Goal: Information Seeking & Learning: Find specific fact

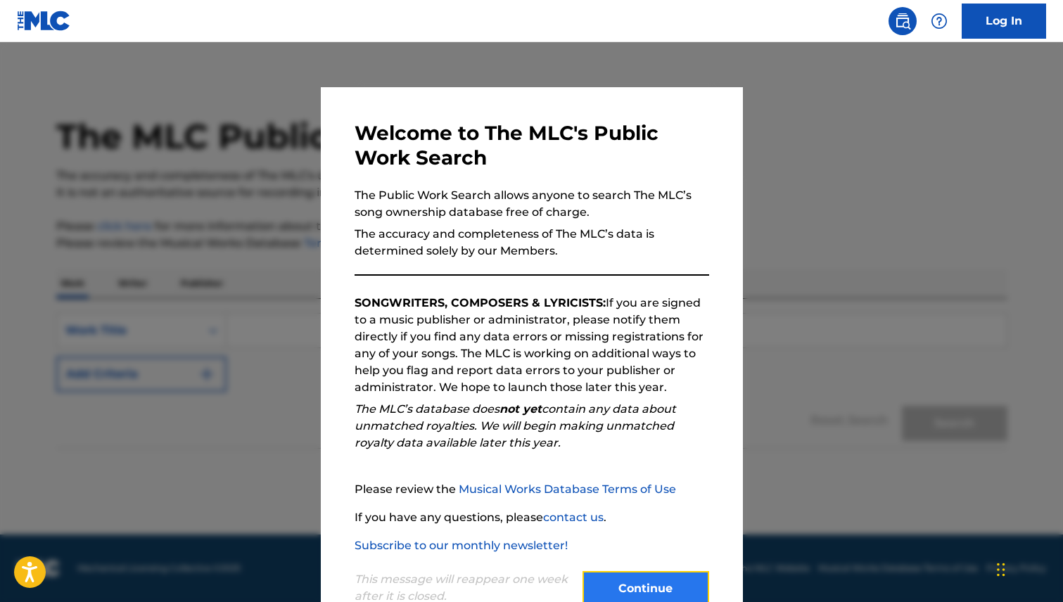
click at [666, 580] on button "Continue" at bounding box center [646, 588] width 127 height 35
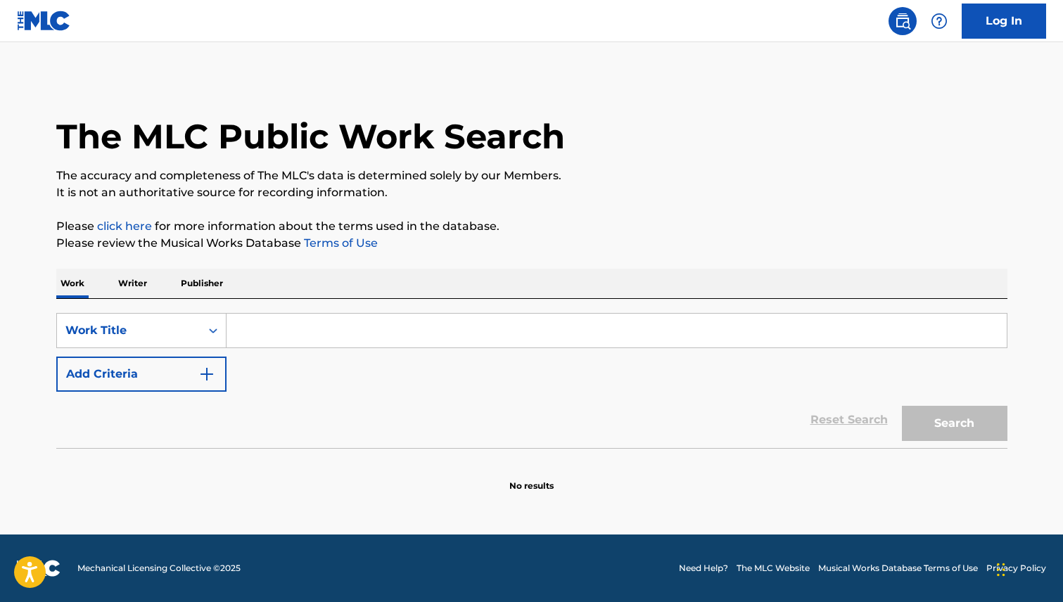
click at [282, 324] on input "Search Form" at bounding box center [617, 331] width 780 height 34
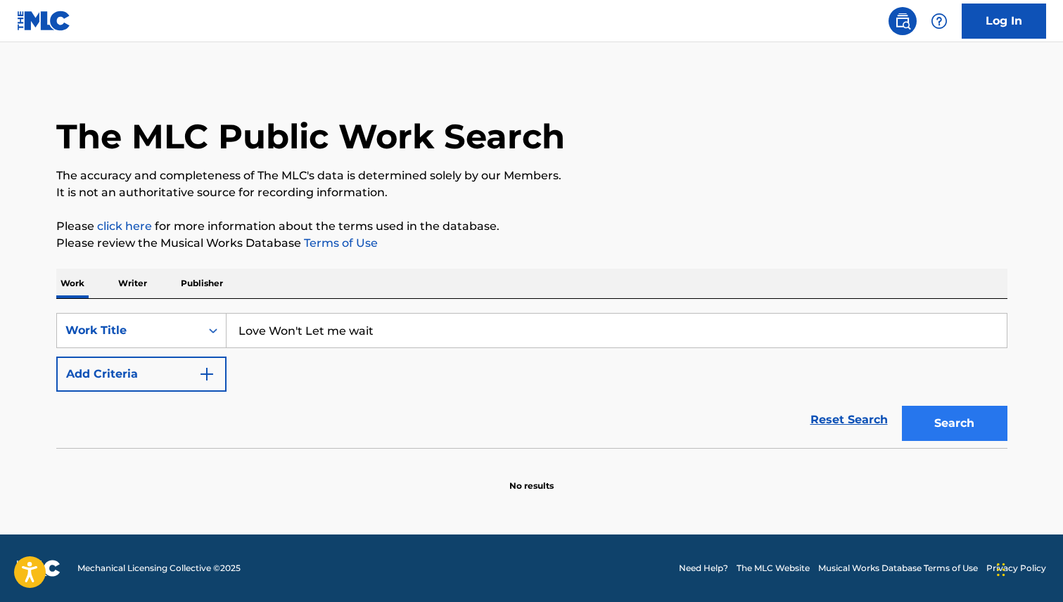
type input "Love Won't Let me wait"
click at [941, 419] on button "Search" at bounding box center [955, 423] width 106 height 35
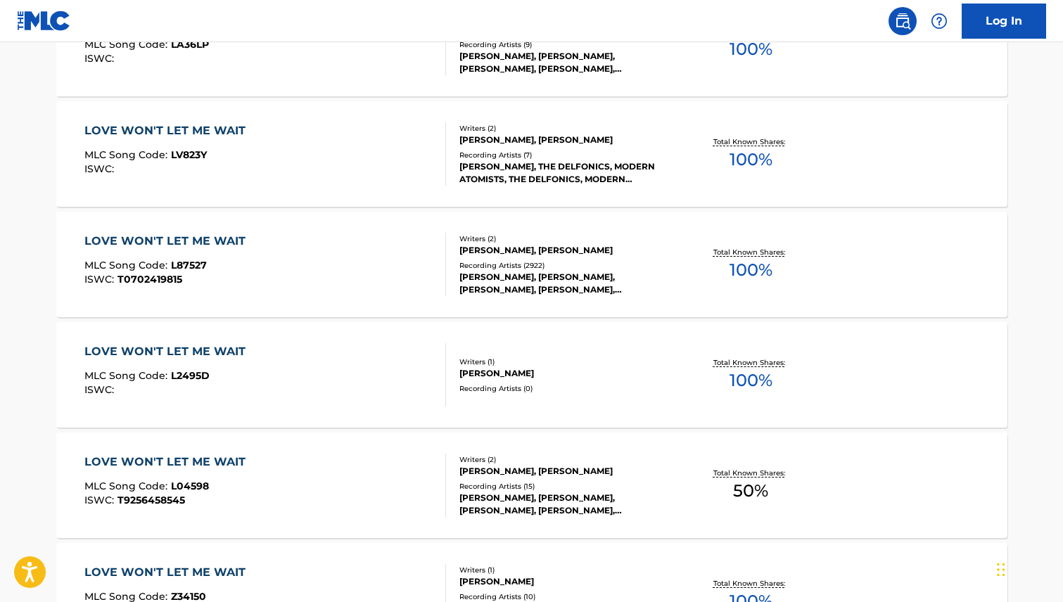
scroll to position [490, 0]
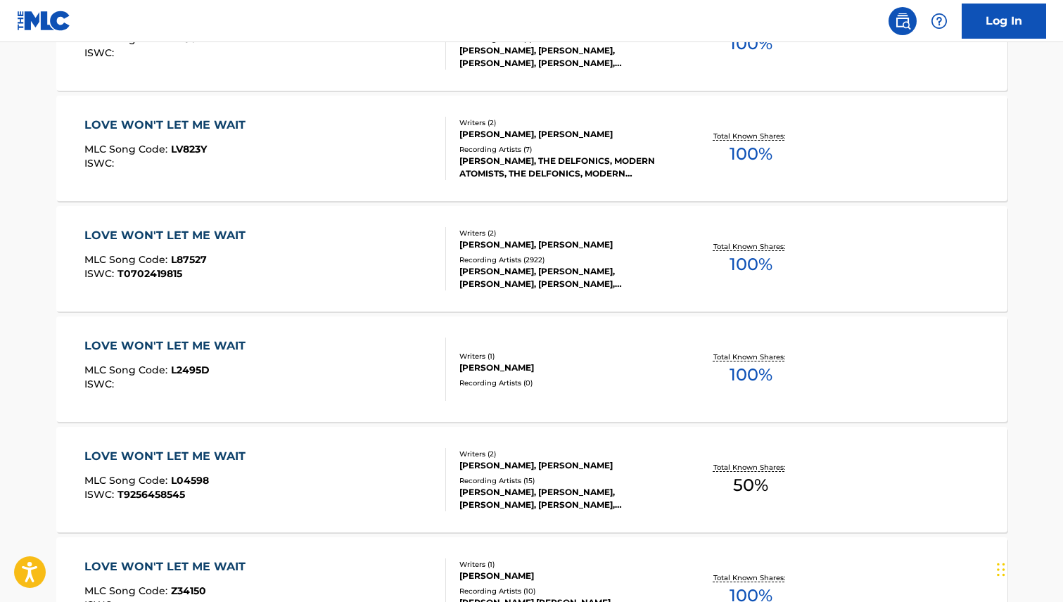
click at [535, 242] on div "[PERSON_NAME], [PERSON_NAME]" at bounding box center [565, 245] width 212 height 13
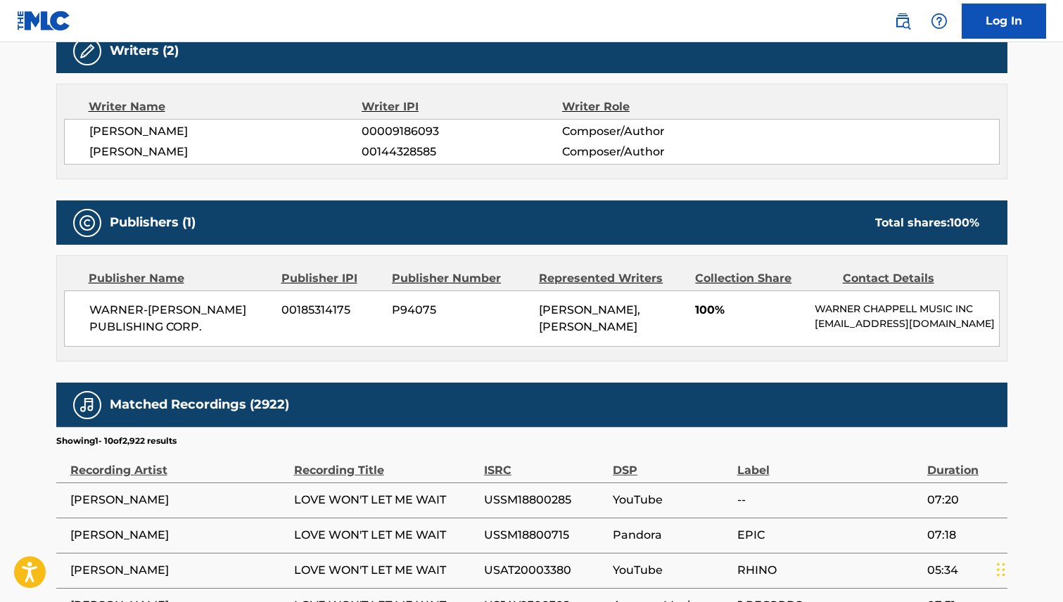
scroll to position [532, 0]
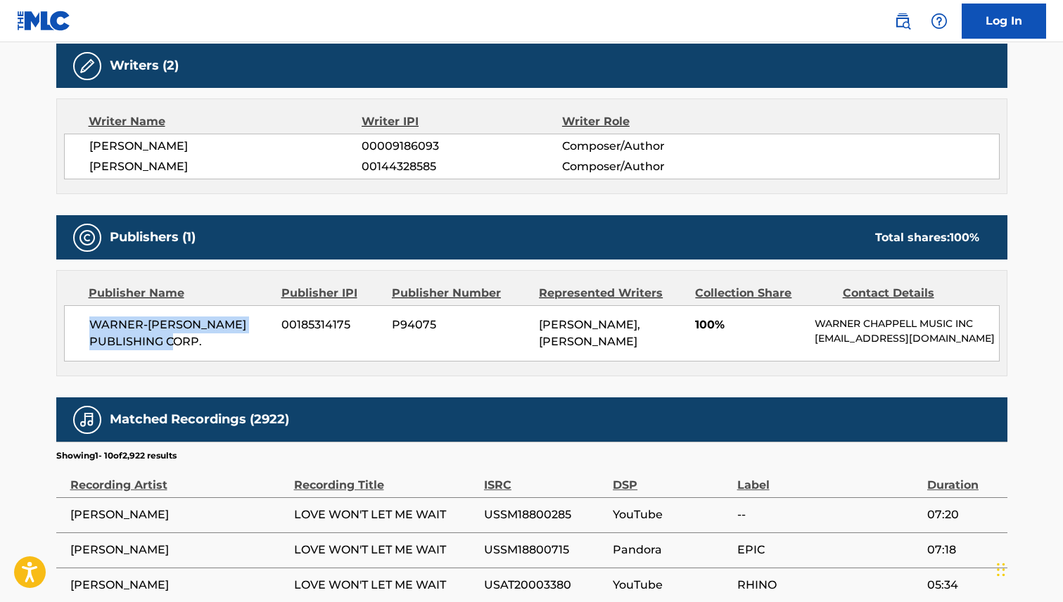
drag, startPoint x: 205, startPoint y: 341, endPoint x: 84, endPoint y: 317, distance: 123.2
click at [84, 317] on div "WARNER-[PERSON_NAME] PUBLISHING CORP. 00185314175 P94075 [PERSON_NAME], [PERSON…" at bounding box center [532, 333] width 936 height 56
copy span "WARNER-[PERSON_NAME] PUBLISHING CORP."
drag, startPoint x: 535, startPoint y: 322, endPoint x: 635, endPoint y: 324, distance: 100.0
click at [635, 324] on div "WARNER-[PERSON_NAME] PUBLISHING CORP. 00185314175 P94075 [PERSON_NAME], [PERSON…" at bounding box center [532, 333] width 936 height 56
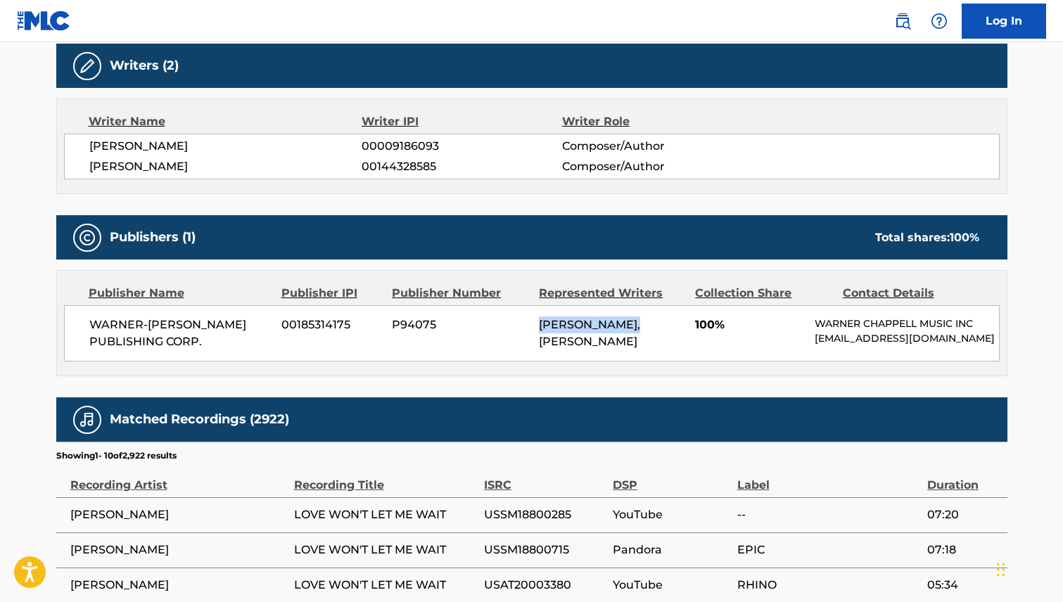
copy span "[PERSON_NAME]"
drag, startPoint x: 201, startPoint y: 341, endPoint x: 88, endPoint y: 318, distance: 115.5
click at [88, 318] on div "WARNER-[PERSON_NAME] PUBLISHING CORP. 00185314175 P94075 [PERSON_NAME], [PERSON…" at bounding box center [532, 333] width 936 height 56
copy span "WARNER-[PERSON_NAME] PUBLISHING CORP."
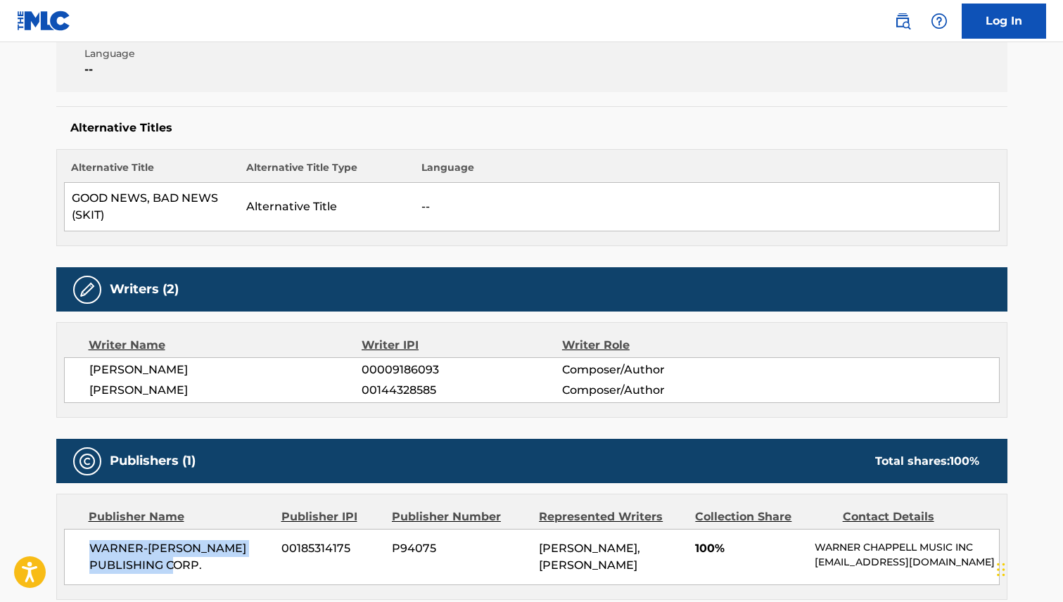
scroll to position [0, 0]
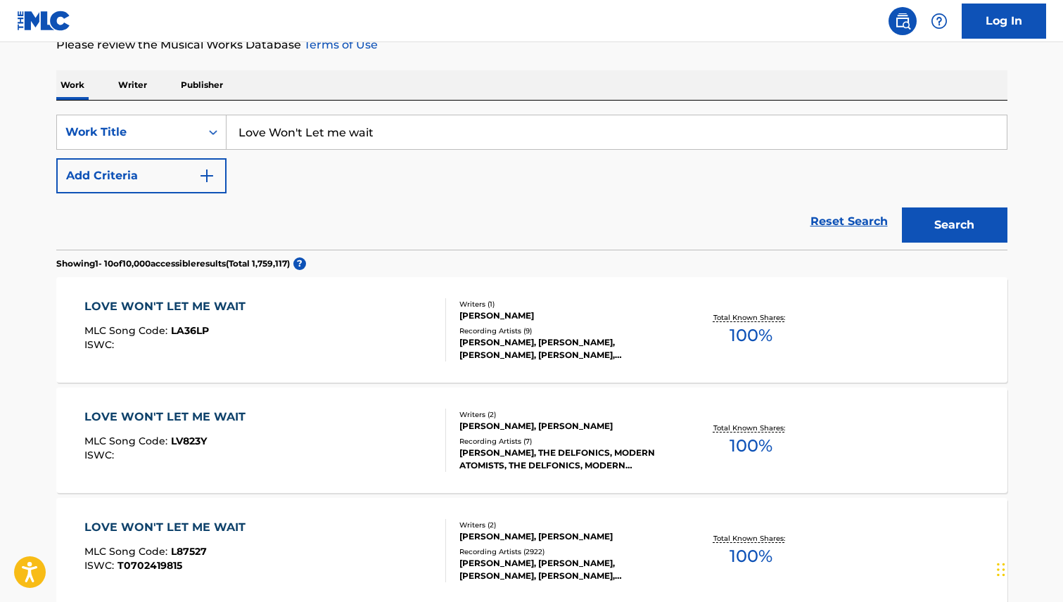
scroll to position [41, 0]
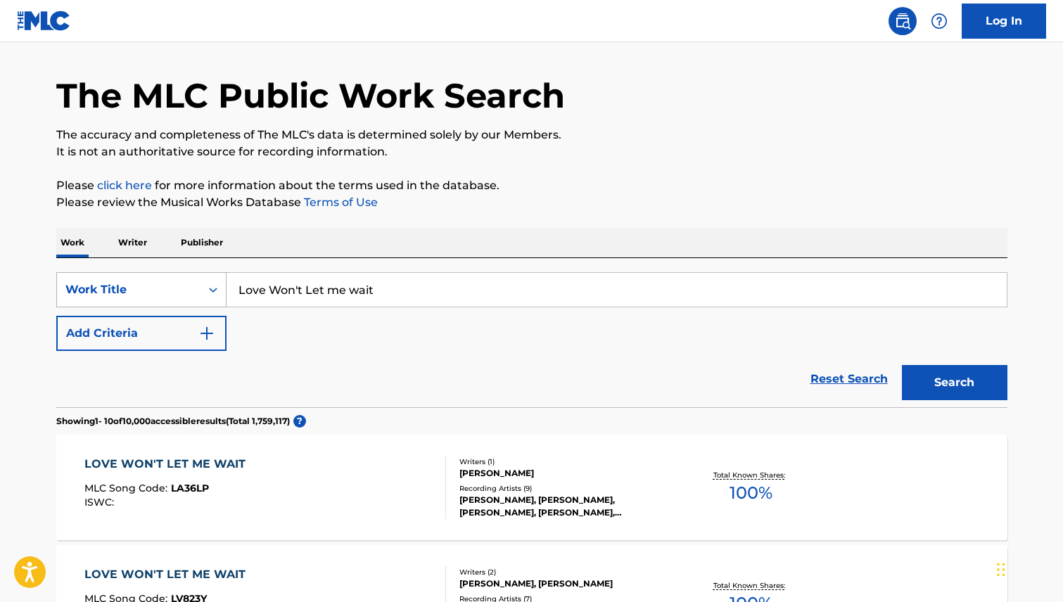
drag, startPoint x: 374, startPoint y: 297, endPoint x: 193, endPoint y: 287, distance: 181.1
click at [193, 287] on div "SearchWithCriteria63399f7f-2d1c-42a6-a1ef-4157a0907a41 Work Title Love Won't Le…" at bounding box center [531, 289] width 951 height 35
paste input "[PERSON_NAME]"
drag, startPoint x: 353, startPoint y: 288, endPoint x: 242, endPoint y: 262, distance: 114.2
click at [220, 274] on div "SearchWithCriteria63399f7f-2d1c-42a6-a1ef-4157a0907a41 Work Title [PERSON_NAME]" at bounding box center [531, 289] width 951 height 35
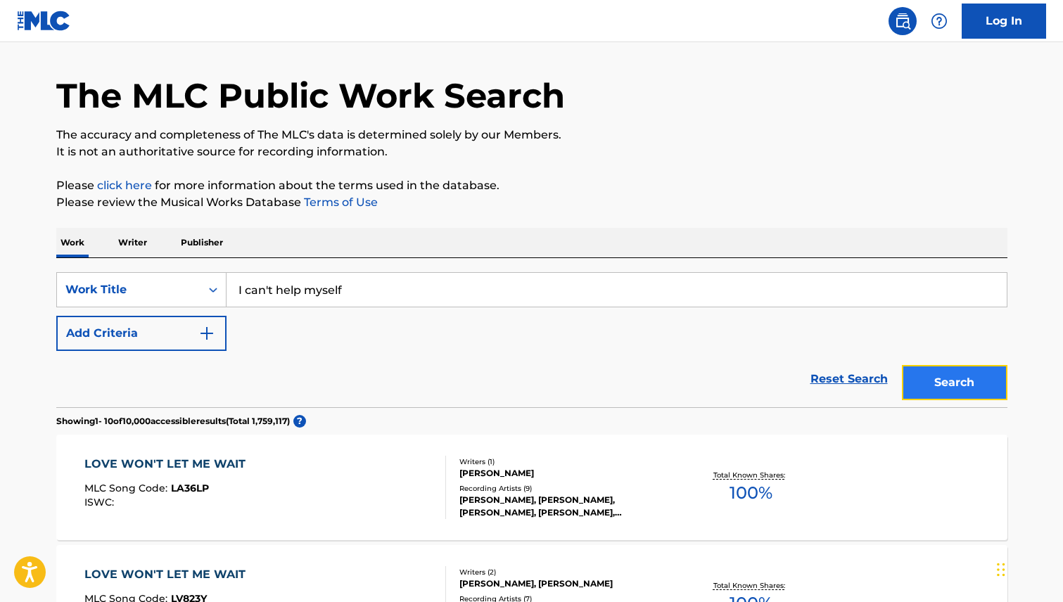
click at [929, 378] on button "Search" at bounding box center [955, 382] width 106 height 35
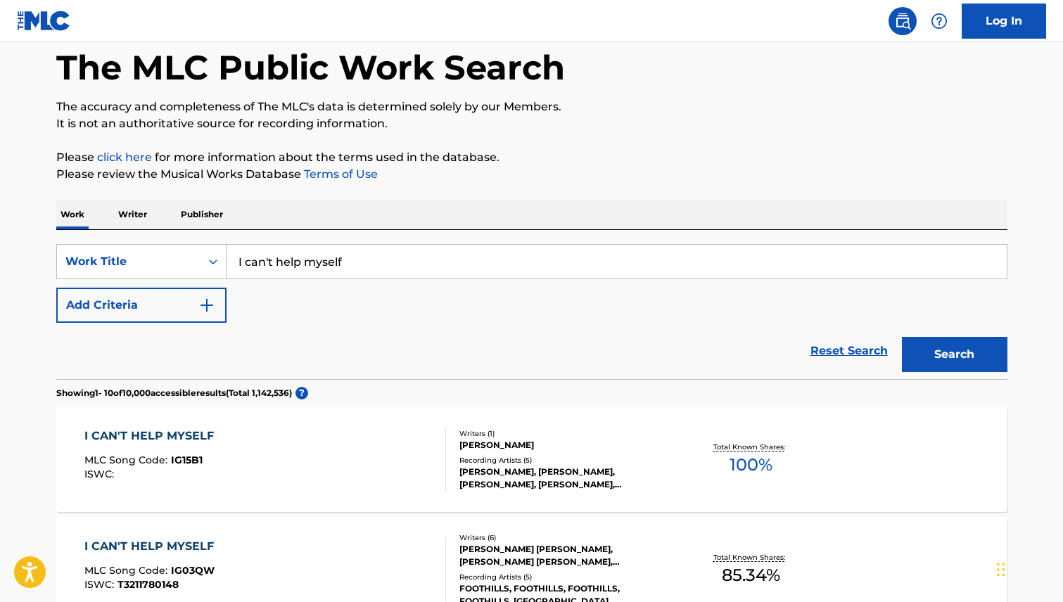
scroll to position [0, 0]
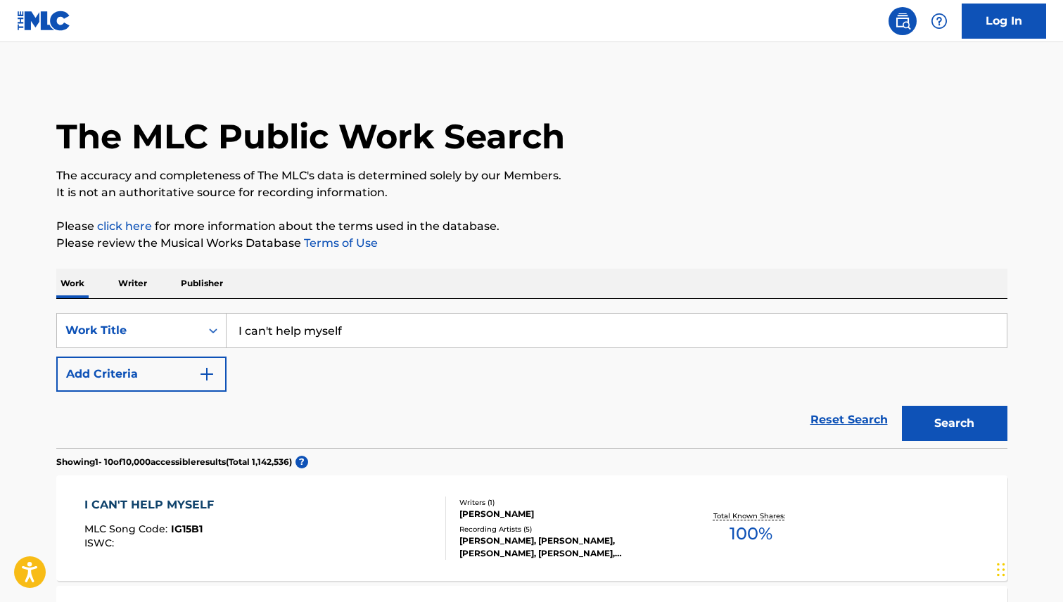
click at [374, 332] on input "I can't help myself" at bounding box center [617, 331] width 780 height 34
type input "I can't help myself (Sugar Pie Honey)"
click at [965, 433] on button "Search" at bounding box center [955, 423] width 106 height 35
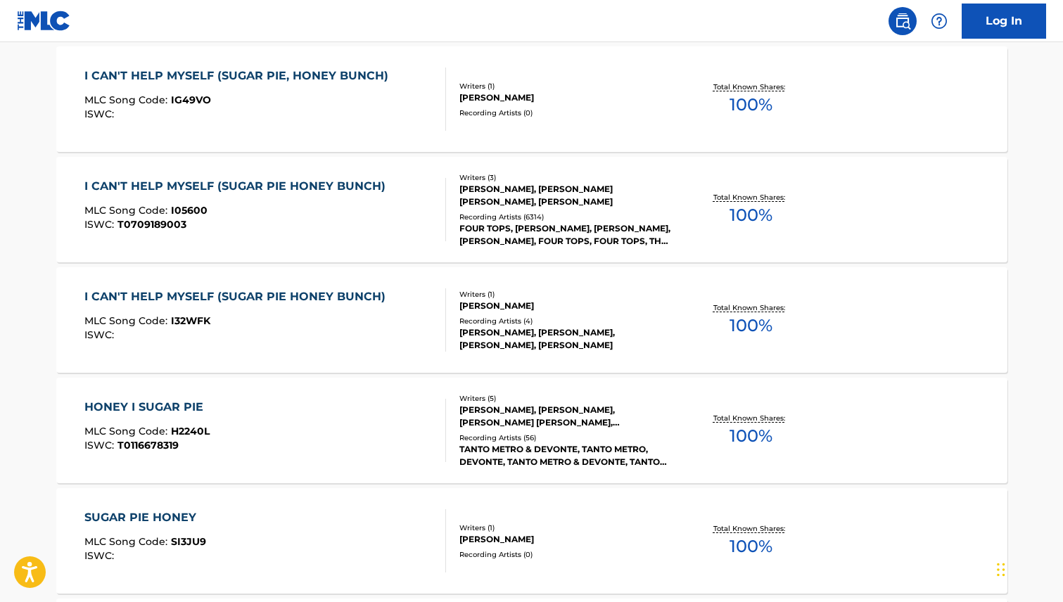
scroll to position [418, 0]
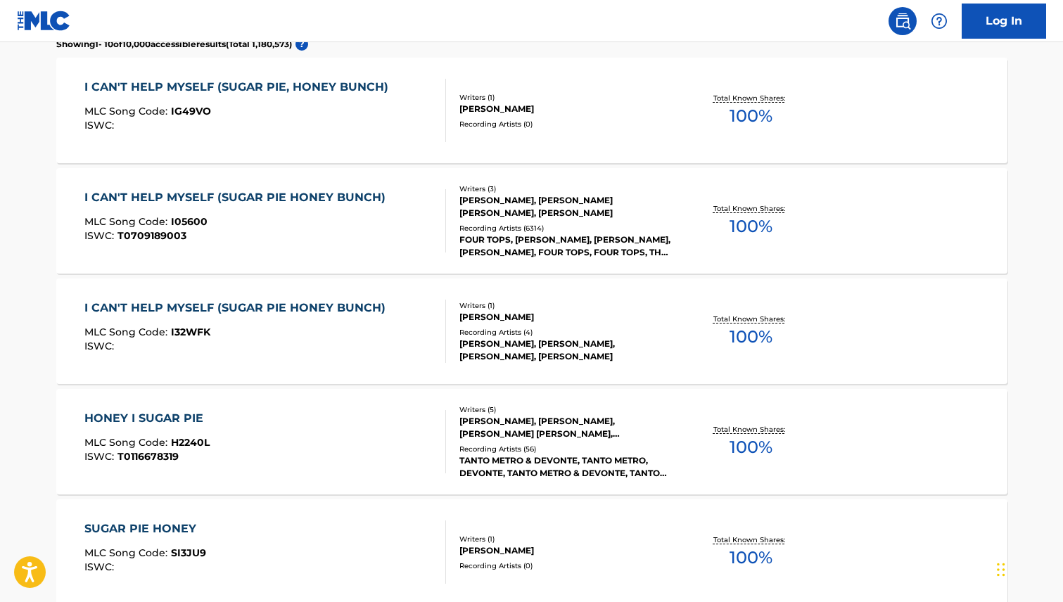
click at [356, 310] on div "I CAN'T HELP MYSELF (SUGAR PIE HONEY BUNCH)" at bounding box center [238, 308] width 308 height 17
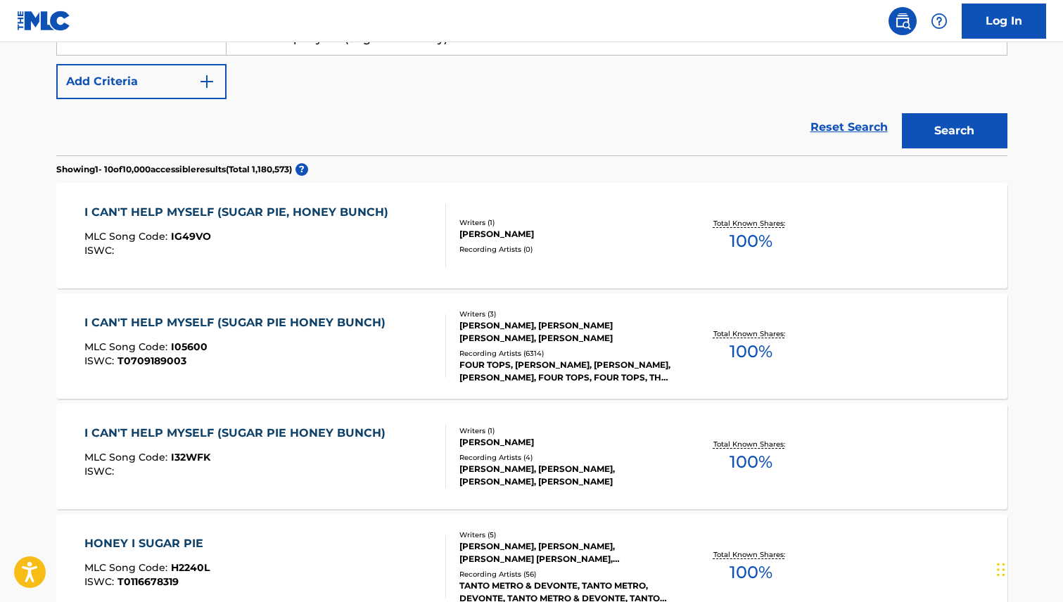
scroll to position [177, 0]
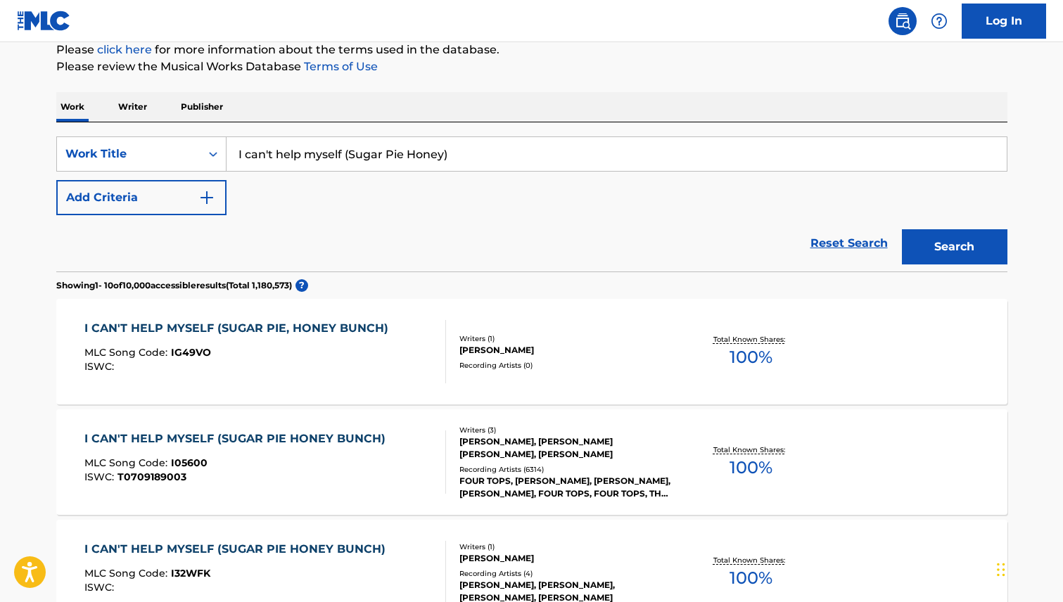
click at [284, 436] on div "I CAN'T HELP MYSELF (SUGAR PIE HONEY BUNCH)" at bounding box center [238, 439] width 308 height 17
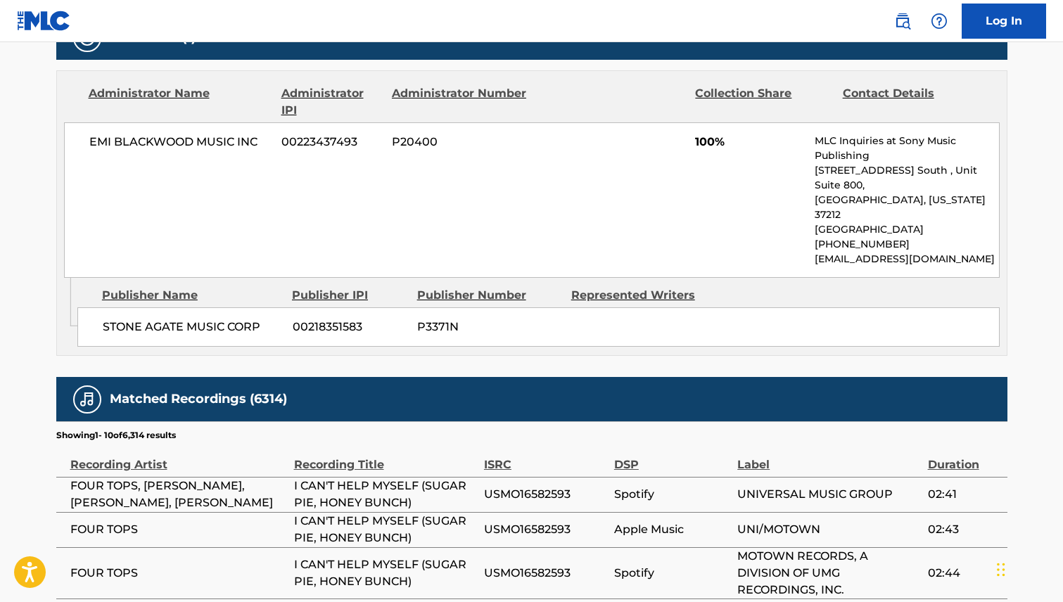
scroll to position [952, 0]
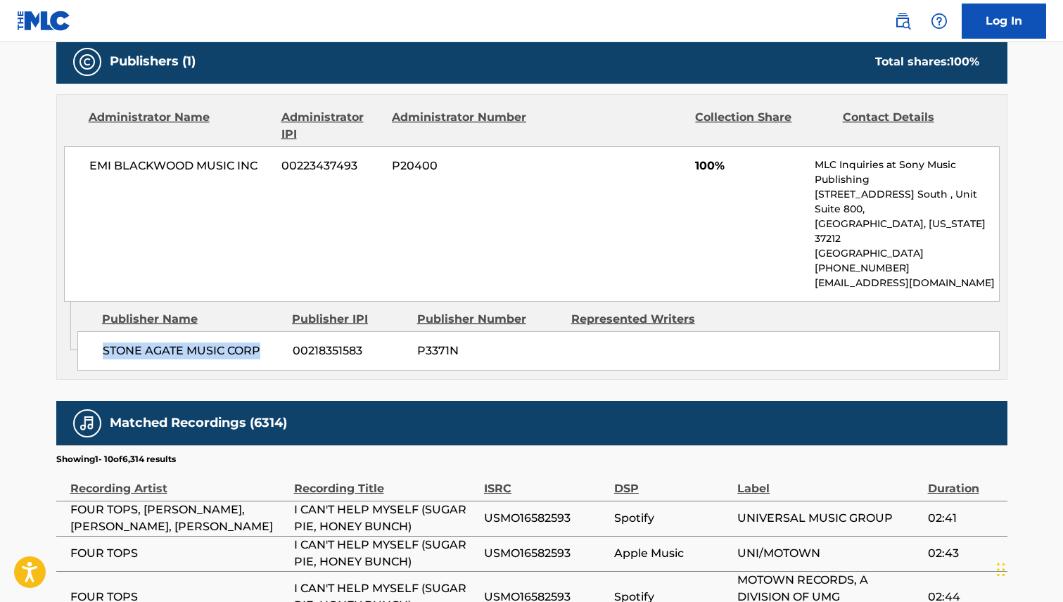
drag, startPoint x: 262, startPoint y: 319, endPoint x: 118, endPoint y: 321, distance: 145.0
click at [103, 343] on span "STONE AGATE MUSIC CORP" at bounding box center [192, 351] width 179 height 17
copy span "STONE AGATE MUSIC CORP"
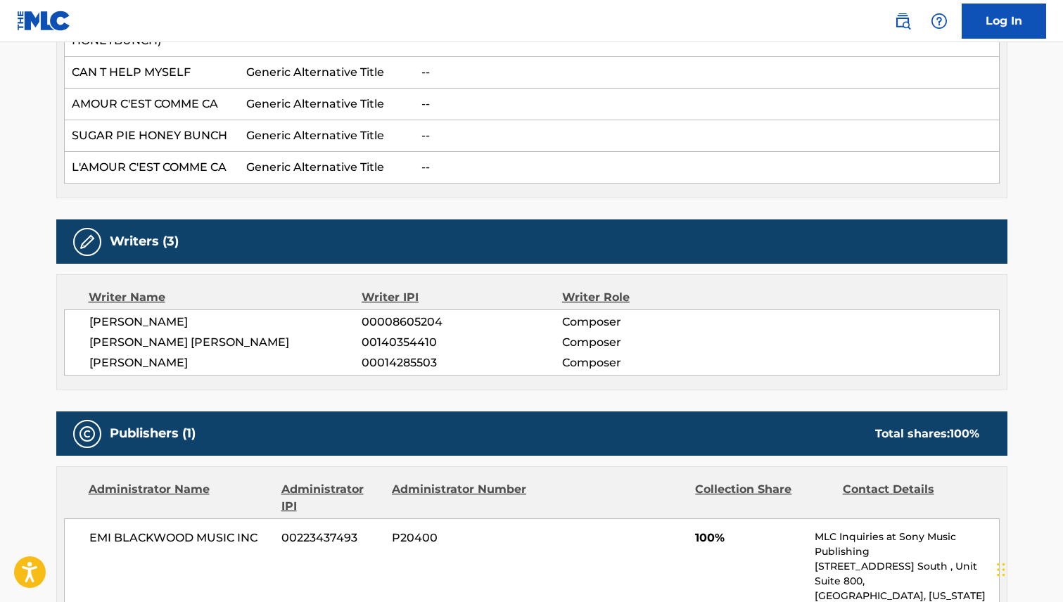
scroll to position [552, 0]
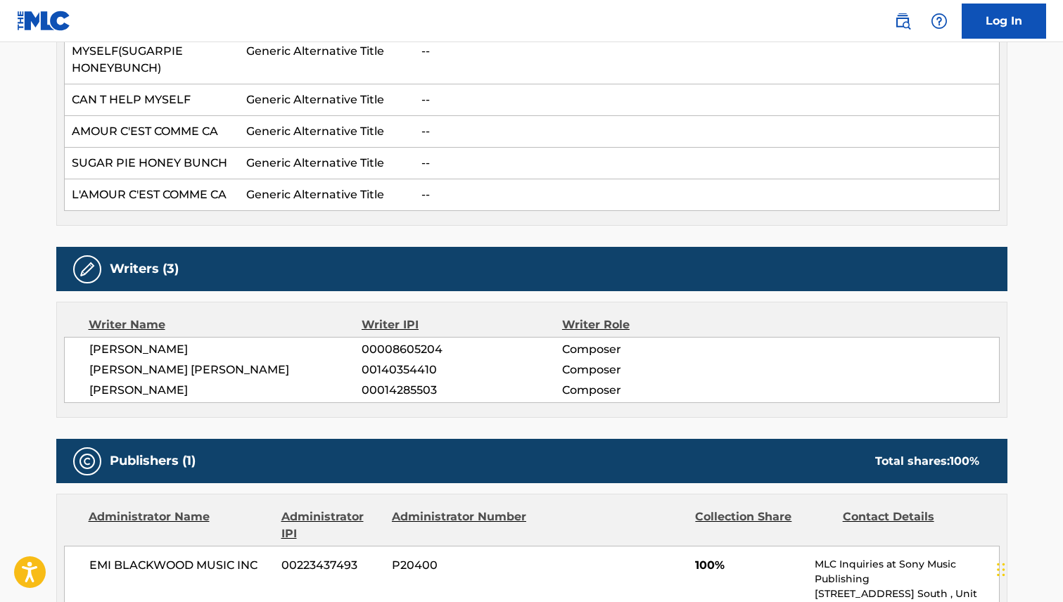
drag, startPoint x: 260, startPoint y: 348, endPoint x: 89, endPoint y: 349, distance: 171.7
click at [89, 349] on span "[PERSON_NAME]" at bounding box center [225, 349] width 273 height 17
copy span "[PERSON_NAME]"
drag, startPoint x: 227, startPoint y: 367, endPoint x: 89, endPoint y: 369, distance: 137.9
click at [89, 369] on span "[PERSON_NAME] [PERSON_NAME]" at bounding box center [225, 370] width 273 height 17
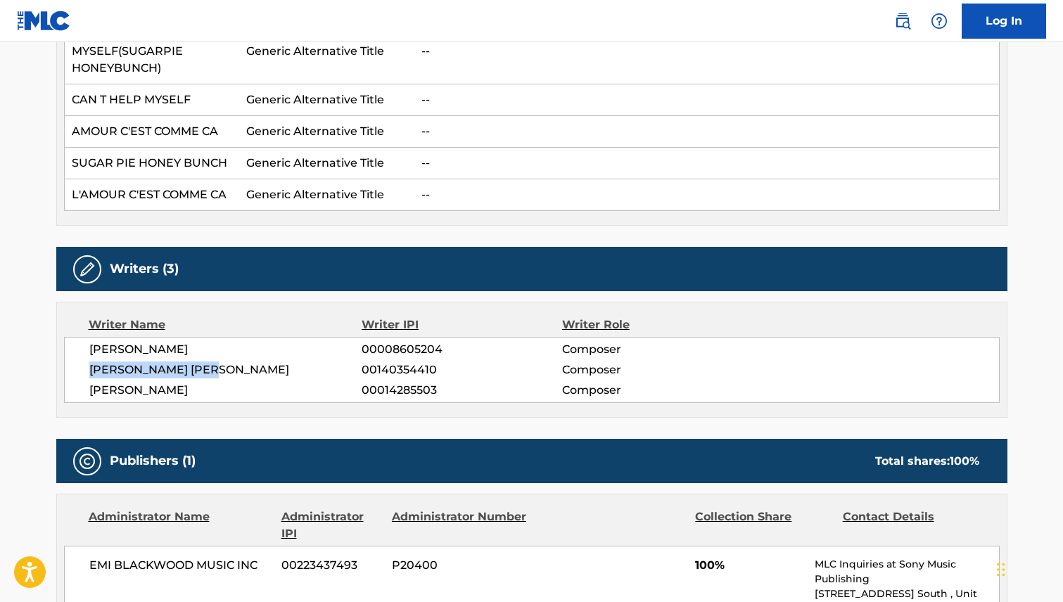
copy span "[PERSON_NAME] [PERSON_NAME]"
drag, startPoint x: 200, startPoint y: 386, endPoint x: 91, endPoint y: 390, distance: 108.5
click at [91, 390] on span "[PERSON_NAME]" at bounding box center [225, 390] width 273 height 17
copy span "[PERSON_NAME]"
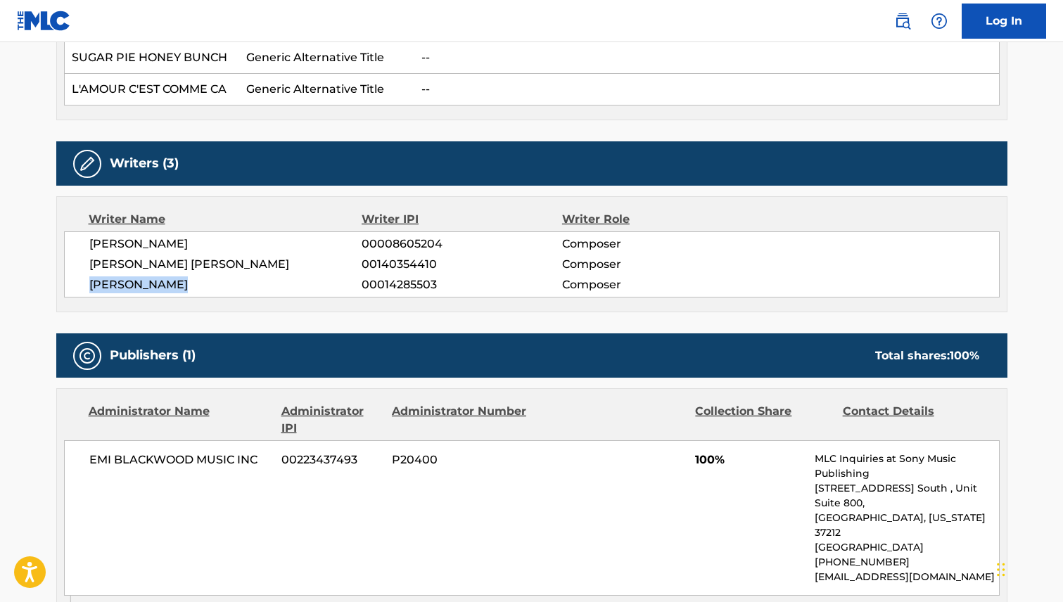
scroll to position [799, 0]
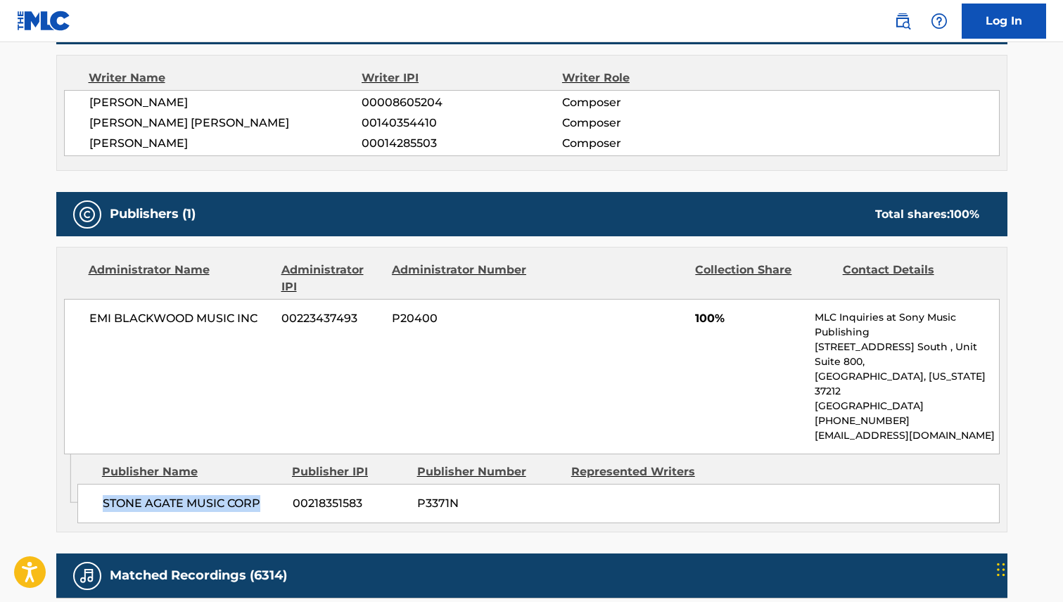
drag, startPoint x: 265, startPoint y: 470, endPoint x: 99, endPoint y: 470, distance: 165.3
click at [99, 484] on div "STONE AGATE MUSIC CORP 00218351583 P3371N" at bounding box center [538, 503] width 922 height 39
copy span "STONE AGATE MUSIC CORP"
drag, startPoint x: 229, startPoint y: 123, endPoint x: 88, endPoint y: 120, distance: 141.5
click at [88, 120] on div "[PERSON_NAME] 00008605204 Composer [PERSON_NAME] [PERSON_NAME] 00140354410 Comp…" at bounding box center [532, 123] width 936 height 66
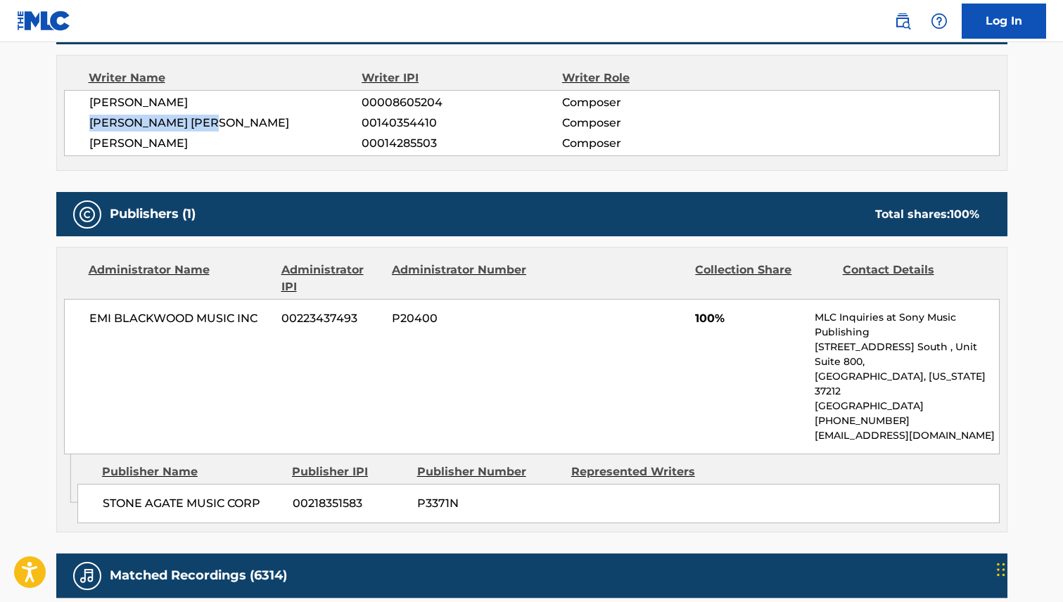
copy span "[PERSON_NAME] [PERSON_NAME]"
drag, startPoint x: 239, startPoint y: 101, endPoint x: 86, endPoint y: 101, distance: 153.4
click at [86, 101] on div "[PERSON_NAME] 00008605204 Composer [PERSON_NAME] [PERSON_NAME] 00140354410 Comp…" at bounding box center [532, 123] width 936 height 66
copy span "[PERSON_NAME]"
drag, startPoint x: 267, startPoint y: 472, endPoint x: 96, endPoint y: 464, distance: 170.4
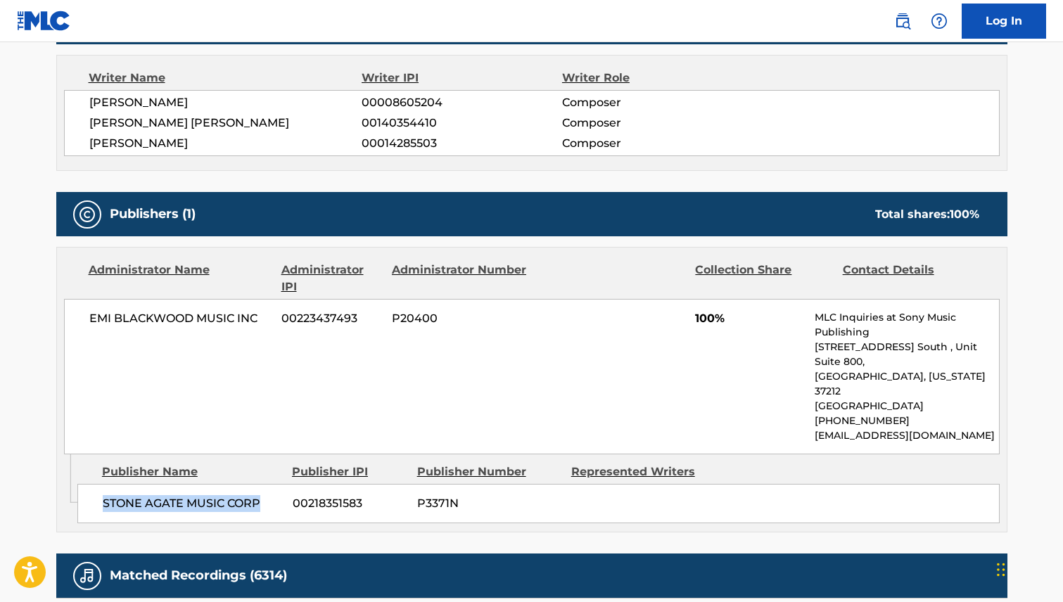
click at [96, 484] on div "STONE AGATE MUSIC CORP 00218351583 P3371N" at bounding box center [538, 503] width 922 height 39
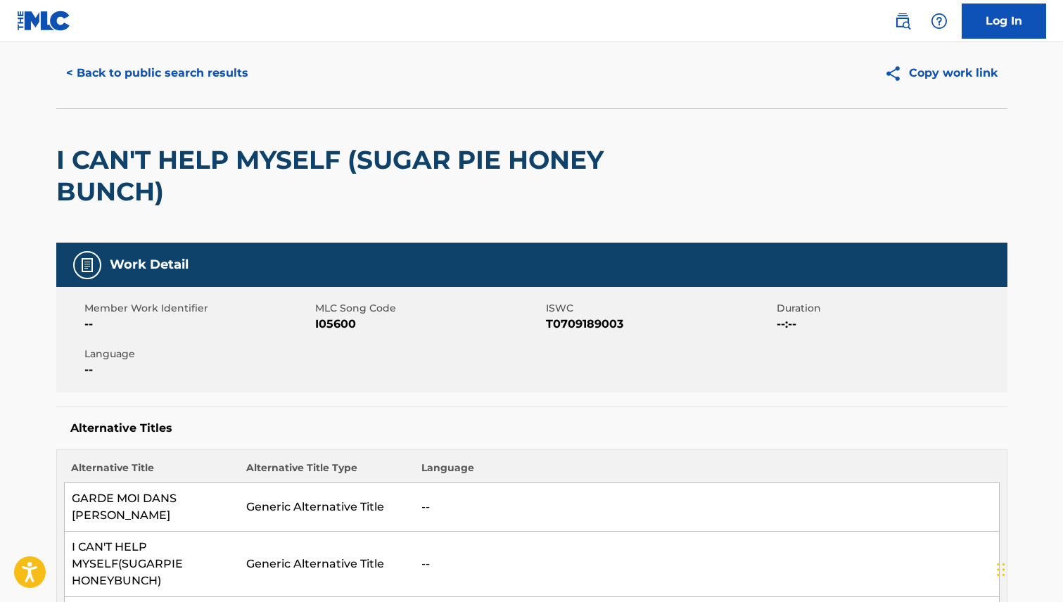
scroll to position [0, 0]
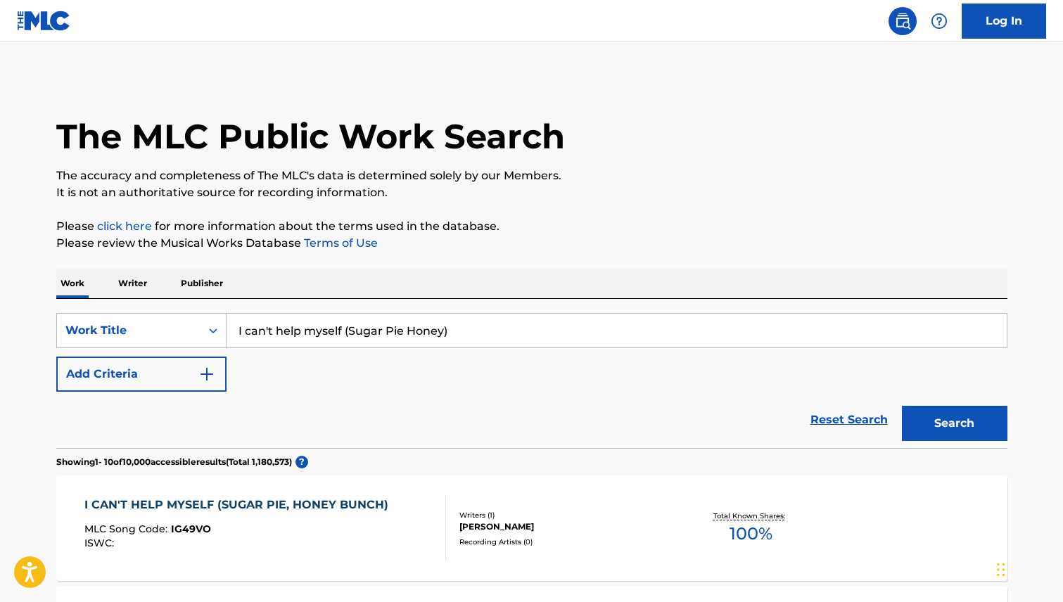
scroll to position [177, 0]
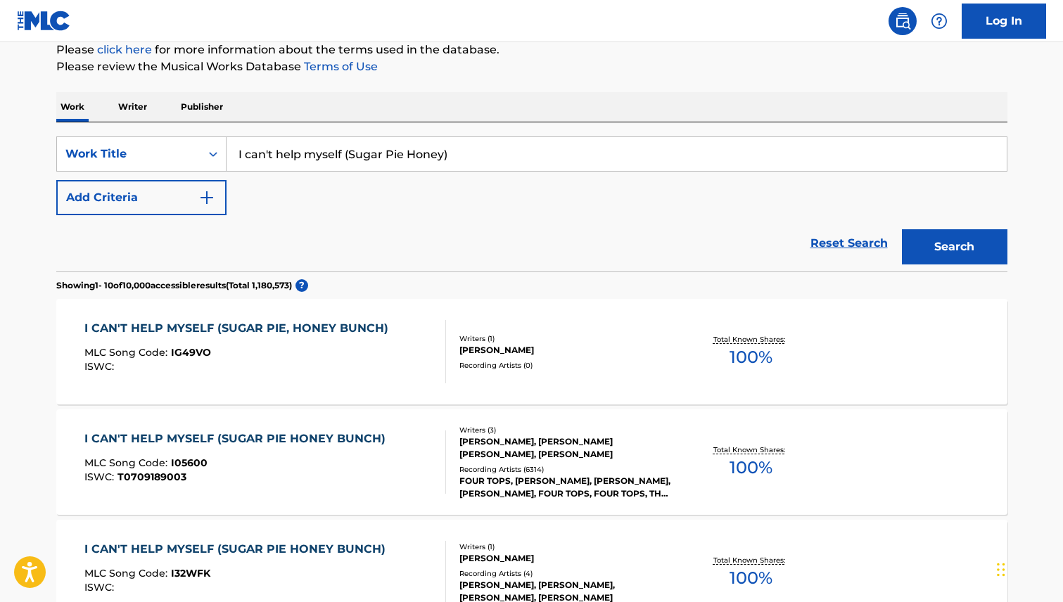
drag, startPoint x: 470, startPoint y: 158, endPoint x: 190, endPoint y: 132, distance: 281.3
click at [190, 132] on div "SearchWithCriteria63399f7f-2d1c-42a6-a1ef-4157a0907a41 Work Title I can't help …" at bounding box center [531, 196] width 951 height 149
paste input "Give Me Just A Little More Time"
type input "Give Me Just A Little More Time"
click at [970, 251] on button "Search" at bounding box center [955, 246] width 106 height 35
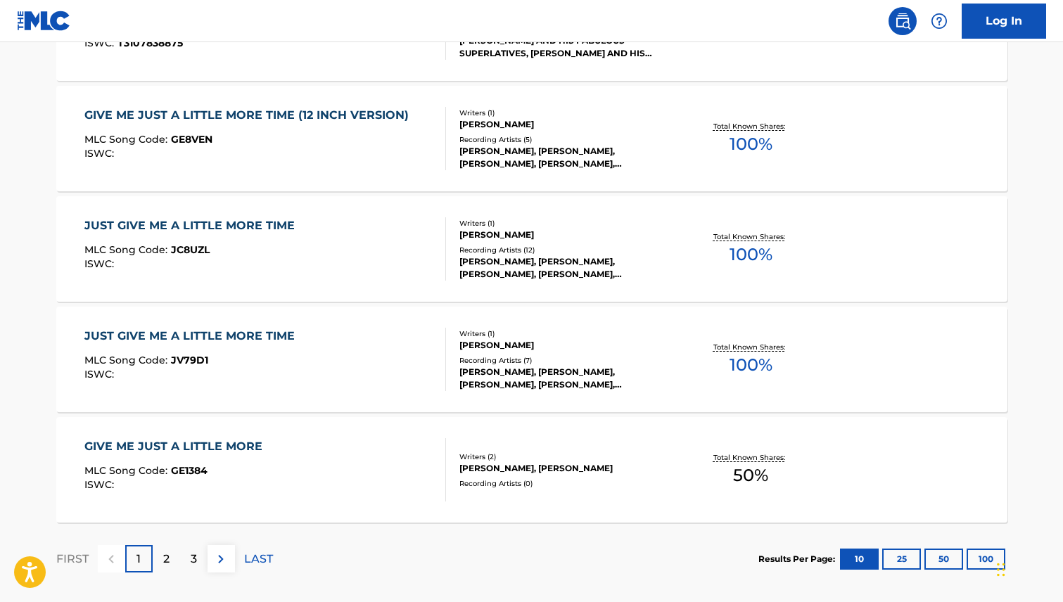
scroll to position [1120, 0]
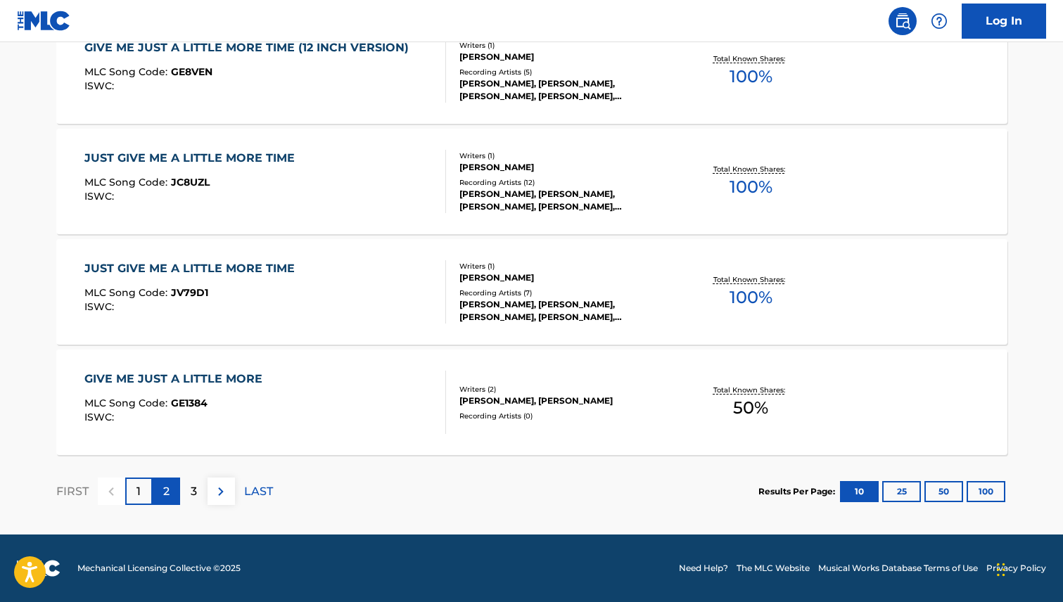
click at [172, 493] on div "2" at bounding box center [166, 491] width 27 height 27
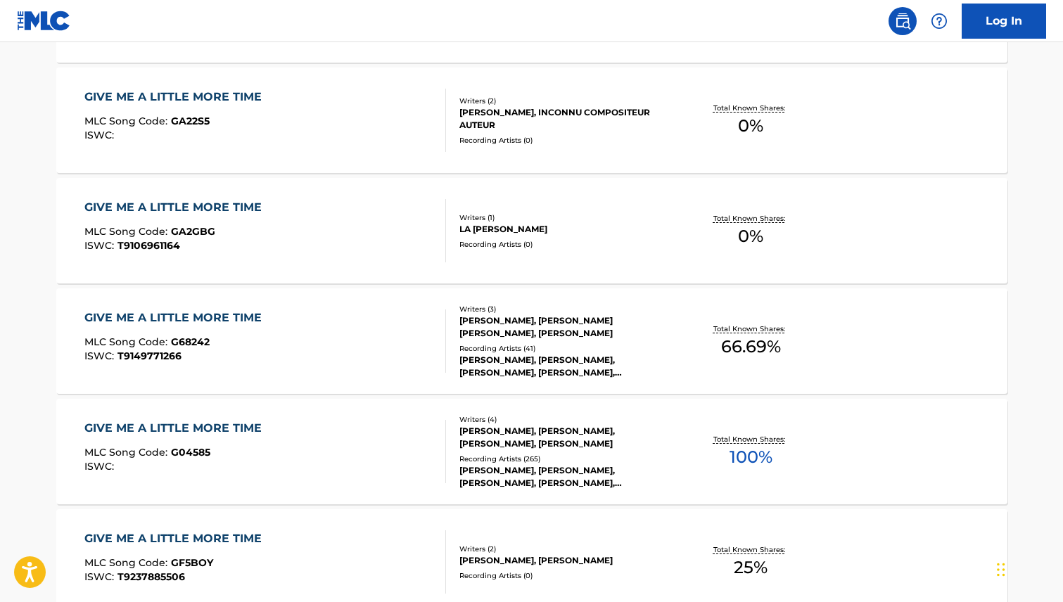
scroll to position [1098, 0]
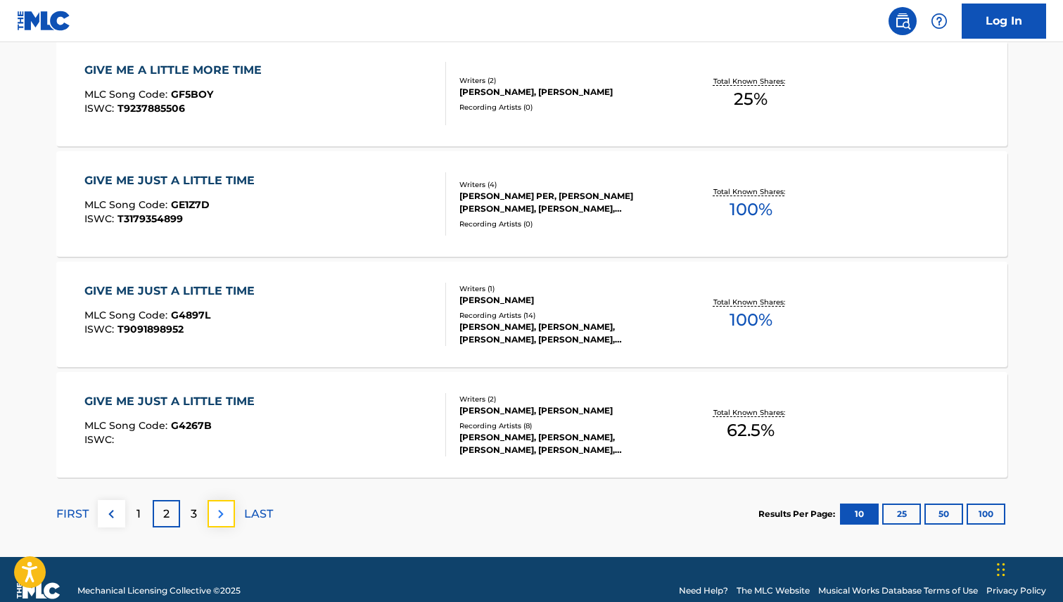
click at [226, 514] on img at bounding box center [220, 514] width 17 height 17
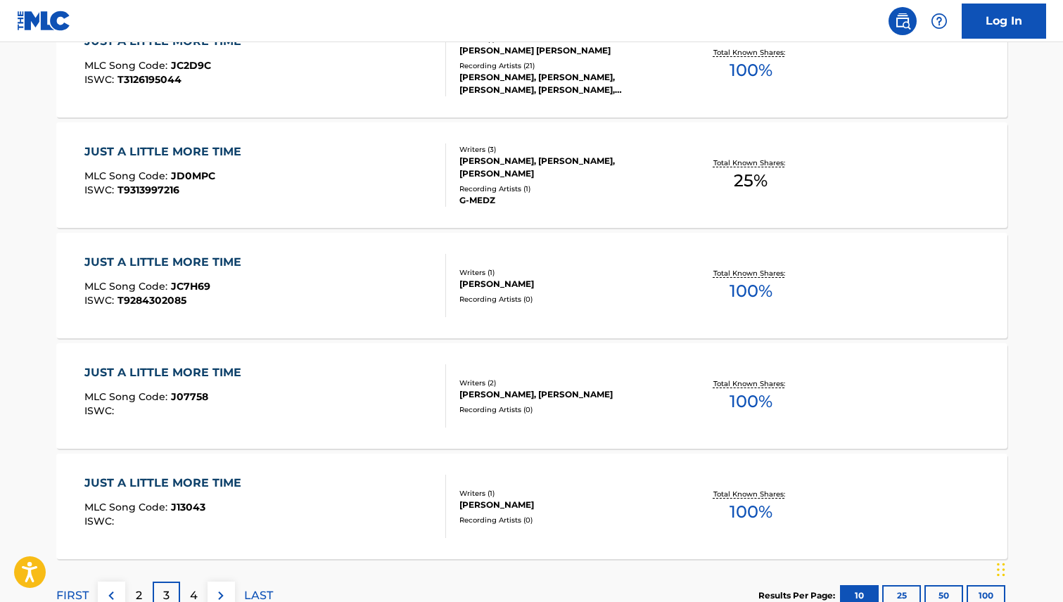
scroll to position [1120, 0]
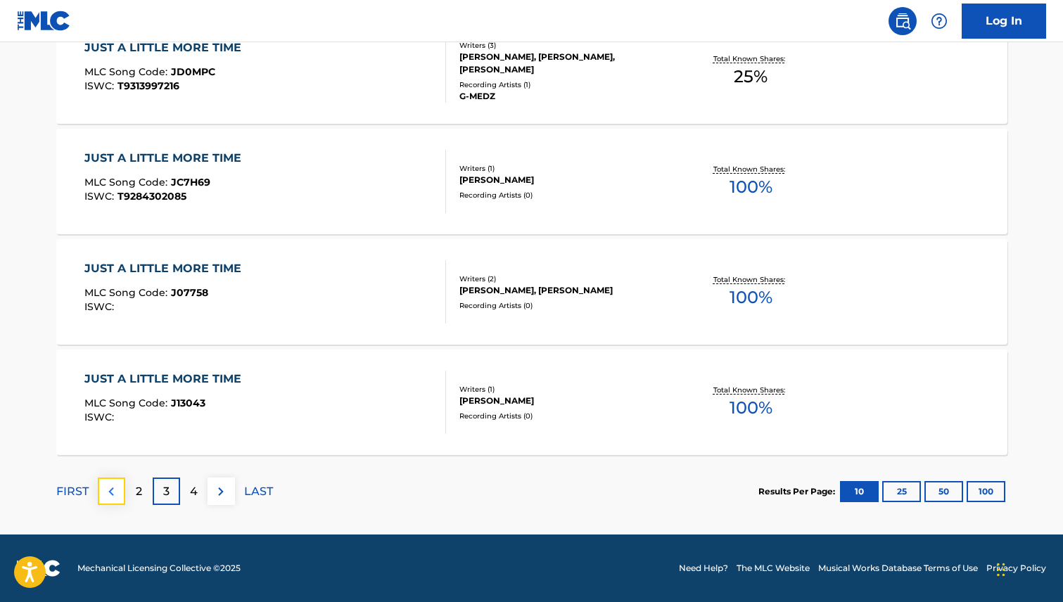
click at [110, 491] on img at bounding box center [111, 491] width 17 height 17
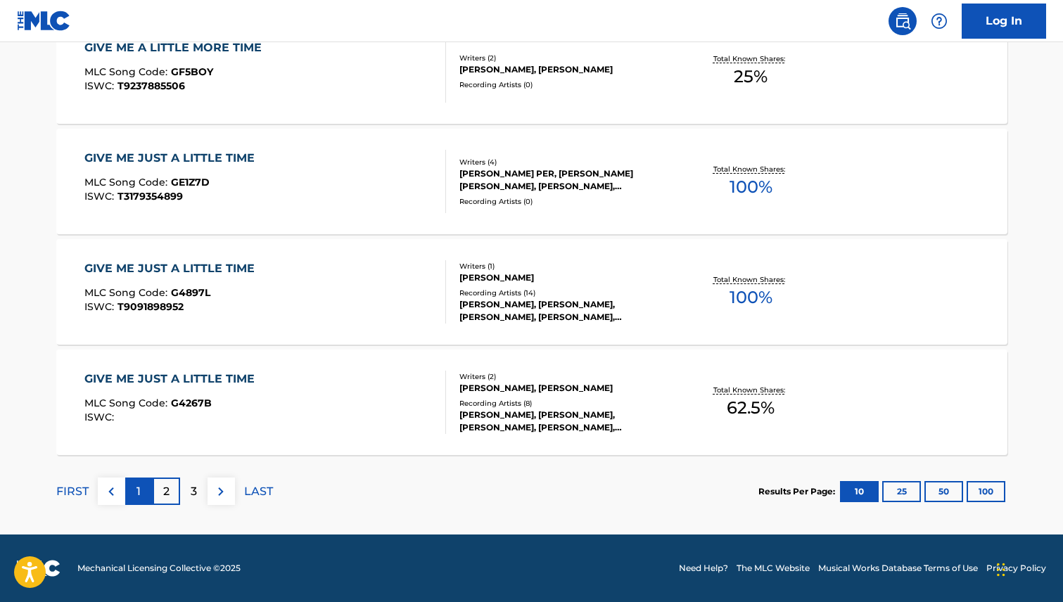
click at [136, 488] on div "1" at bounding box center [138, 491] width 27 height 27
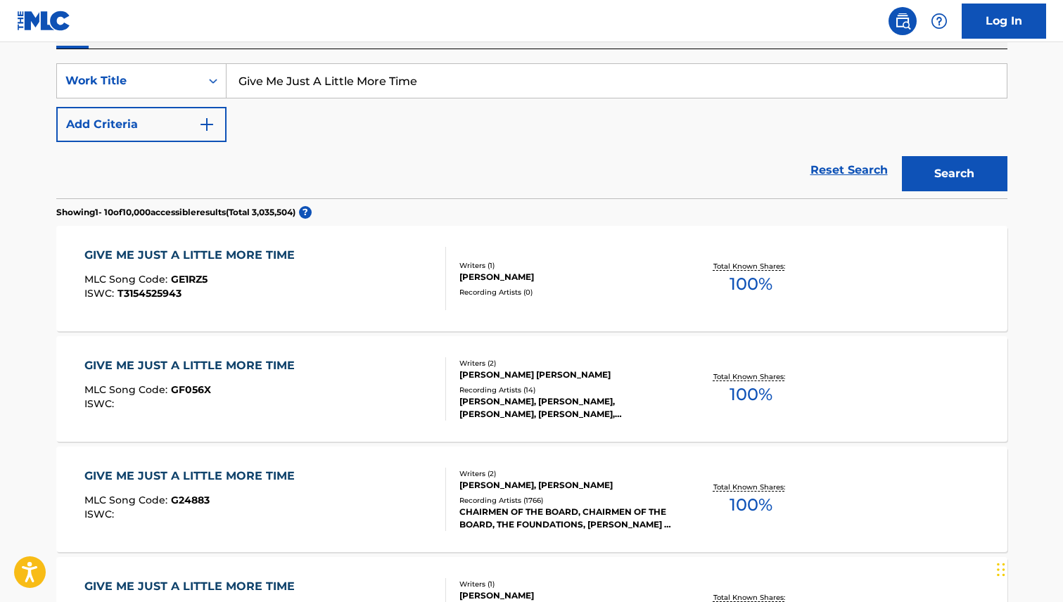
scroll to position [494, 0]
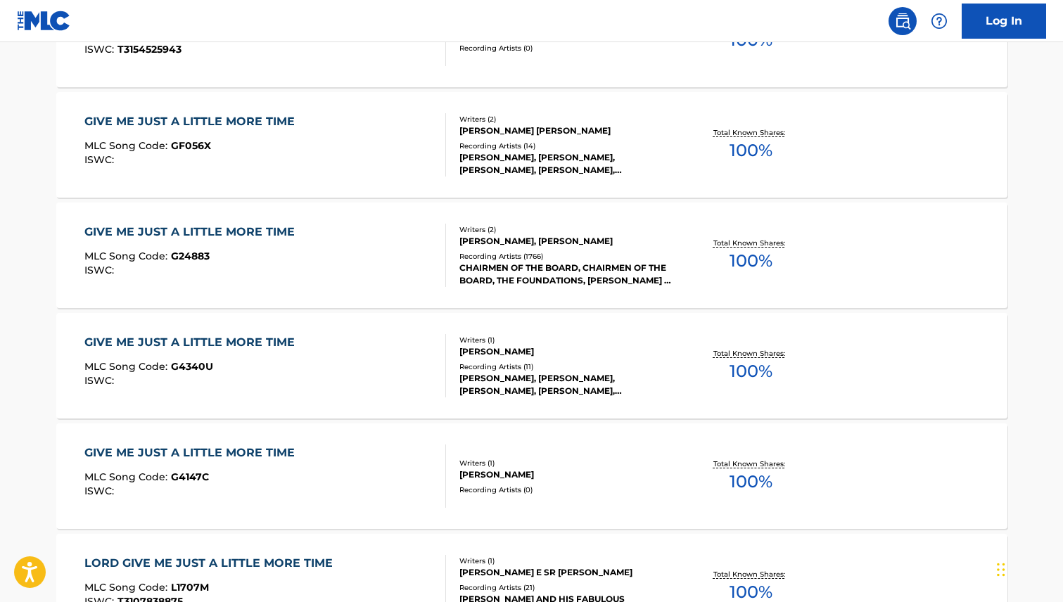
click at [254, 227] on div "GIVE ME JUST A LITTLE MORE TIME" at bounding box center [192, 232] width 217 height 17
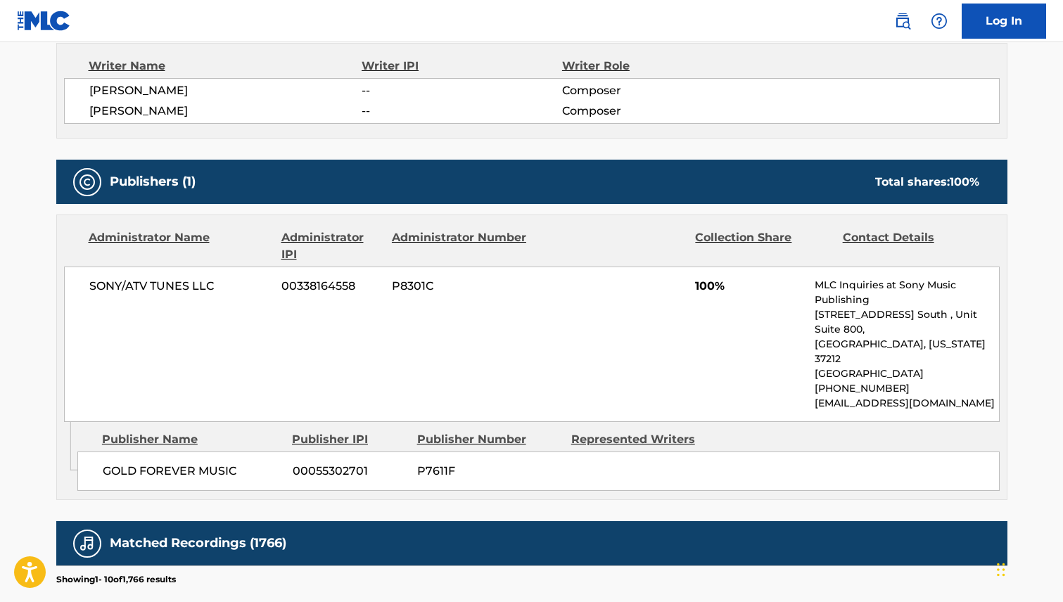
scroll to position [507, 0]
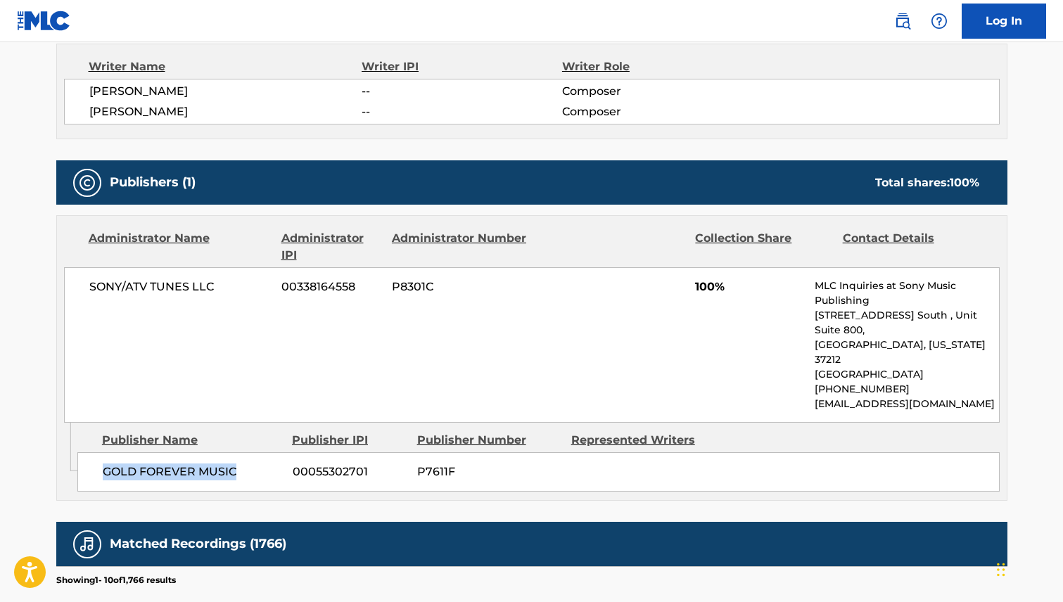
drag, startPoint x: 240, startPoint y: 441, endPoint x: 96, endPoint y: 437, distance: 143.6
click at [96, 452] on div "GOLD FOREVER MUSIC 00055302701 P7611F" at bounding box center [538, 471] width 922 height 39
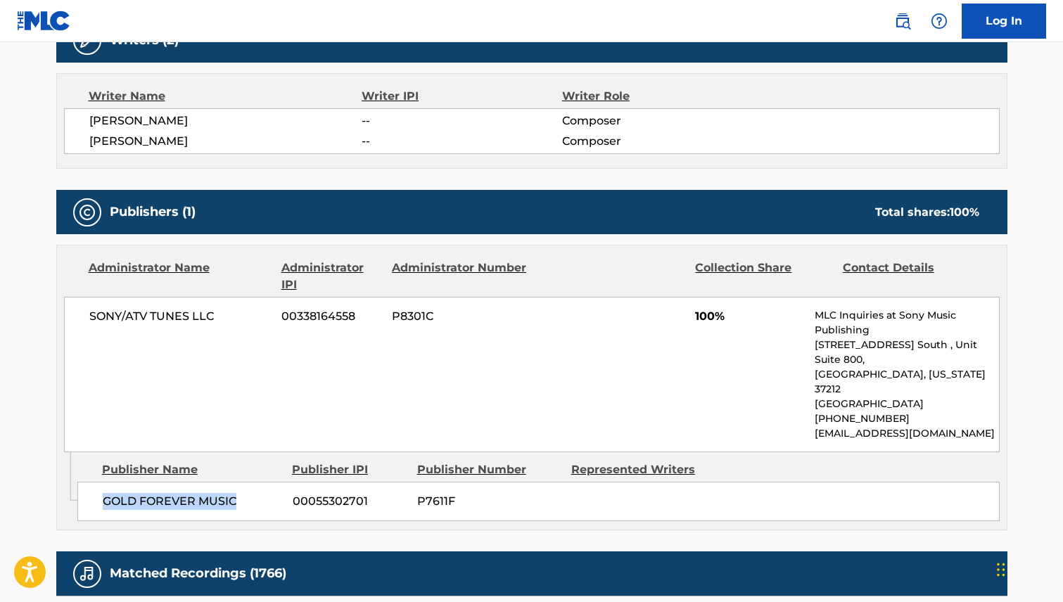
scroll to position [466, 0]
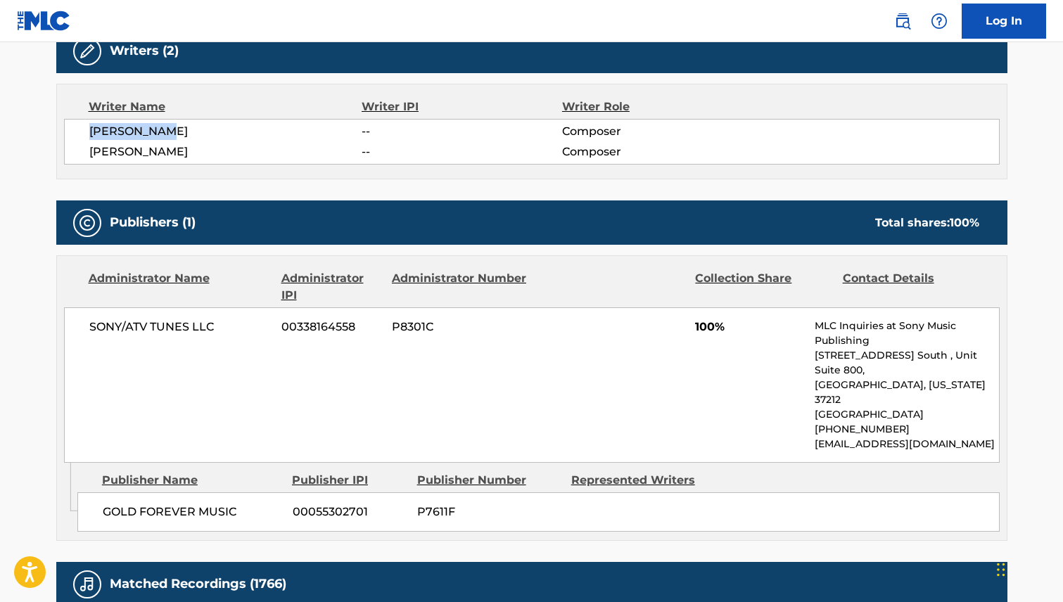
drag, startPoint x: 174, startPoint y: 129, endPoint x: 89, endPoint y: 138, distance: 86.3
click at [89, 138] on span "[PERSON_NAME]" at bounding box center [225, 131] width 273 height 17
click at [163, 151] on span "[PERSON_NAME]" at bounding box center [225, 152] width 273 height 17
drag, startPoint x: 158, startPoint y: 154, endPoint x: 85, endPoint y: 152, distance: 73.2
click at [85, 152] on div "[PERSON_NAME] -- Composer [PERSON_NAME] -- Composer" at bounding box center [532, 142] width 936 height 46
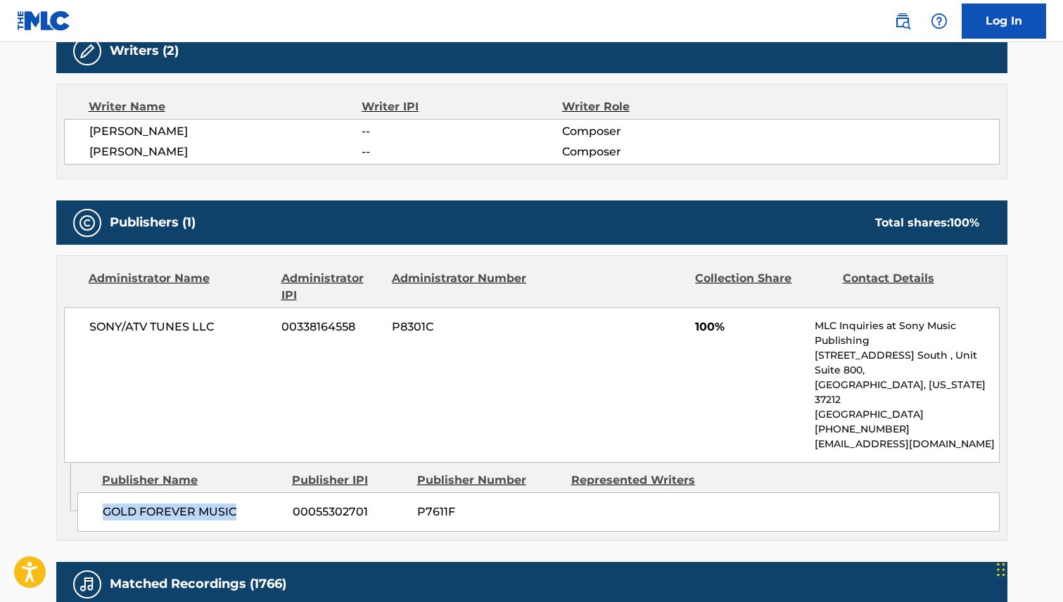
drag, startPoint x: 239, startPoint y: 482, endPoint x: 91, endPoint y: 483, distance: 147.8
click at [91, 493] on div "GOLD FOREVER MUSIC 00055302701 P7611F" at bounding box center [538, 512] width 922 height 39
drag, startPoint x: 182, startPoint y: 125, endPoint x: 101, endPoint y: 131, distance: 81.8
click at [80, 131] on div "[PERSON_NAME] -- Composer [PERSON_NAME] -- Composer" at bounding box center [532, 142] width 936 height 46
drag, startPoint x: 160, startPoint y: 149, endPoint x: 87, endPoint y: 149, distance: 72.5
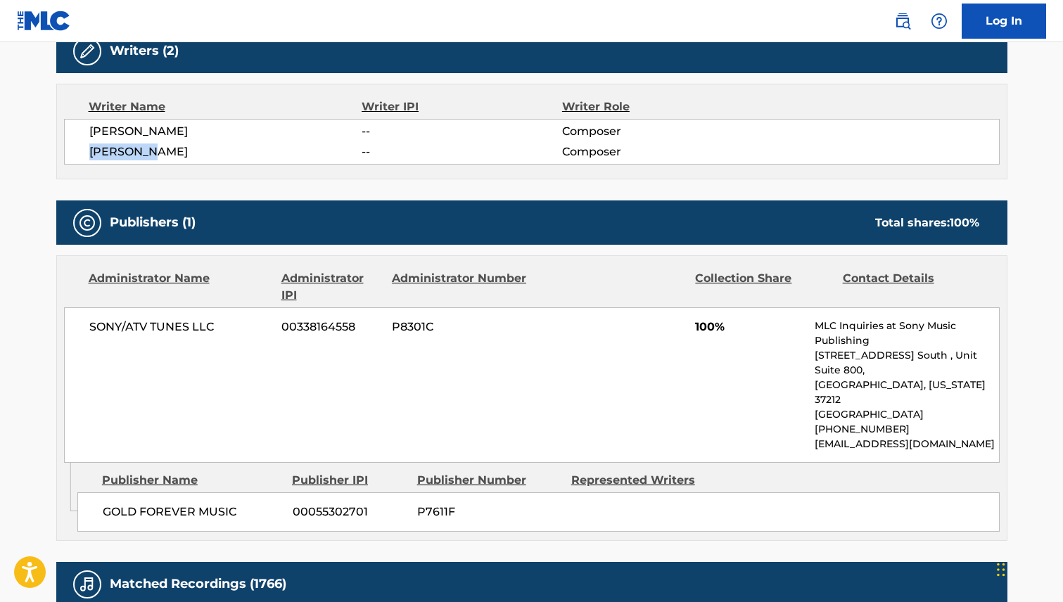
click at [87, 149] on div "[PERSON_NAME] -- Composer [PERSON_NAME] -- Composer" at bounding box center [532, 142] width 936 height 46
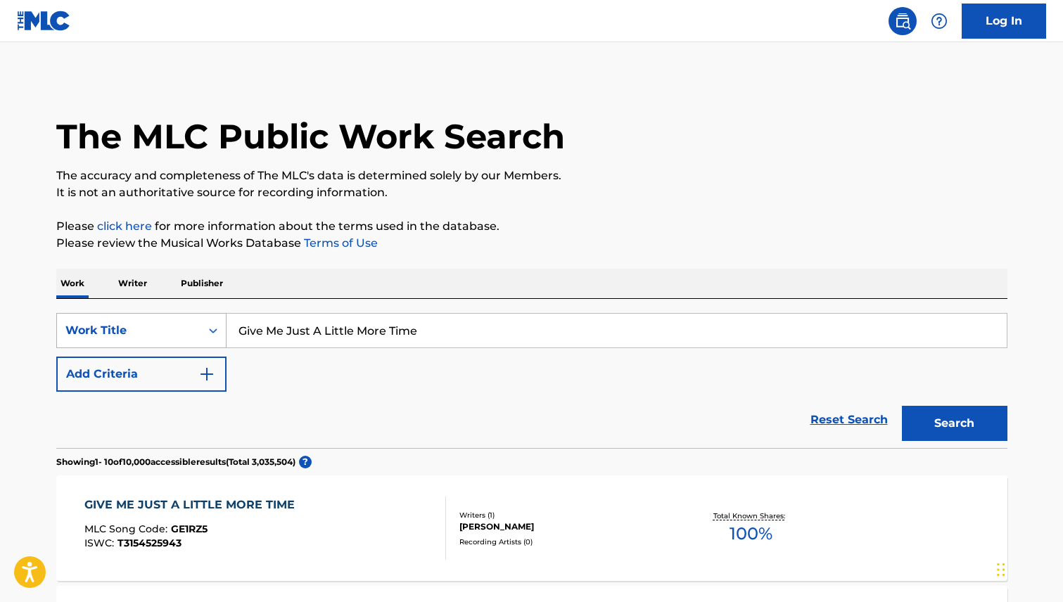
drag, startPoint x: 446, startPoint y: 330, endPoint x: 198, endPoint y: 332, distance: 248.4
click at [198, 332] on div "SearchWithCriteria63399f7f-2d1c-42a6-a1ef-4157a0907a41 Work Title Give Me Just …" at bounding box center [531, 330] width 951 height 35
type input "Me and [PERSON_NAME]"
click at [968, 428] on button "Search" at bounding box center [955, 423] width 106 height 35
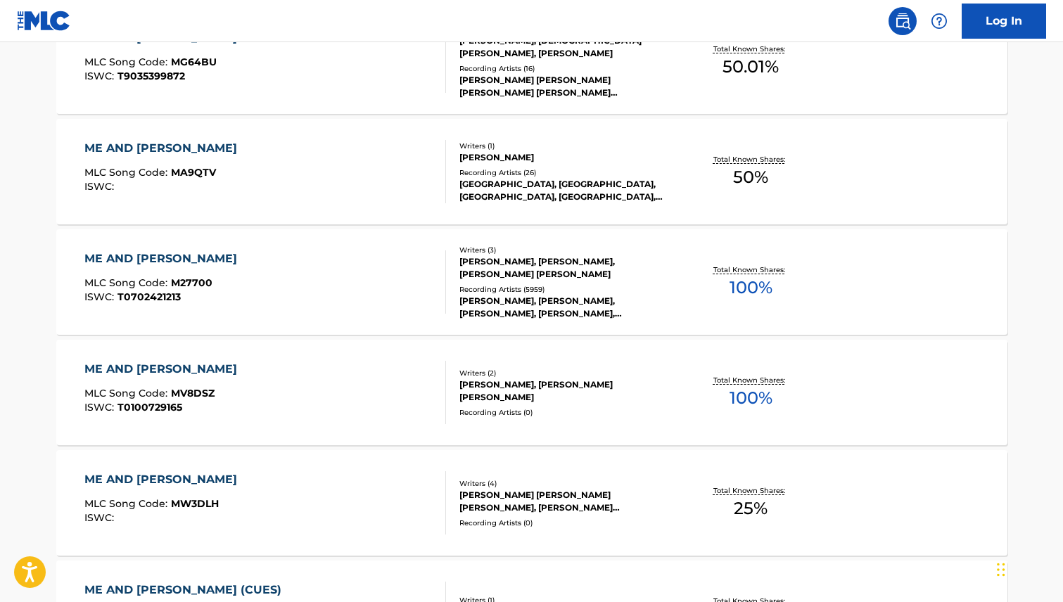
scroll to position [492, 0]
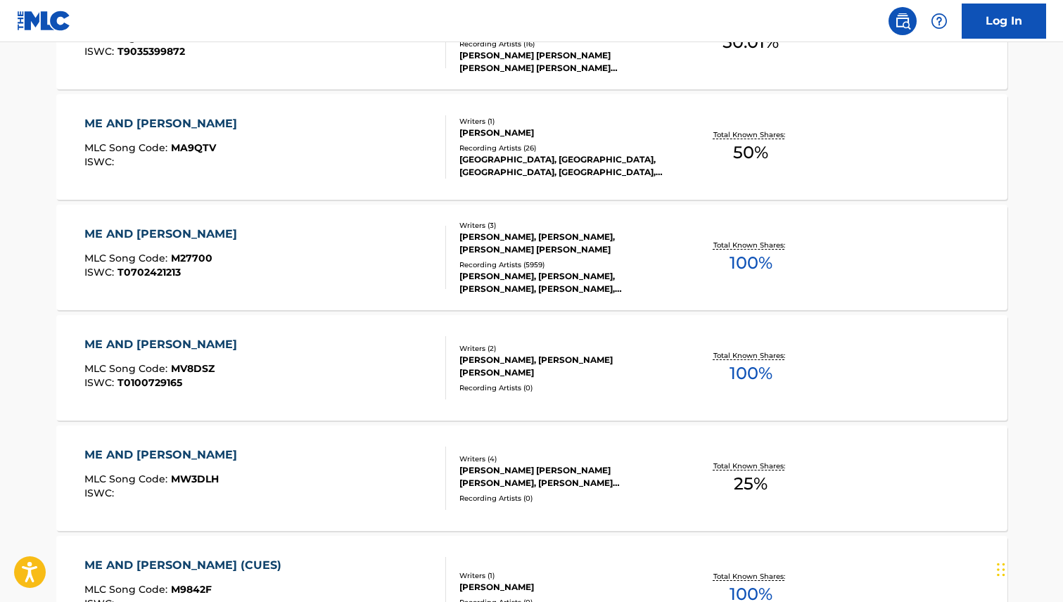
click at [172, 228] on div "ME AND [PERSON_NAME]" at bounding box center [164, 234] width 160 height 17
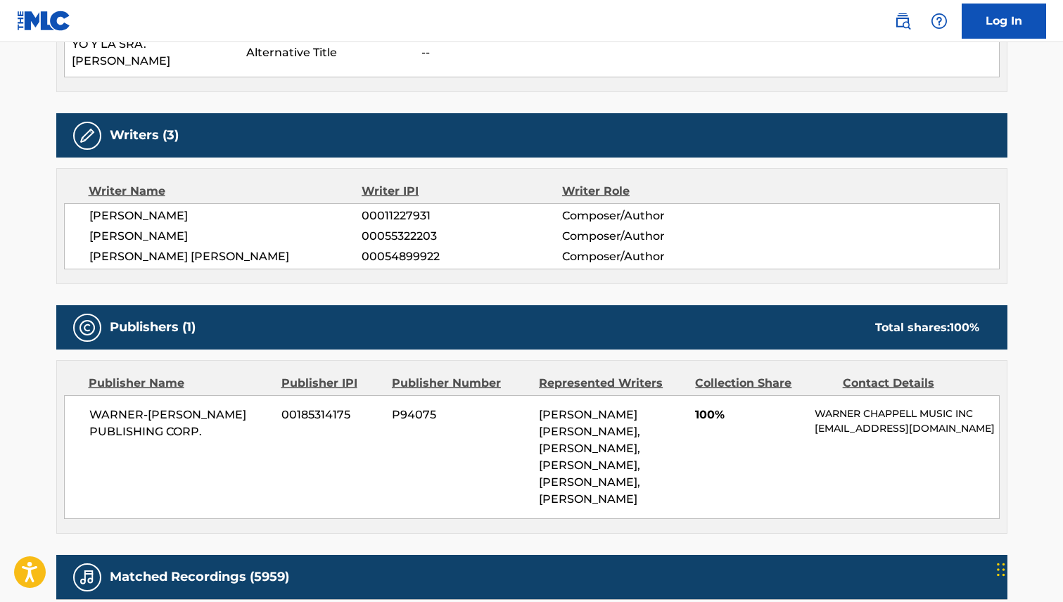
scroll to position [608, 0]
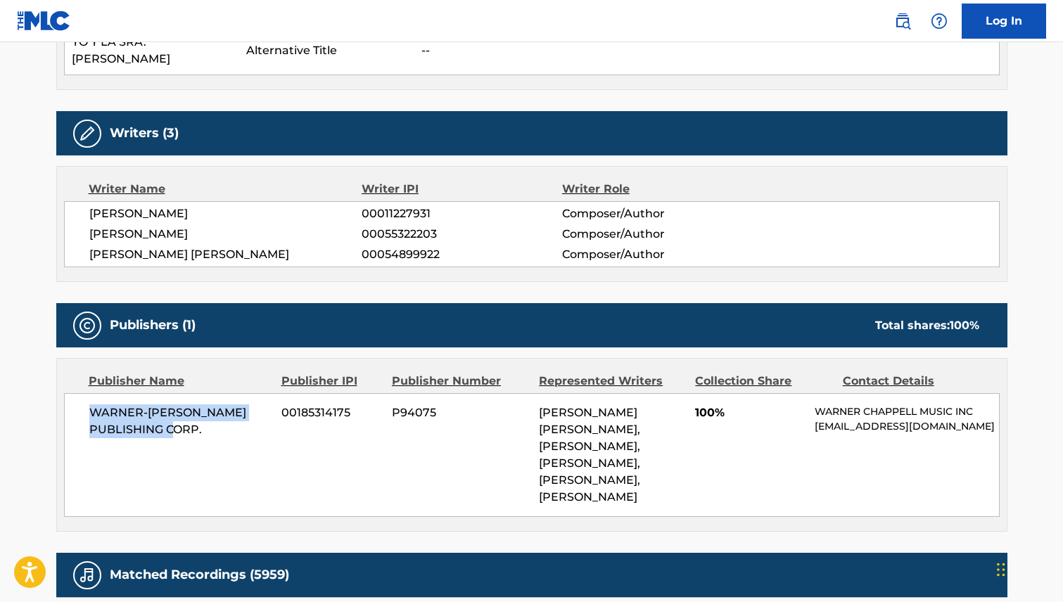
drag, startPoint x: 205, startPoint y: 412, endPoint x: 84, endPoint y: 397, distance: 121.3
click at [84, 397] on div "WARNER-[PERSON_NAME] PUBLISHING CORP. 00185314175 P94075 [PERSON_NAME] [PERSON_…" at bounding box center [532, 455] width 936 height 124
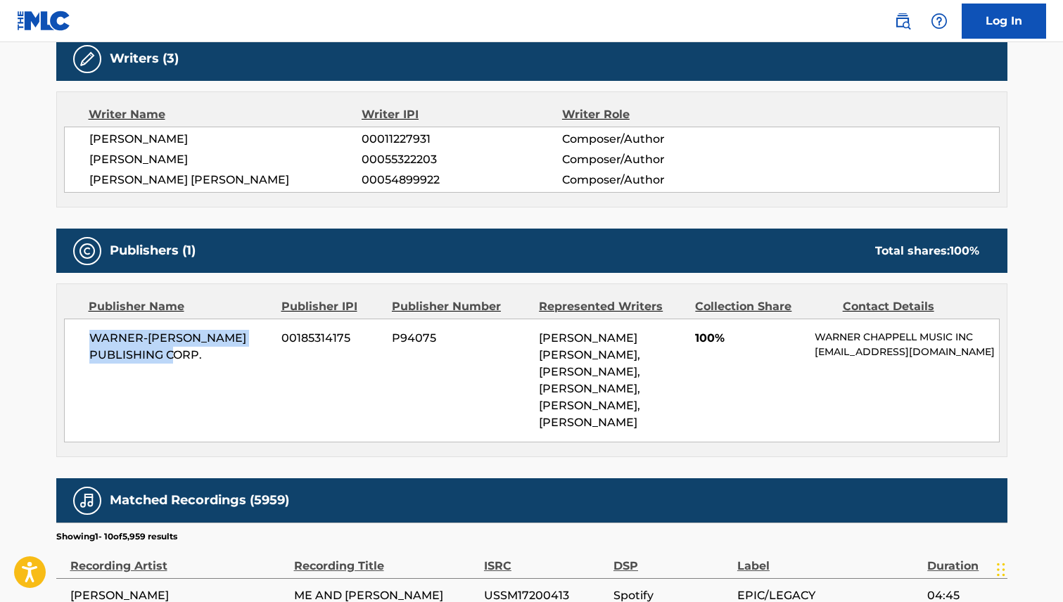
scroll to position [681, 0]
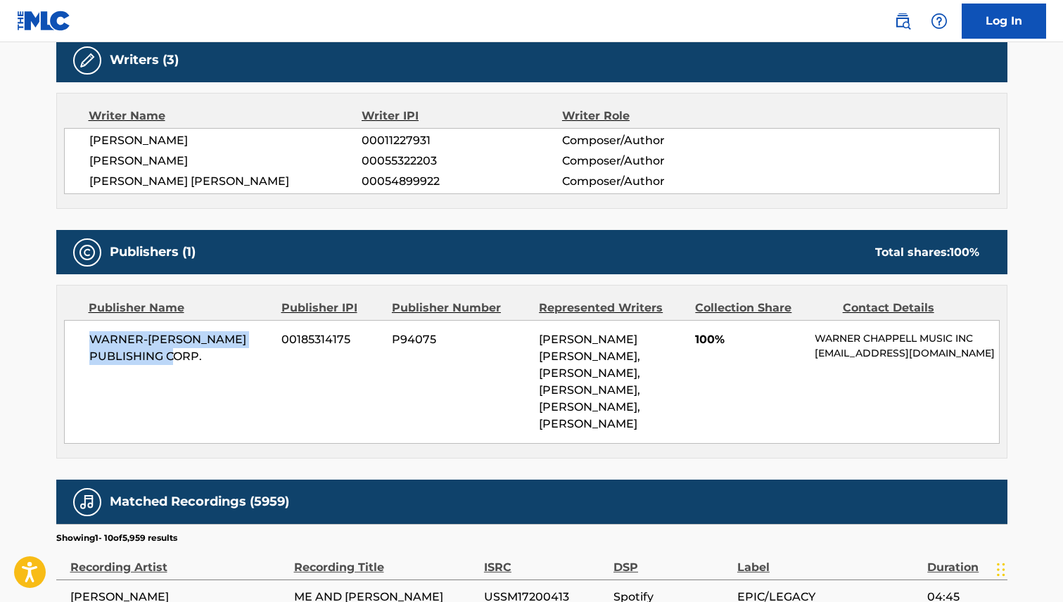
drag, startPoint x: 205, startPoint y: 123, endPoint x: 87, endPoint y: 127, distance: 118.3
click at [87, 128] on div "[PERSON_NAME] 00011227931 Composer/Author [PERSON_NAME] 00055322203 Composer/Au…" at bounding box center [532, 161] width 936 height 66
drag, startPoint x: 161, startPoint y: 142, endPoint x: 87, endPoint y: 139, distance: 73.9
click at [87, 139] on div "[PERSON_NAME] 00011227931 Composer/Author [PERSON_NAME] 00055322203 Composer/Au…" at bounding box center [532, 161] width 936 height 66
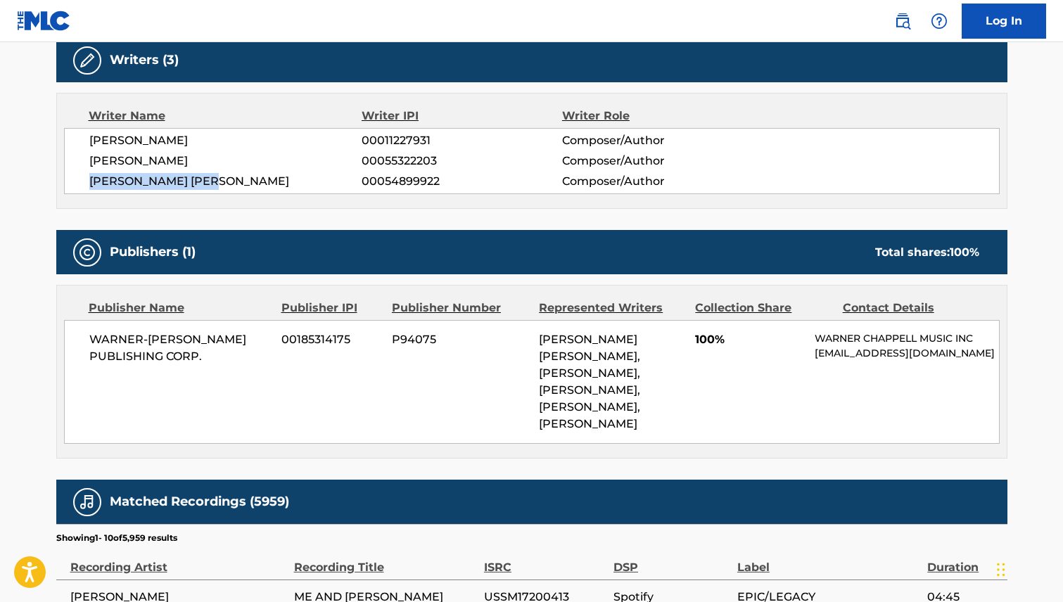
drag, startPoint x: 220, startPoint y: 162, endPoint x: 87, endPoint y: 161, distance: 133.7
click at [87, 161] on div "[PERSON_NAME] 00011227931 Composer/Author [PERSON_NAME] 00055322203 Composer/Au…" at bounding box center [532, 161] width 936 height 66
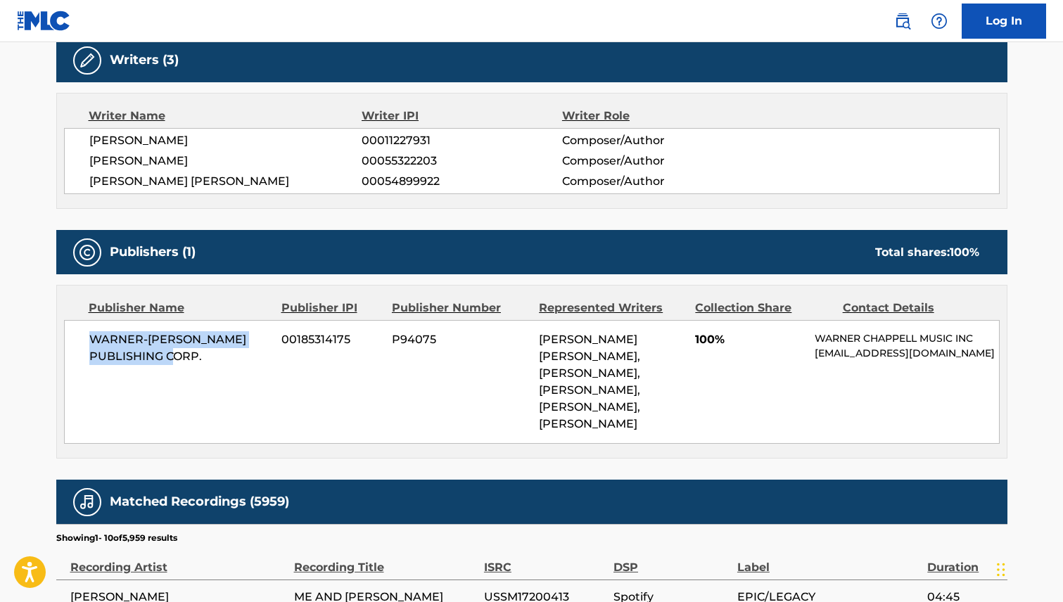
drag, startPoint x: 207, startPoint y: 338, endPoint x: 78, endPoint y: 319, distance: 130.2
click at [78, 320] on div "WARNER-[PERSON_NAME] PUBLISHING CORP. 00185314175 P94075 [PERSON_NAME] [PERSON_…" at bounding box center [532, 382] width 936 height 124
drag, startPoint x: 163, startPoint y: 122, endPoint x: 82, endPoint y: 127, distance: 81.1
click at [80, 128] on div "[PERSON_NAME] 00011227931 Composer/Author [PERSON_NAME] 00055322203 Composer/Au…" at bounding box center [532, 161] width 936 height 66
drag, startPoint x: 179, startPoint y: 145, endPoint x: 83, endPoint y: 136, distance: 96.1
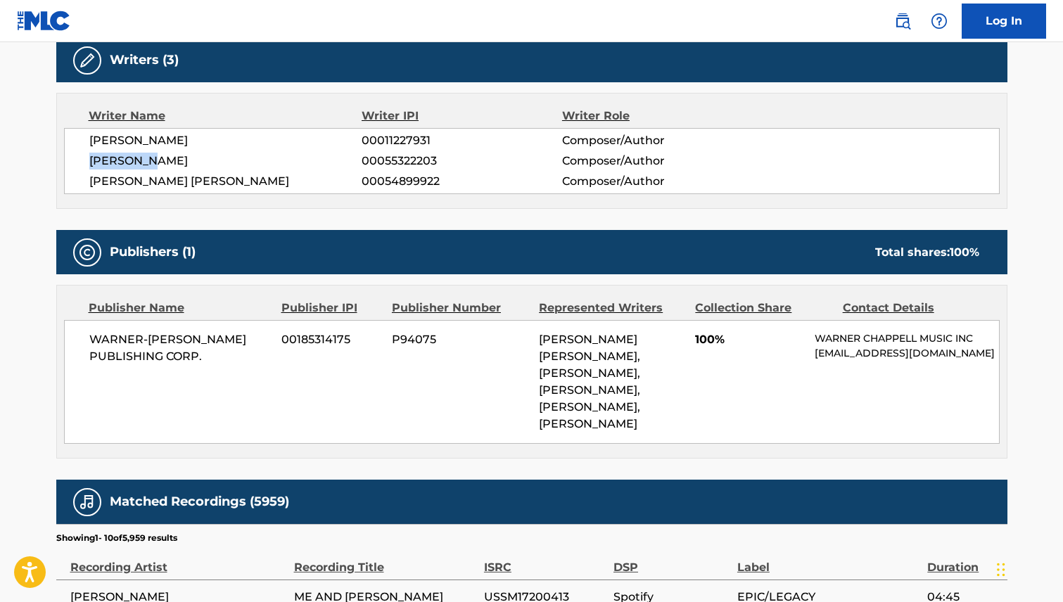
click at [83, 136] on div "[PERSON_NAME] 00011227931 Composer/Author [PERSON_NAME] 00055322203 Composer/Au…" at bounding box center [532, 161] width 936 height 66
drag, startPoint x: 224, startPoint y: 162, endPoint x: 86, endPoint y: 163, distance: 137.9
click at [86, 163] on div "[PERSON_NAME] 00011227931 Composer/Author [PERSON_NAME] 00055322203 Composer/Au…" at bounding box center [532, 161] width 936 height 66
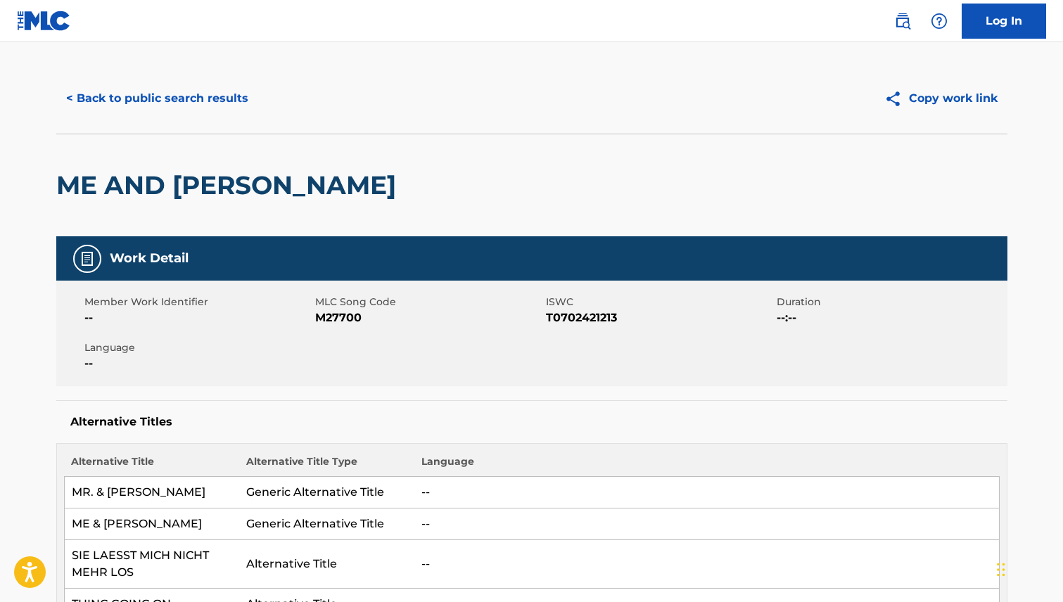
scroll to position [0, 0]
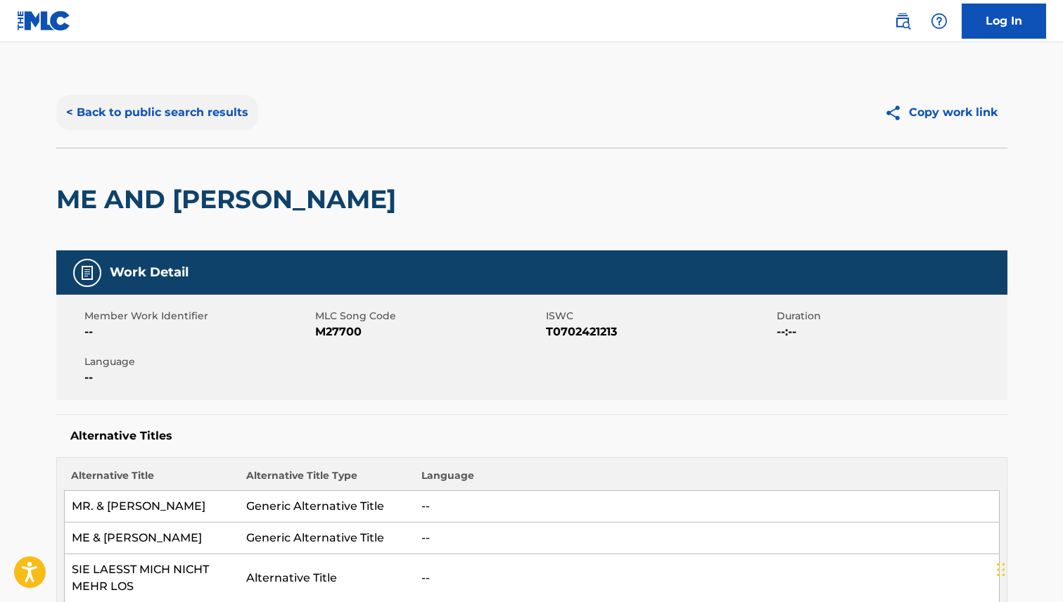
click at [101, 113] on button "< Back to public search results" at bounding box center [157, 112] width 202 height 35
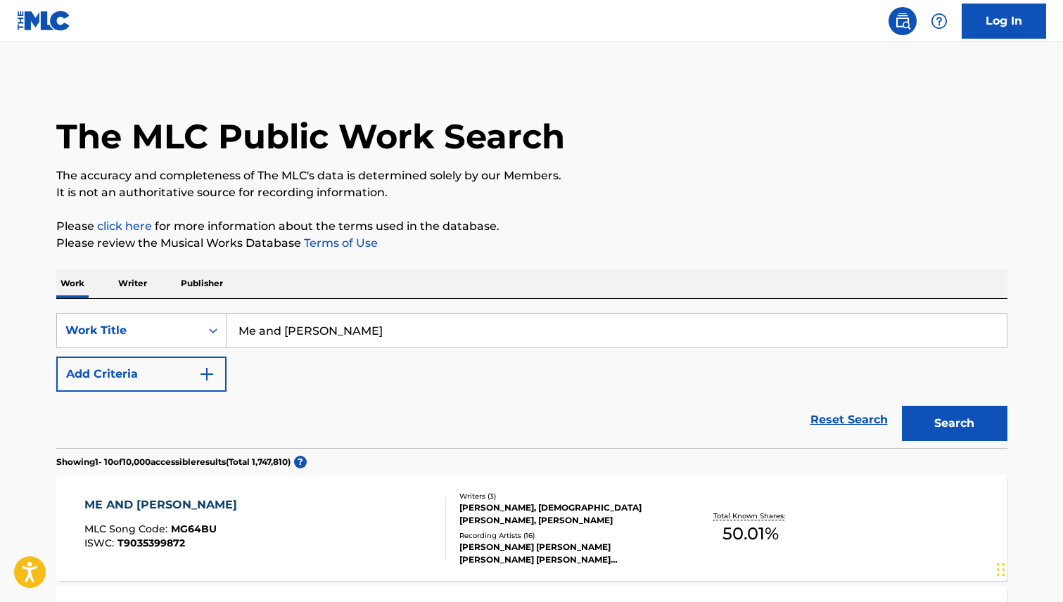
drag, startPoint x: 367, startPoint y: 335, endPoint x: 203, endPoint y: 311, distance: 165.7
click at [203, 311] on div "SearchWithCriteria63399f7f-2d1c-42a6-a1ef-4157a0907a41 Work Title Me and [PERSO…" at bounding box center [531, 373] width 951 height 149
click at [966, 419] on button "Search" at bounding box center [955, 423] width 106 height 35
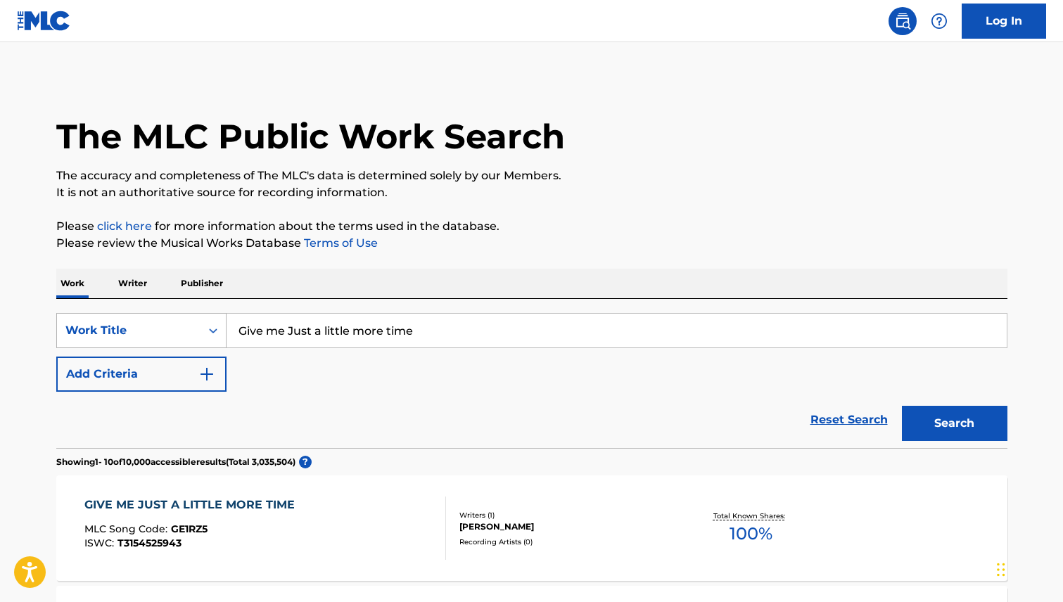
drag, startPoint x: 483, startPoint y: 333, endPoint x: 150, endPoint y: 313, distance: 334.1
click at [155, 319] on div "SearchWithCriteria63399f7f-2d1c-42a6-a1ef-4157a0907a41 Work Title Give me Just …" at bounding box center [531, 330] width 951 height 35
type input "destination anywhere"
click at [902, 406] on button "Search" at bounding box center [955, 423] width 106 height 35
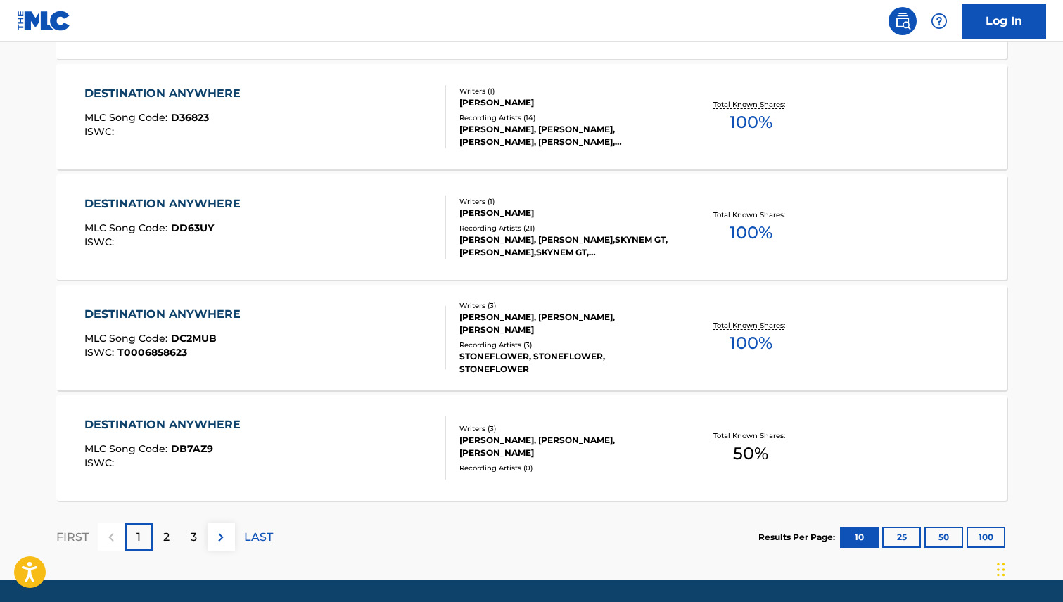
scroll to position [1079, 0]
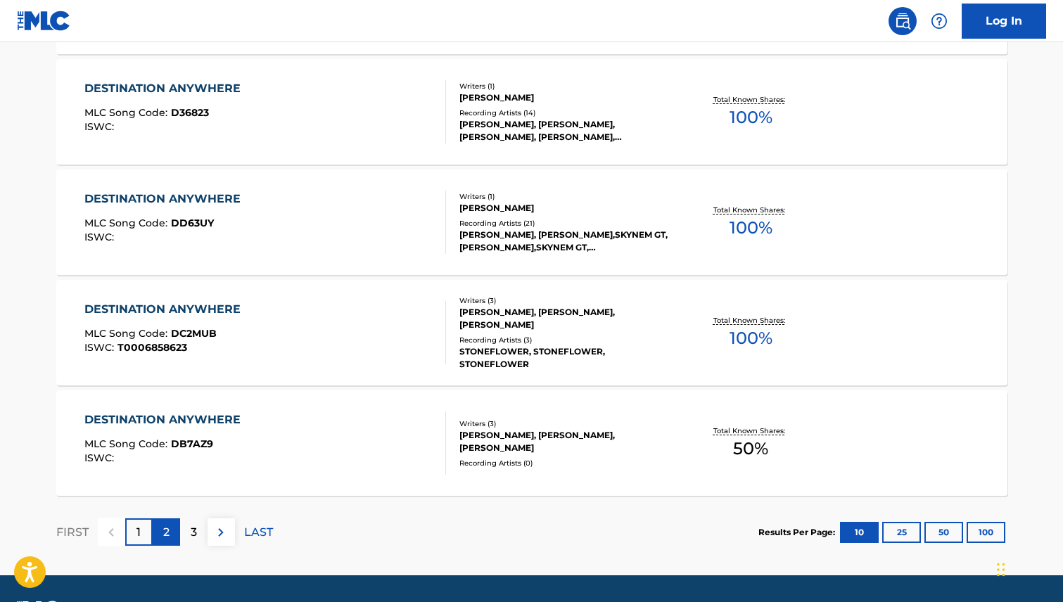
click at [163, 526] on p "2" at bounding box center [166, 532] width 6 height 17
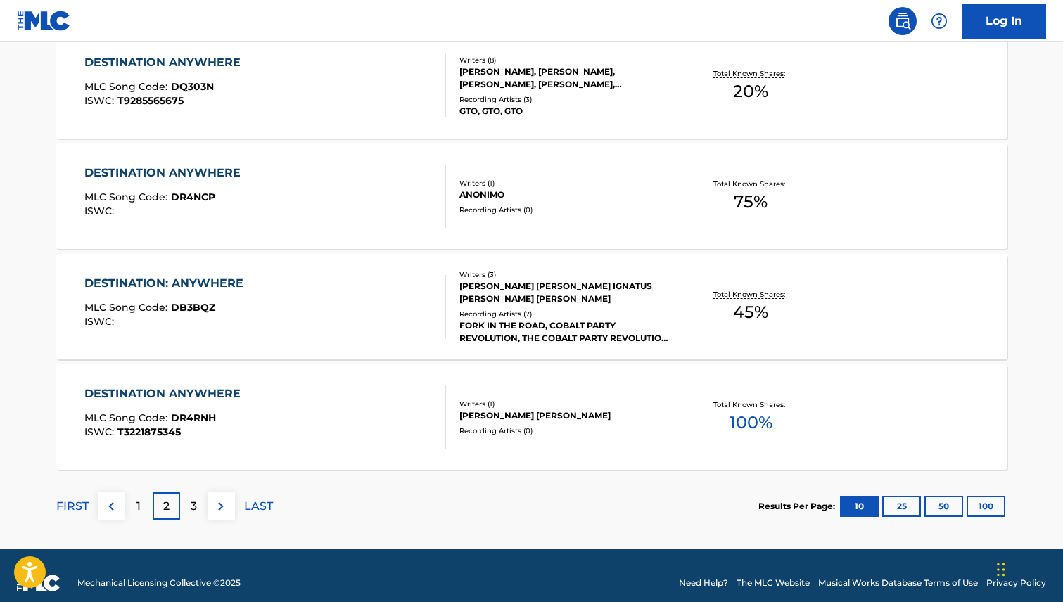
scroll to position [1120, 0]
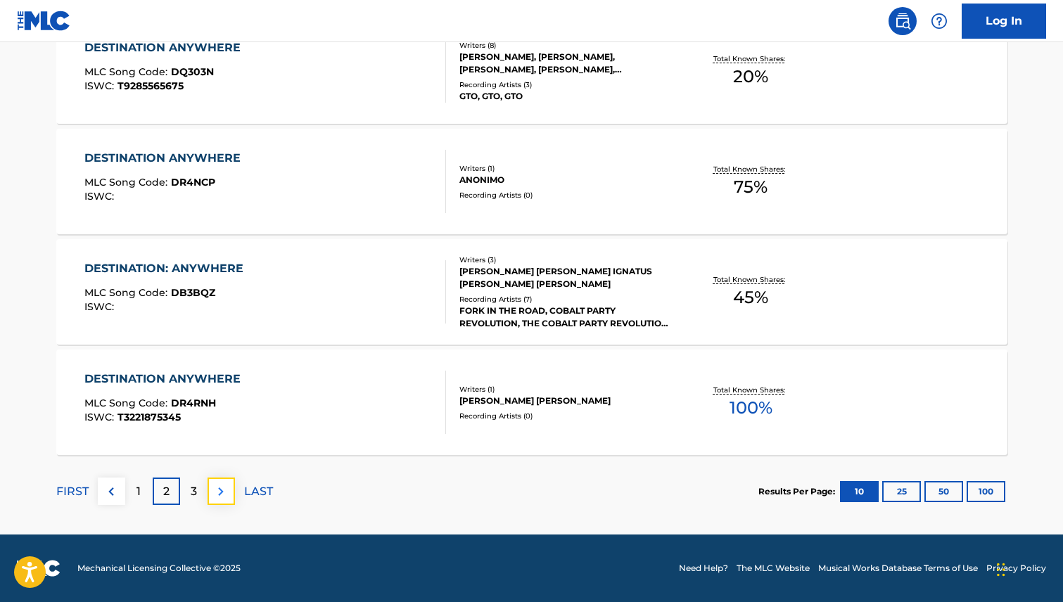
click at [224, 489] on img at bounding box center [220, 491] width 17 height 17
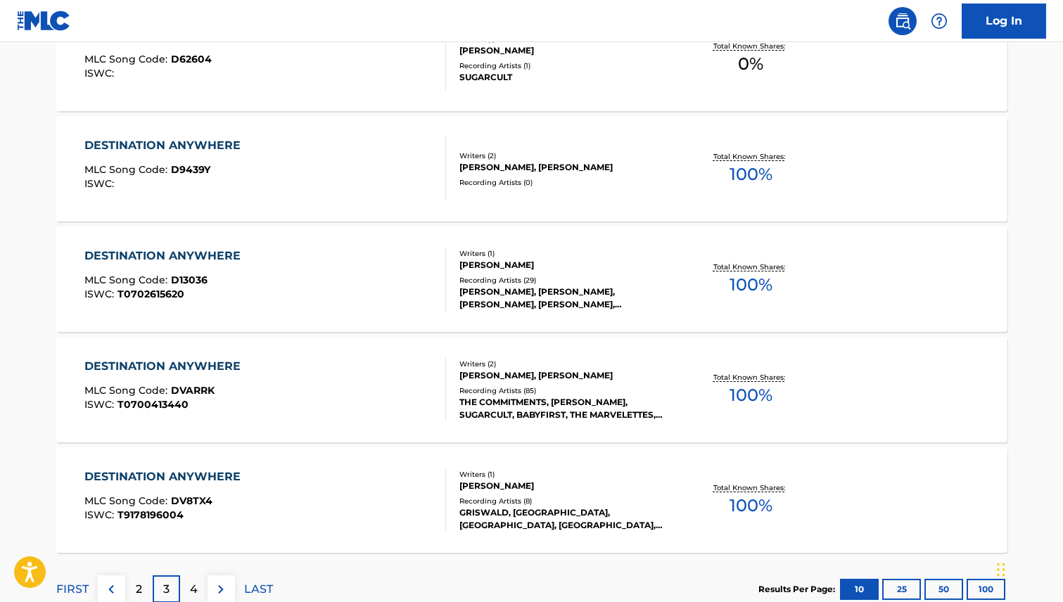
scroll to position [1022, 0]
click at [177, 368] on div "DESTINATION ANYWHERE" at bounding box center [165, 367] width 163 height 17
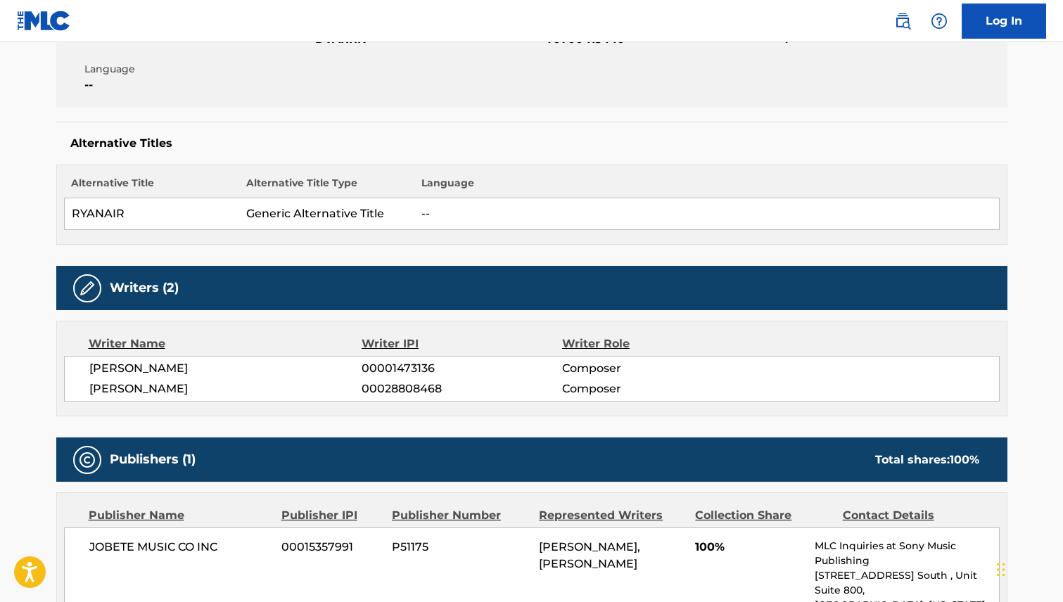
scroll to position [436, 0]
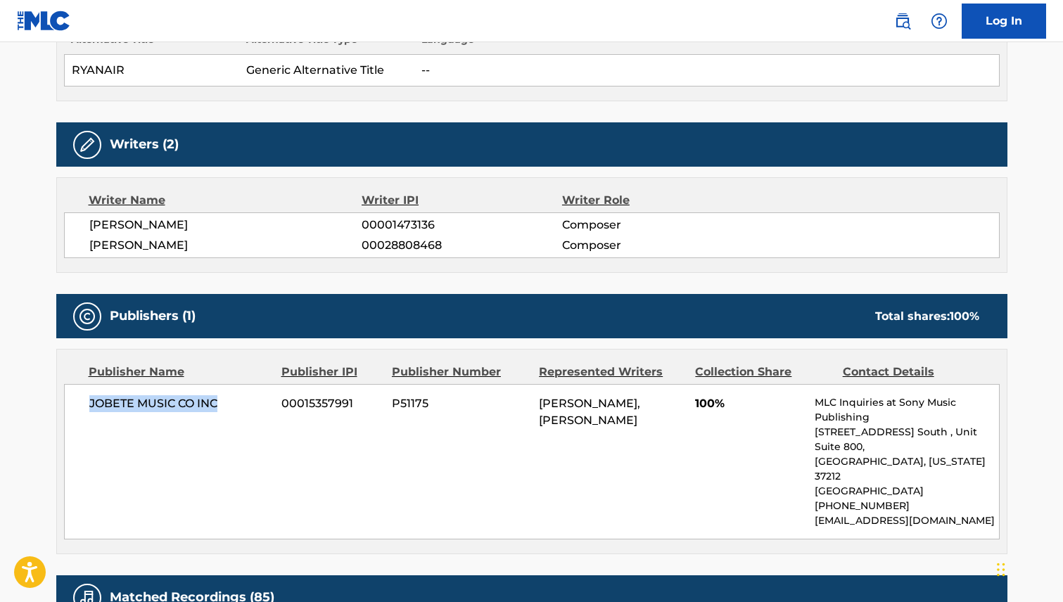
drag, startPoint x: 229, startPoint y: 400, endPoint x: 84, endPoint y: 398, distance: 145.0
click at [84, 398] on div "JOBETE MUSIC CO INC 00015357991 P51175 [PERSON_NAME], [PERSON_NAME] 100% MLC In…" at bounding box center [532, 461] width 936 height 155
drag, startPoint x: 222, startPoint y: 221, endPoint x: 89, endPoint y: 220, distance: 133.0
click at [89, 220] on span "[PERSON_NAME]" at bounding box center [225, 225] width 273 height 17
drag, startPoint x: 208, startPoint y: 248, endPoint x: 87, endPoint y: 244, distance: 120.4
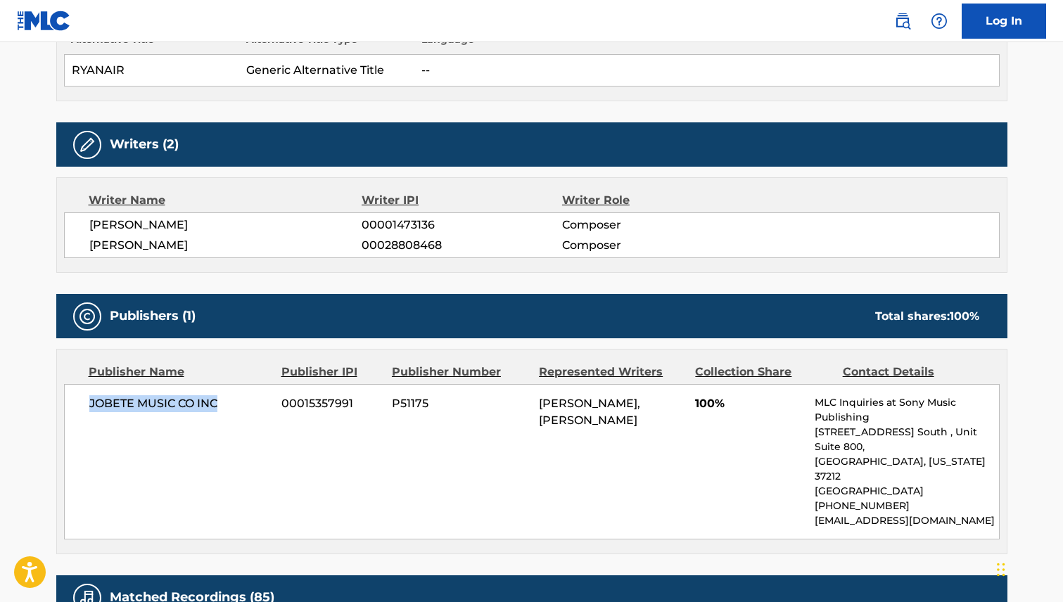
click at [87, 244] on div "[PERSON_NAME] 00001473136 Composer [PERSON_NAME] 00028808468 Composer" at bounding box center [532, 235] width 936 height 46
drag, startPoint x: 226, startPoint y: 400, endPoint x: 89, endPoint y: 406, distance: 137.3
click at [89, 406] on span "JOBETE MUSIC CO INC" at bounding box center [180, 403] width 182 height 17
drag, startPoint x: 188, startPoint y: 226, endPoint x: 88, endPoint y: 223, distance: 100.0
click at [89, 223] on span "[PERSON_NAME]" at bounding box center [225, 225] width 273 height 17
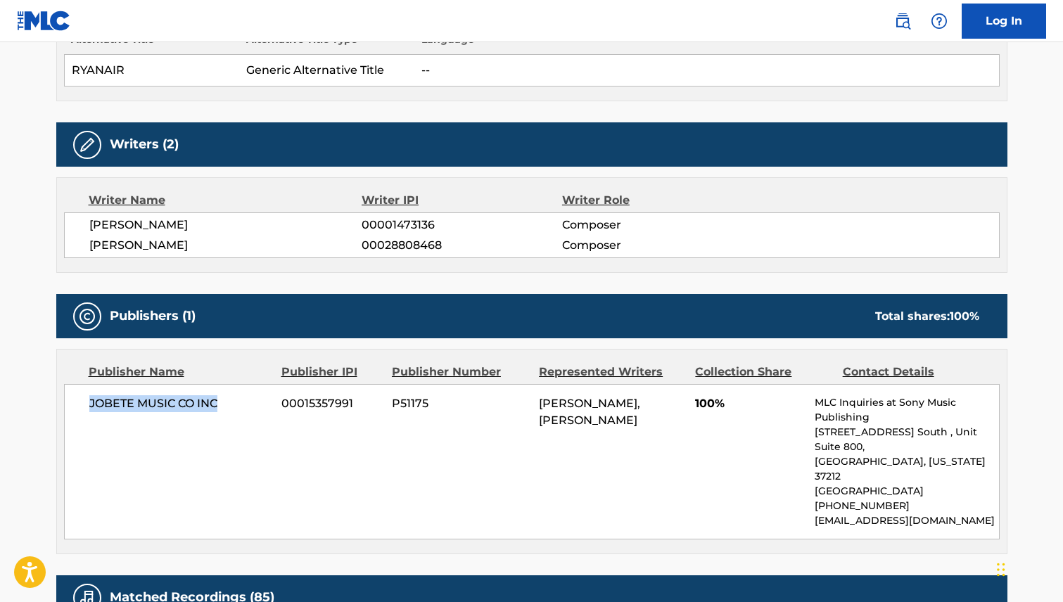
drag, startPoint x: 201, startPoint y: 243, endPoint x: 91, endPoint y: 243, distance: 109.8
click at [91, 243] on span "[PERSON_NAME]" at bounding box center [225, 245] width 273 height 17
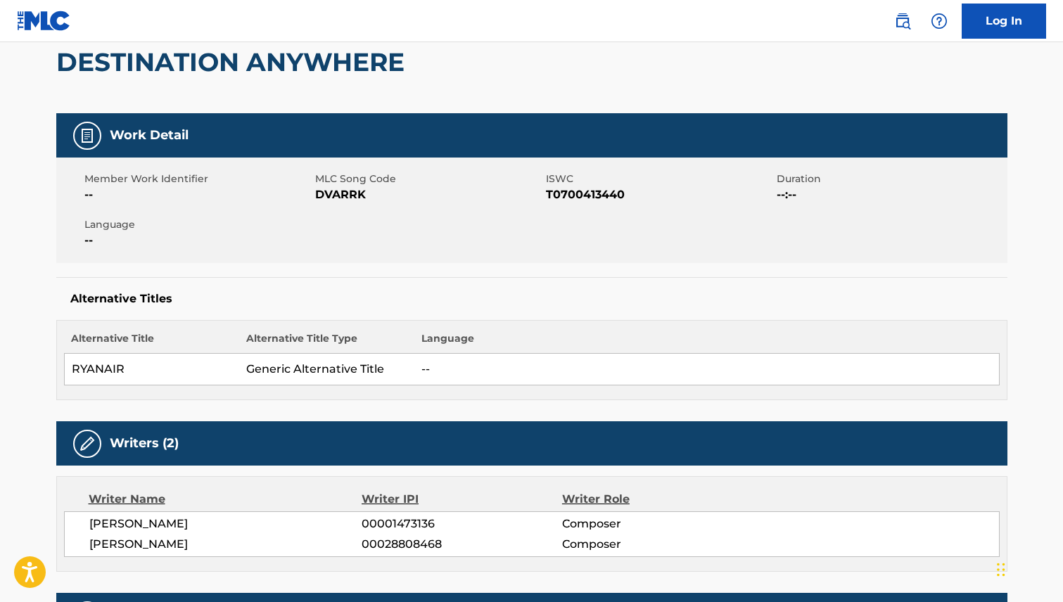
scroll to position [0, 0]
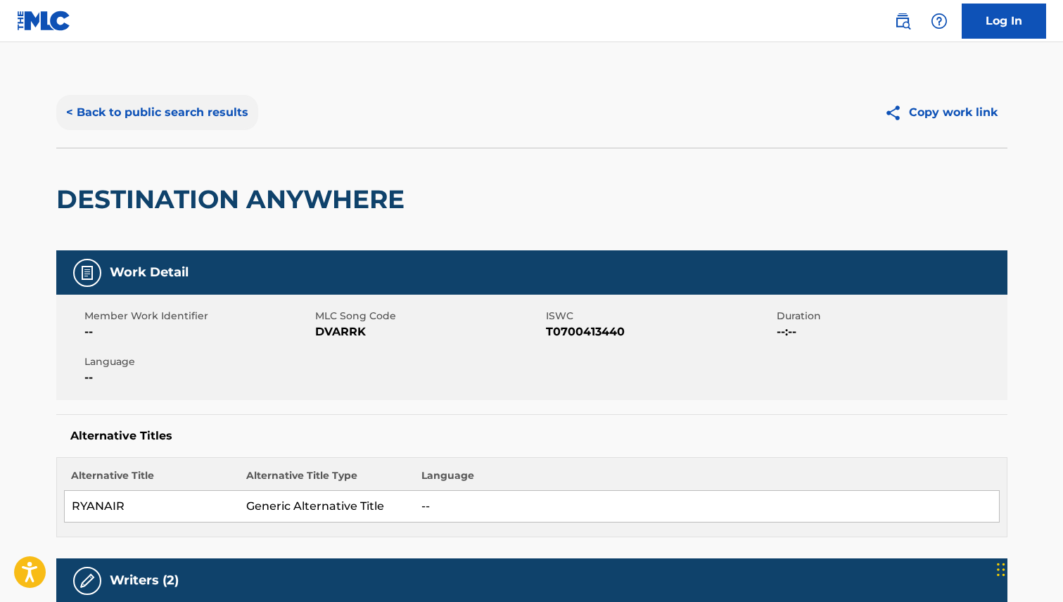
click at [154, 117] on button "< Back to public search results" at bounding box center [157, 112] width 202 height 35
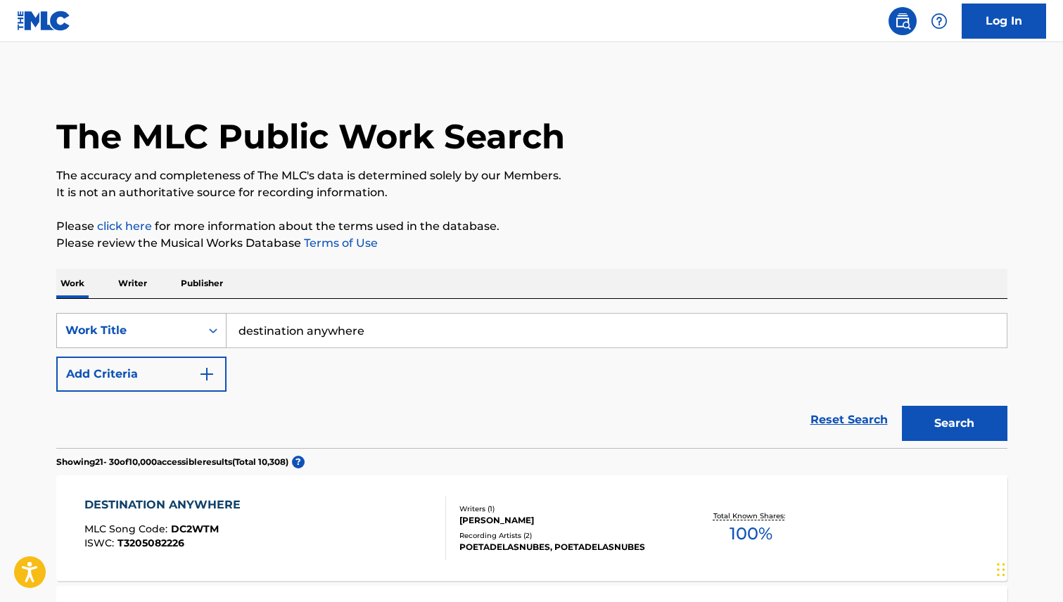
drag, startPoint x: 364, startPoint y: 333, endPoint x: 194, endPoint y: 317, distance: 171.0
click at [194, 317] on div "SearchWithCriteria63399f7f-2d1c-42a6-a1ef-4157a0907a41 Work Title destination a…" at bounding box center [531, 330] width 951 height 35
type input "Heat Wave"
click at [967, 431] on button "Search" at bounding box center [955, 423] width 106 height 35
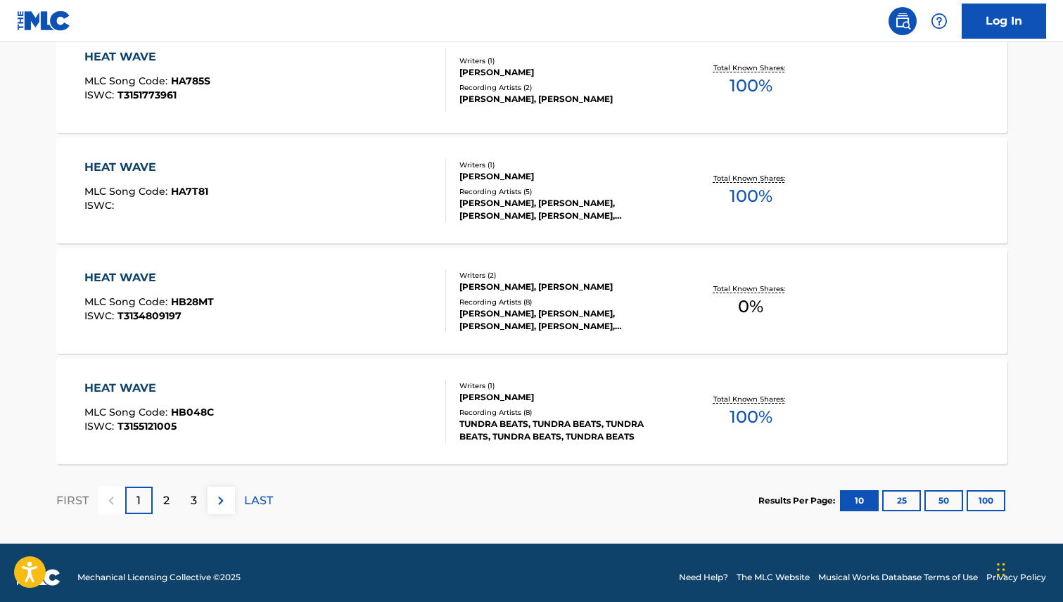
scroll to position [1120, 0]
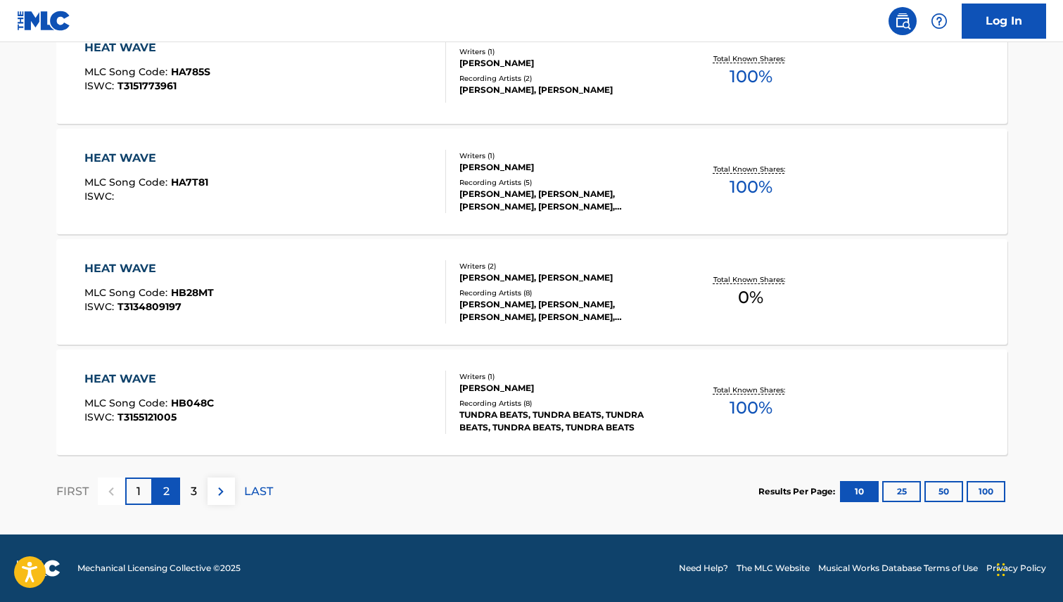
click at [160, 486] on div "2" at bounding box center [166, 491] width 27 height 27
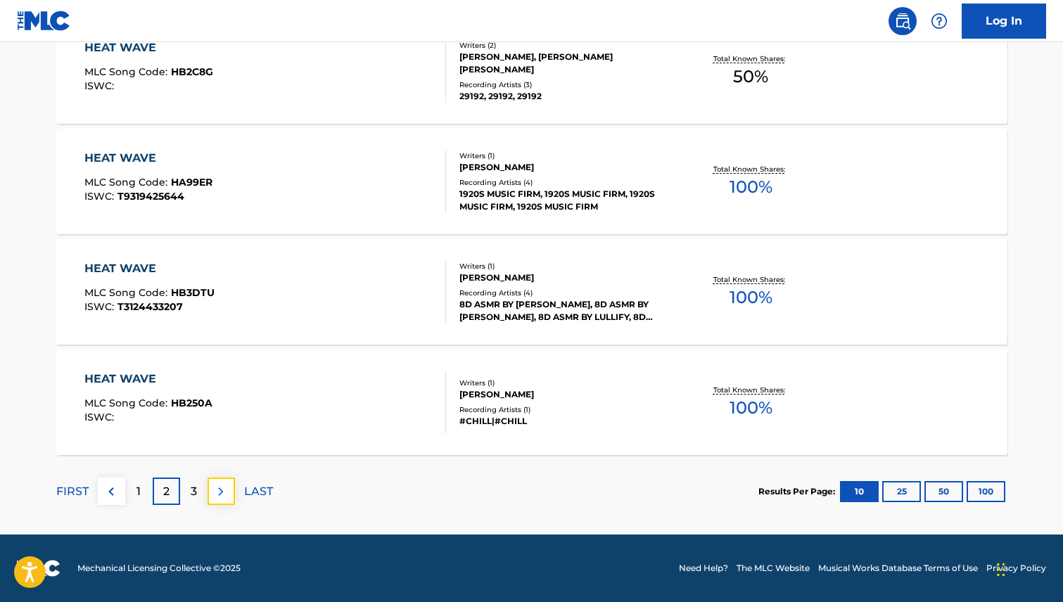
click at [222, 492] on img at bounding box center [220, 491] width 17 height 17
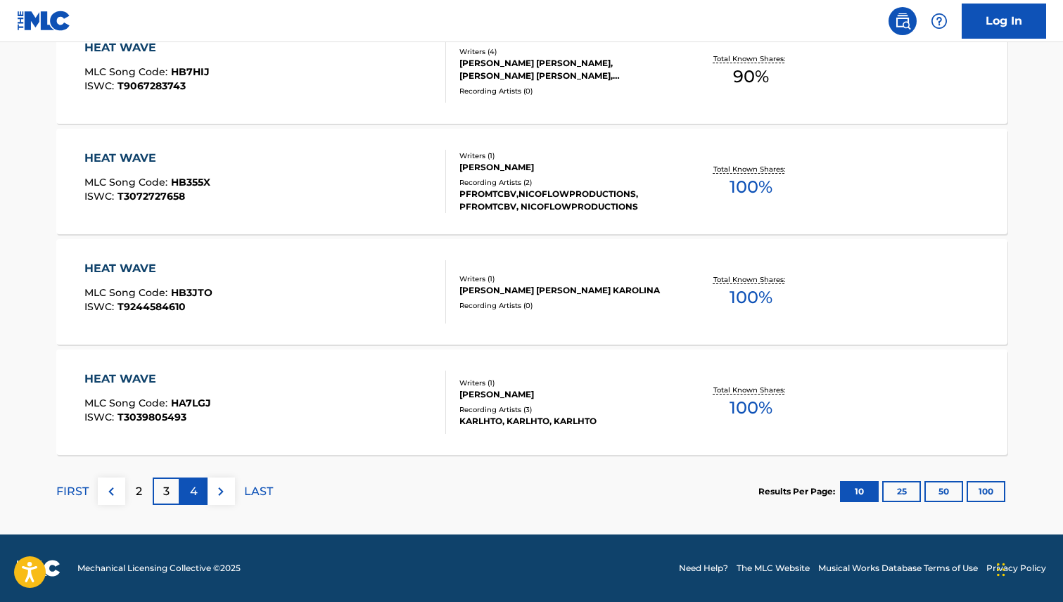
click at [191, 491] on p "4" at bounding box center [194, 491] width 8 height 17
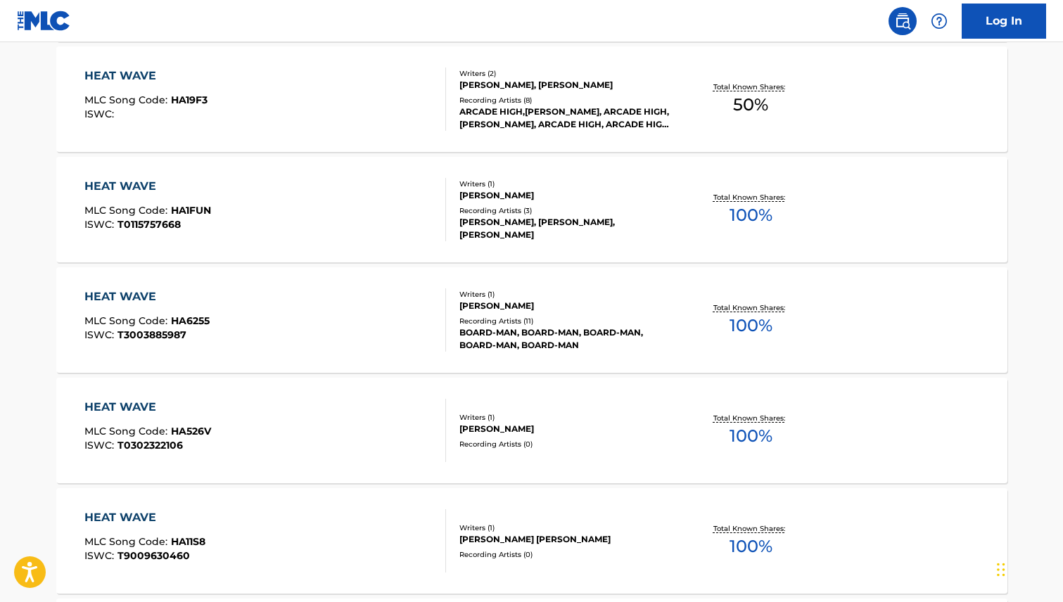
scroll to position [0, 0]
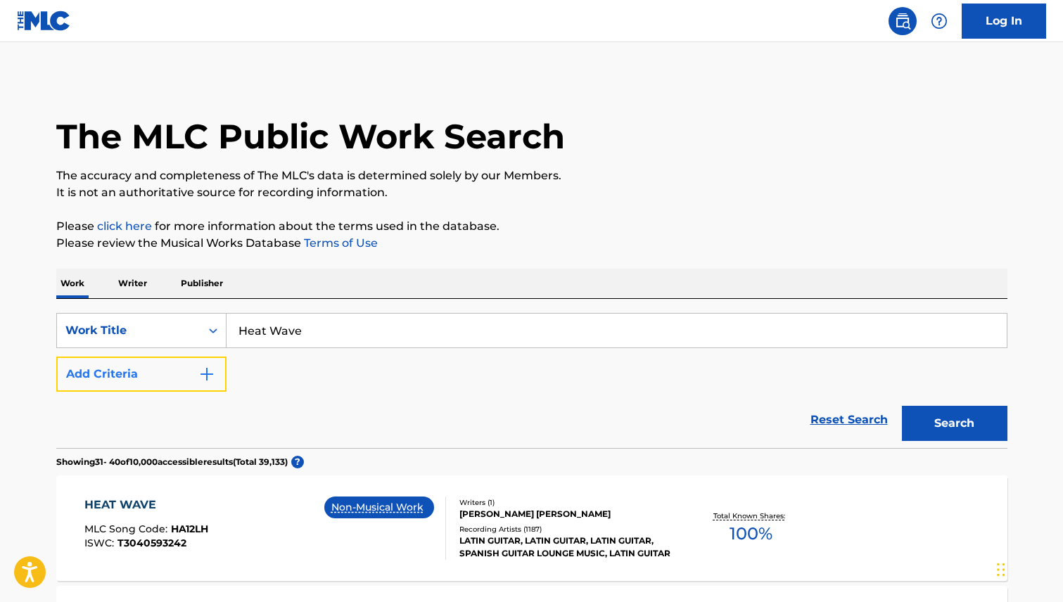
click at [208, 376] on img "Search Form" at bounding box center [206, 374] width 17 height 17
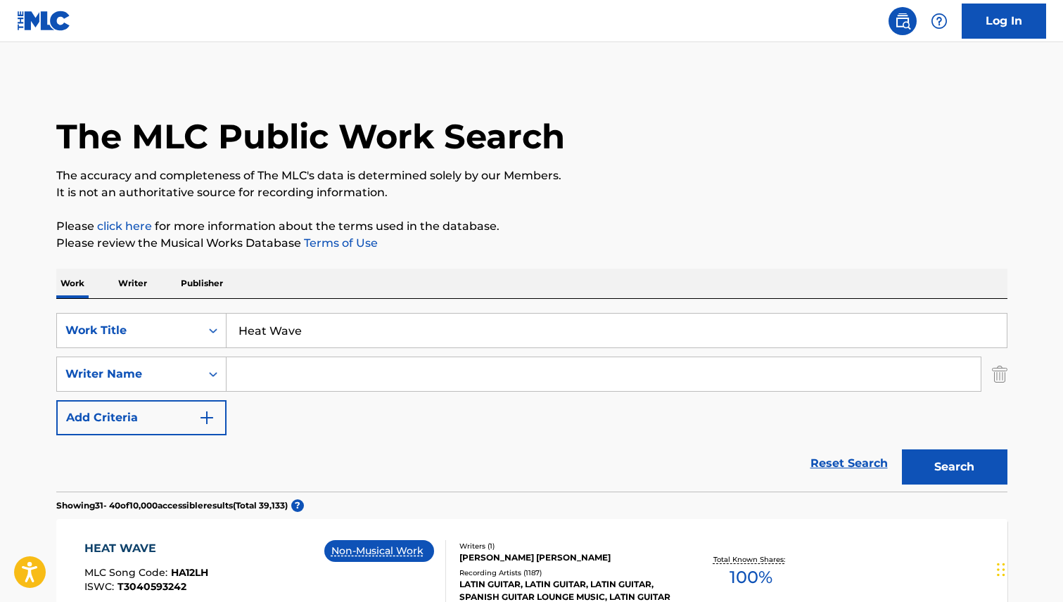
click at [276, 384] on input "Search Form" at bounding box center [604, 374] width 754 height 34
type input "Holland"
click at [987, 474] on button "Search" at bounding box center [955, 467] width 106 height 35
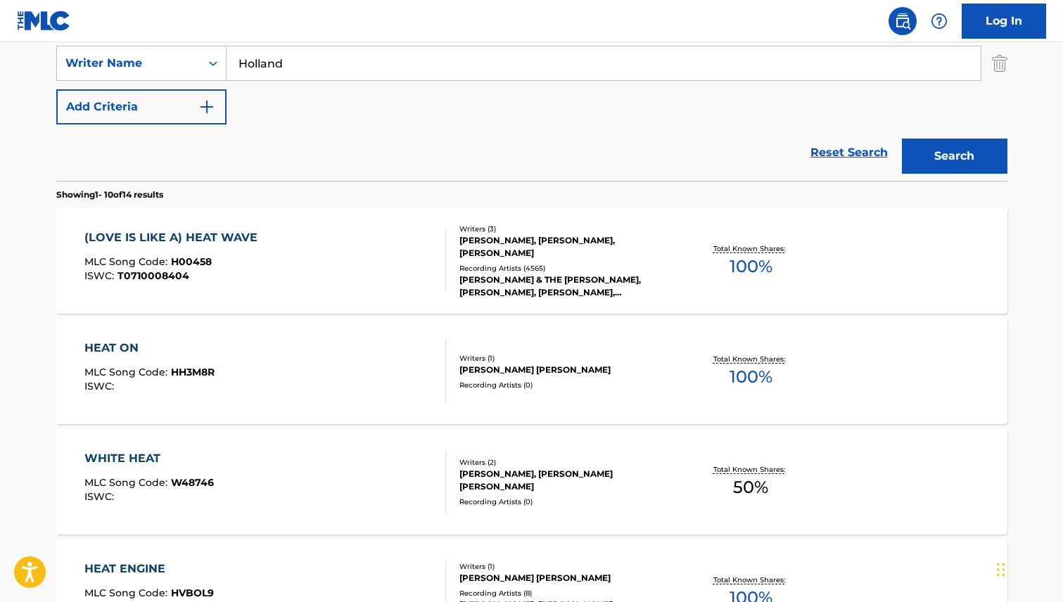
scroll to position [334, 0]
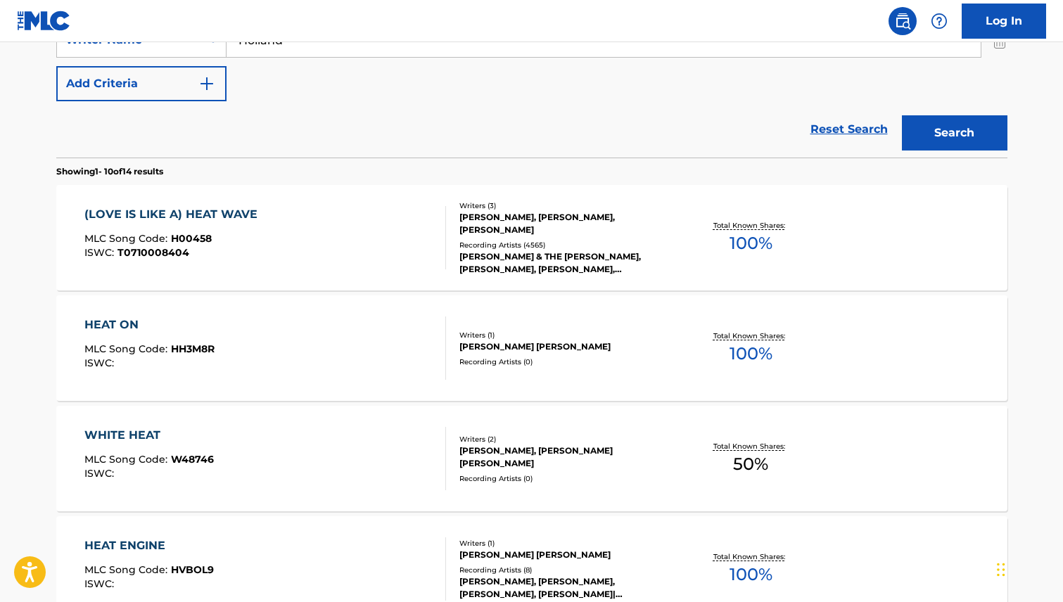
click at [214, 211] on div "(LOVE IS LIKE A) HEAT WAVE" at bounding box center [174, 214] width 180 height 17
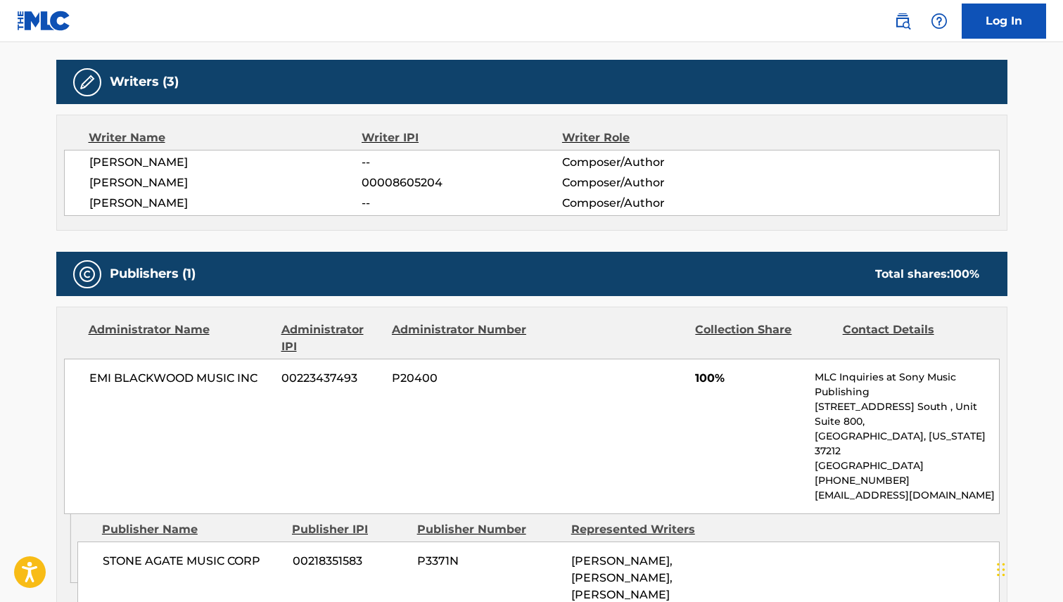
scroll to position [787, 0]
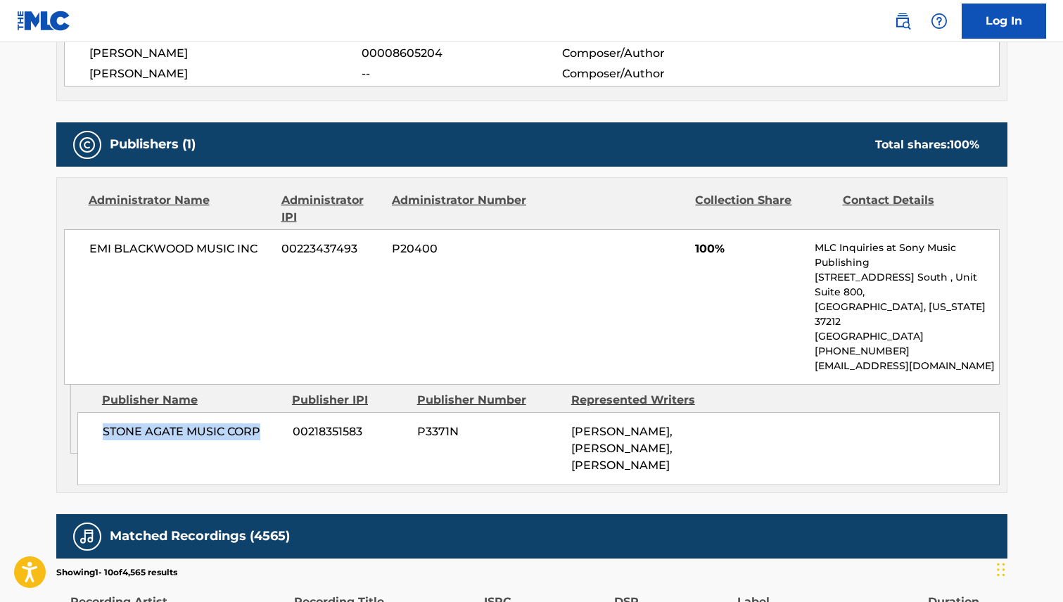
drag, startPoint x: 252, startPoint y: 400, endPoint x: 99, endPoint y: 400, distance: 153.4
click at [99, 412] on div "STONE AGATE MUSIC CORP 00218351583 P3371N [PERSON_NAME], [PERSON_NAME], [PERSON…" at bounding box center [538, 448] width 922 height 73
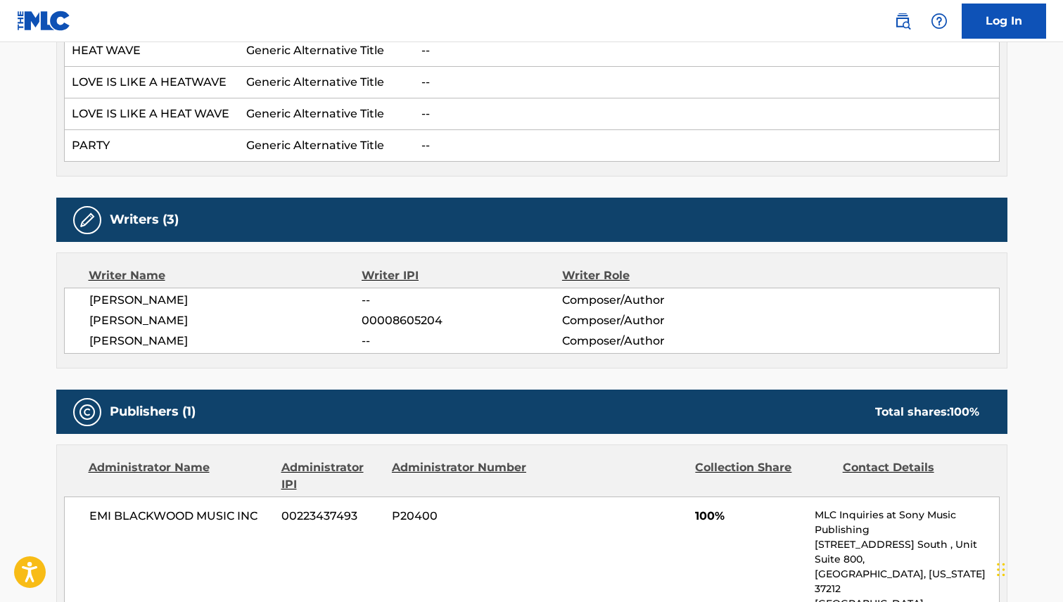
scroll to position [519, 0]
drag, startPoint x: 210, startPoint y: 299, endPoint x: 82, endPoint y: 302, distance: 127.4
click at [82, 302] on div "[PERSON_NAME] -- Composer/Author [PERSON_NAME] 00008605204 Composer/Author [PER…" at bounding box center [532, 321] width 936 height 66
drag, startPoint x: 253, startPoint y: 318, endPoint x: 73, endPoint y: 322, distance: 180.2
click at [73, 322] on div "[PERSON_NAME] -- Composer/Author [PERSON_NAME] 00008605204 Composer/Author [PER…" at bounding box center [532, 321] width 936 height 66
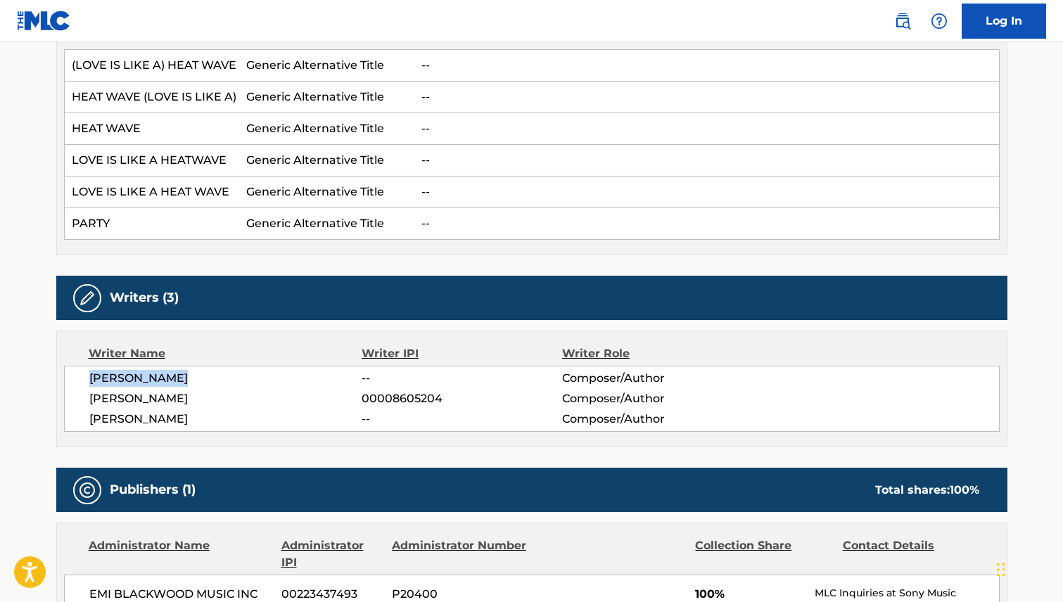
scroll to position [428, 0]
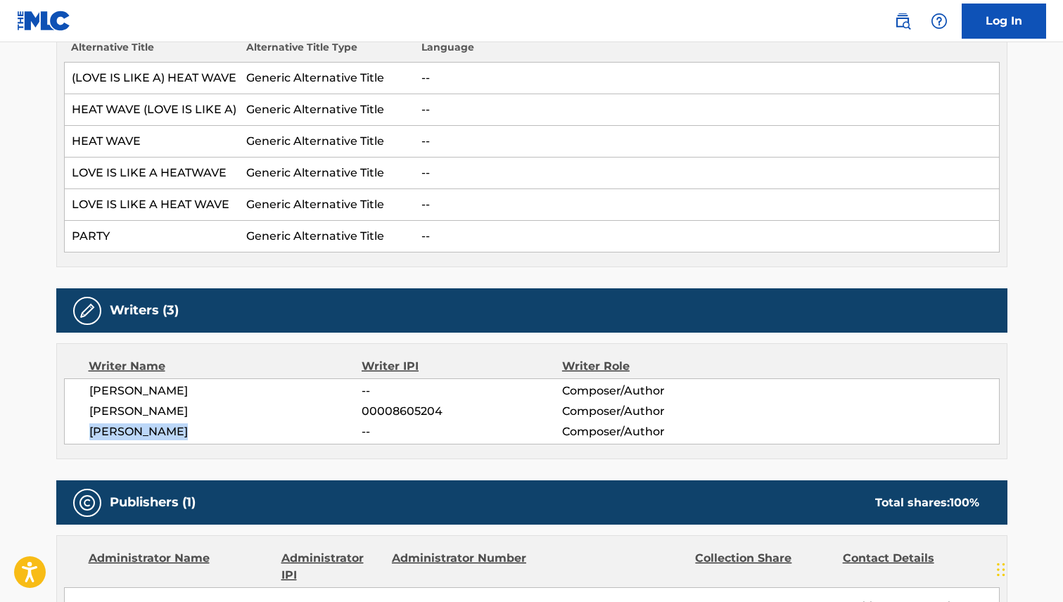
drag, startPoint x: 135, startPoint y: 433, endPoint x: 85, endPoint y: 431, distance: 50.0
click at [85, 431] on div "[PERSON_NAME] -- Composer/Author [PERSON_NAME] 00008605204 Composer/Author [PER…" at bounding box center [532, 412] width 936 height 66
drag, startPoint x: 191, startPoint y: 388, endPoint x: 88, endPoint y: 389, distance: 103.4
click at [88, 389] on div "[PERSON_NAME] -- Composer/Author [PERSON_NAME] 00008605204 Composer/Author [PER…" at bounding box center [532, 412] width 936 height 66
drag, startPoint x: 251, startPoint y: 406, endPoint x: 83, endPoint y: 414, distance: 168.3
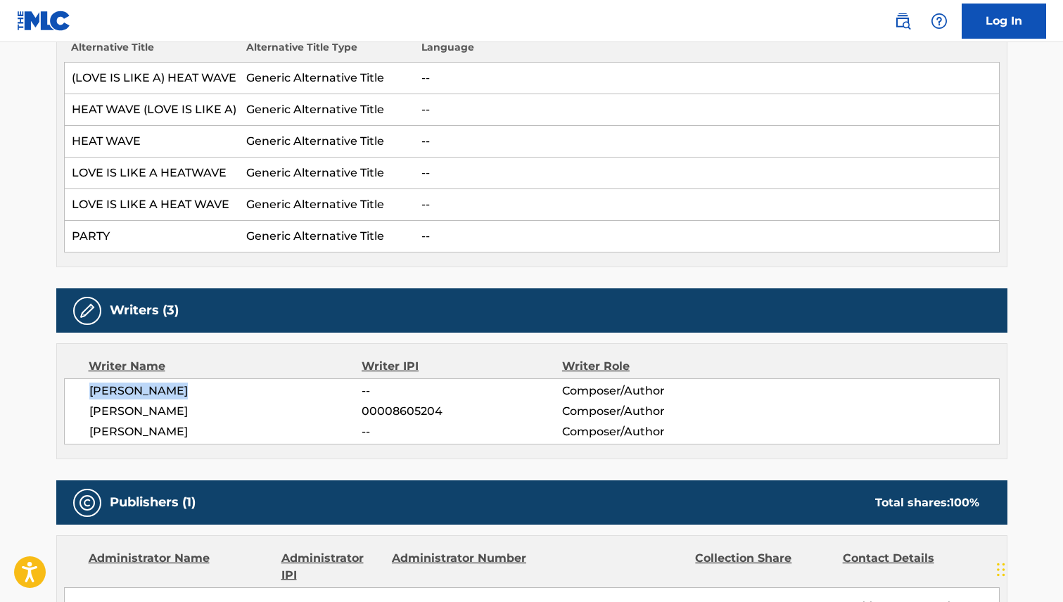
click at [83, 414] on div "[PERSON_NAME] -- Composer/Author [PERSON_NAME] 00008605204 Composer/Author [PER…" at bounding box center [532, 412] width 936 height 66
drag, startPoint x: 205, startPoint y: 432, endPoint x: 89, endPoint y: 431, distance: 116.8
click at [89, 431] on span "[PERSON_NAME]" at bounding box center [225, 432] width 273 height 17
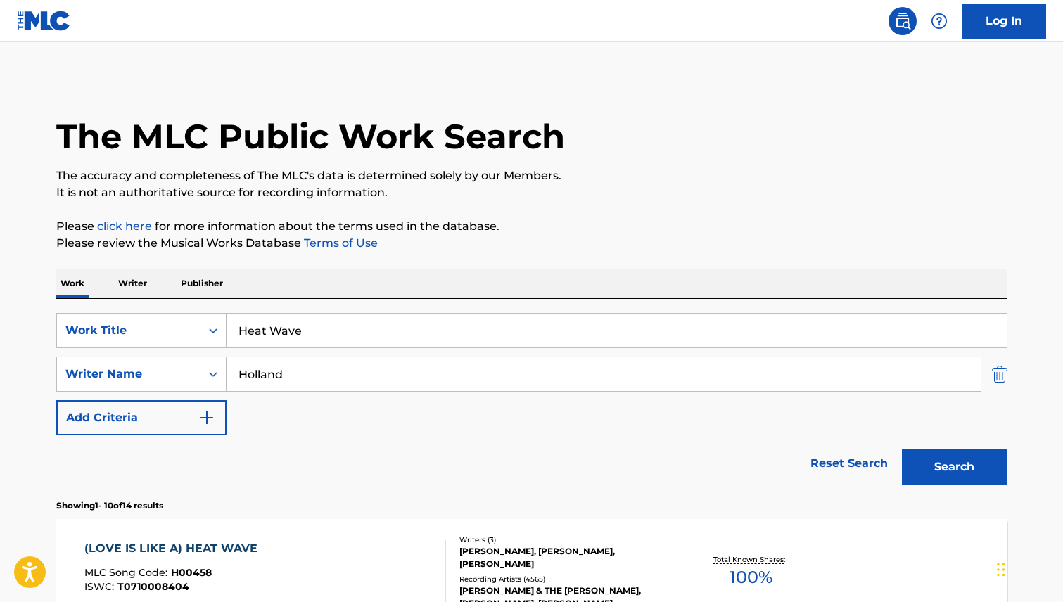
click at [992, 376] on img "Search Form" at bounding box center [999, 374] width 15 height 35
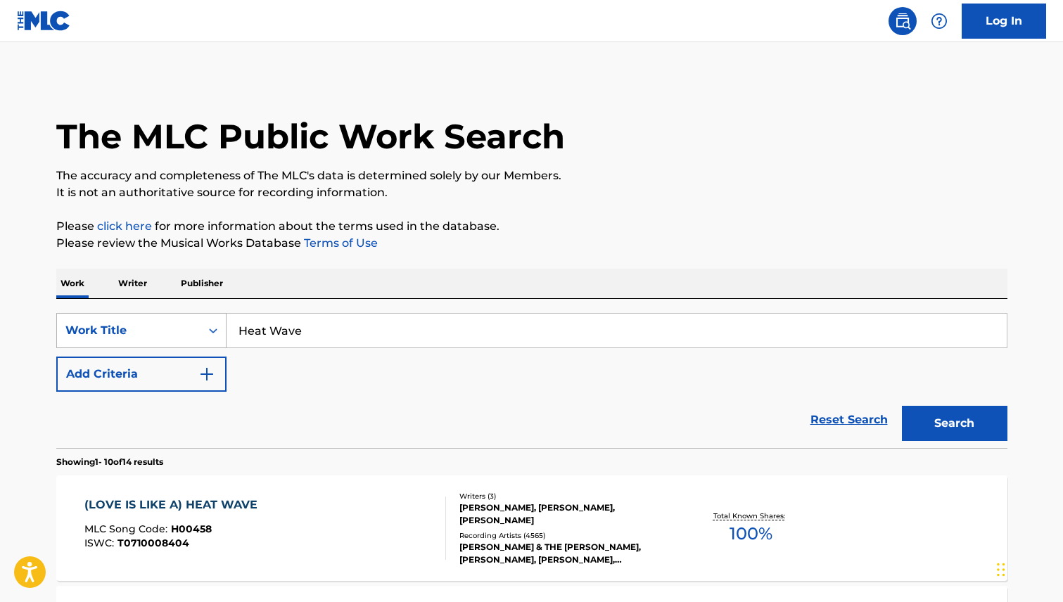
drag, startPoint x: 344, startPoint y: 336, endPoint x: 203, endPoint y: 334, distance: 140.7
click at [203, 334] on div "SearchWithCriteria63399f7f-2d1c-42a6-a1ef-4157a0907a41 Work Title Heat Wave" at bounding box center [531, 330] width 951 height 35
type input "don't go to strangers"
click at [921, 417] on button "Search" at bounding box center [955, 423] width 106 height 35
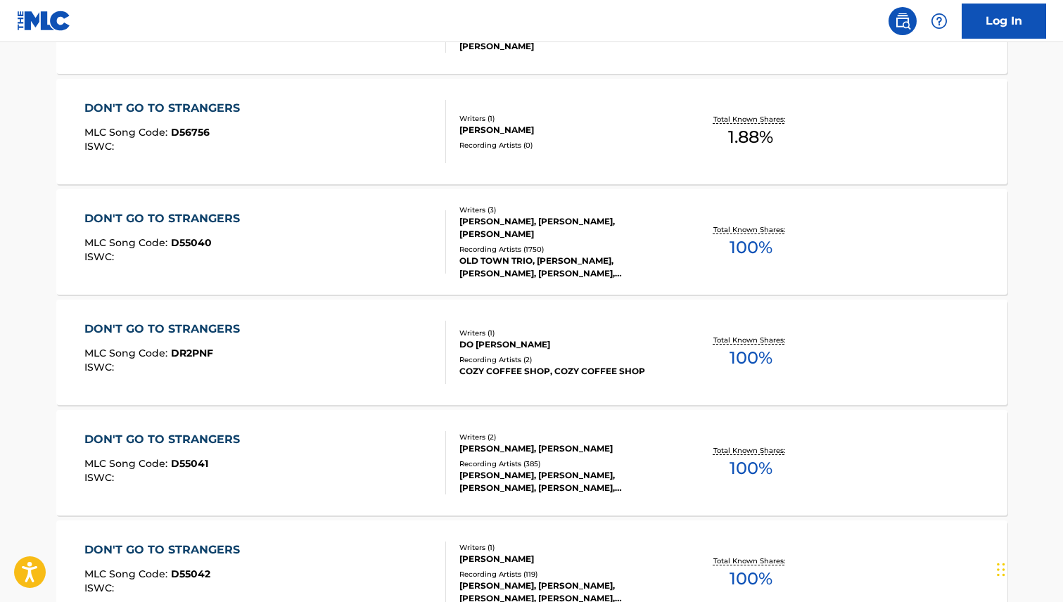
scroll to position [116, 0]
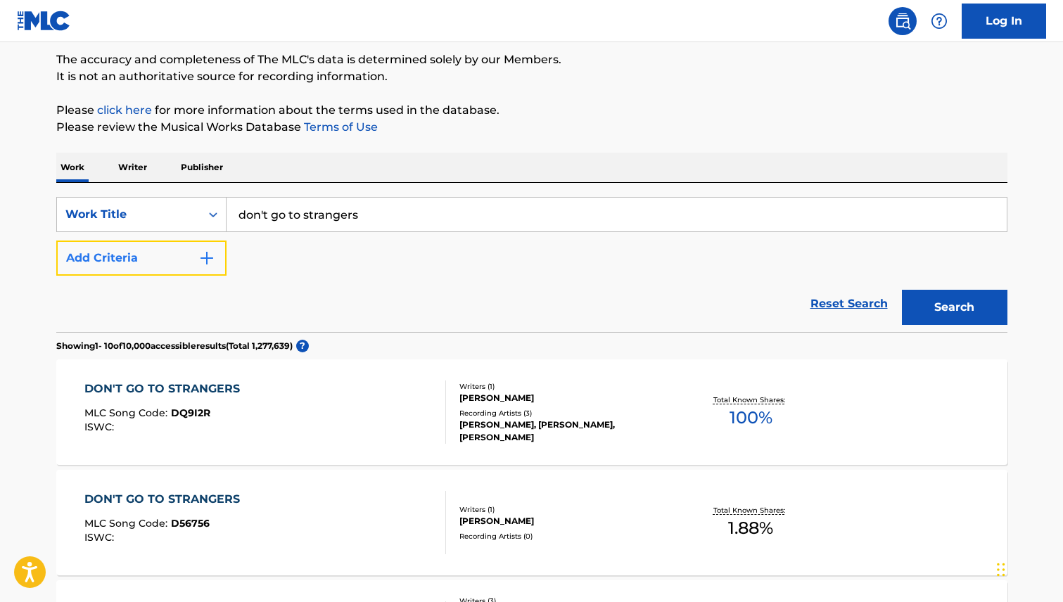
click at [146, 260] on button "Add Criteria" at bounding box center [141, 258] width 170 height 35
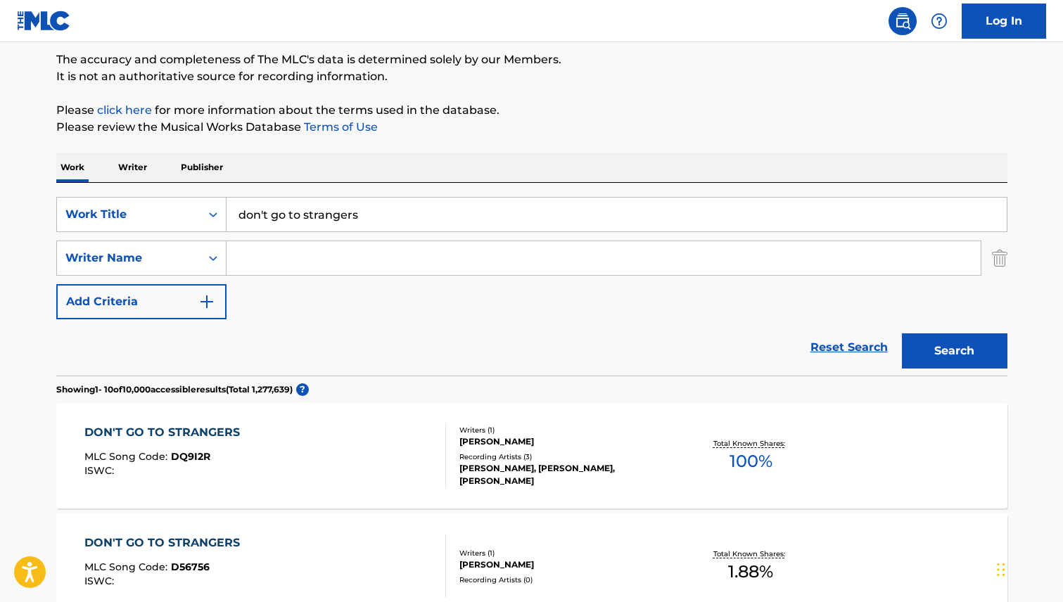
click at [272, 261] on input "Search Form" at bounding box center [604, 258] width 754 height 34
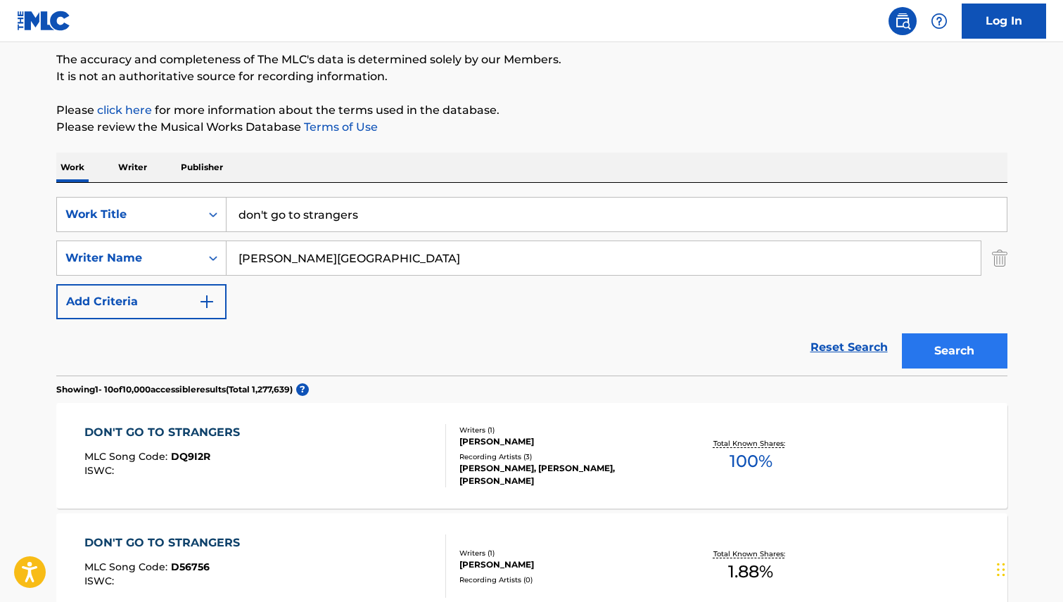
type input "[PERSON_NAME][GEOGRAPHIC_DATA]"
click at [961, 349] on button "Search" at bounding box center [955, 351] width 106 height 35
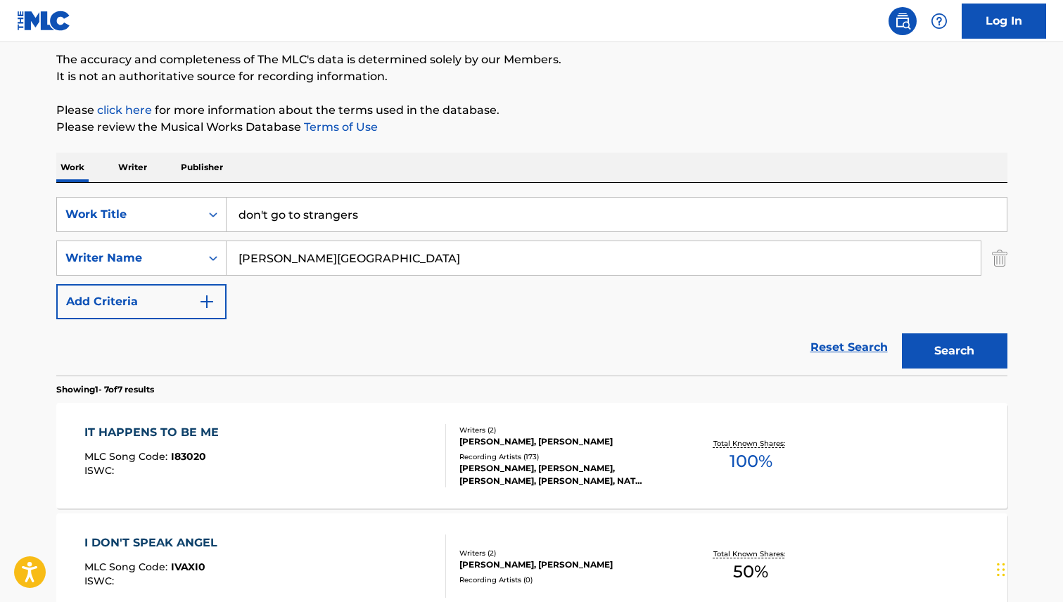
drag, startPoint x: 324, startPoint y: 257, endPoint x: 236, endPoint y: 251, distance: 87.4
click at [236, 251] on input "[PERSON_NAME][GEOGRAPHIC_DATA]" at bounding box center [604, 258] width 754 height 34
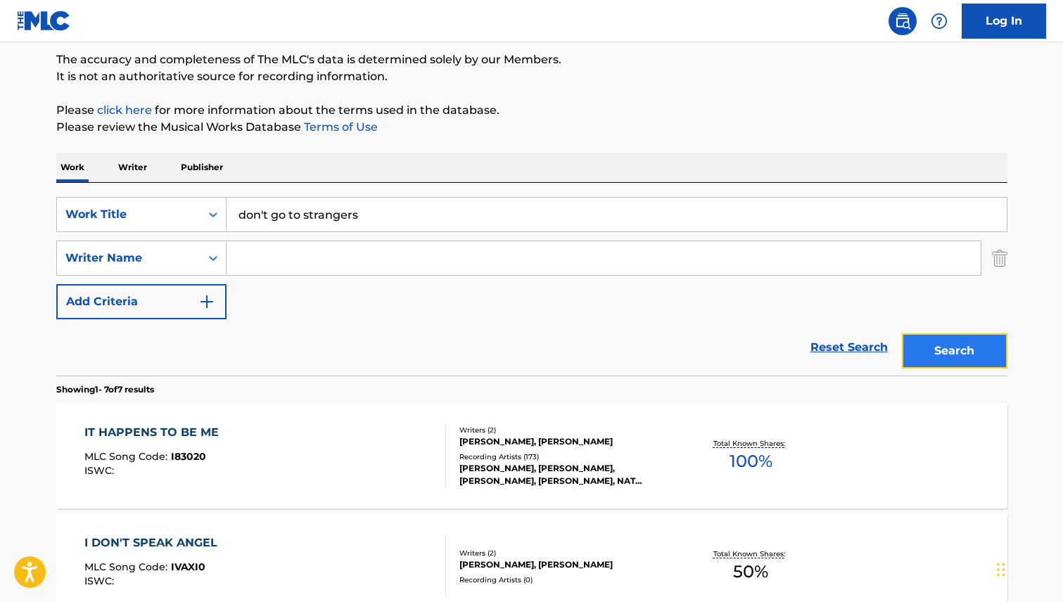
click at [945, 354] on button "Search" at bounding box center [955, 351] width 106 height 35
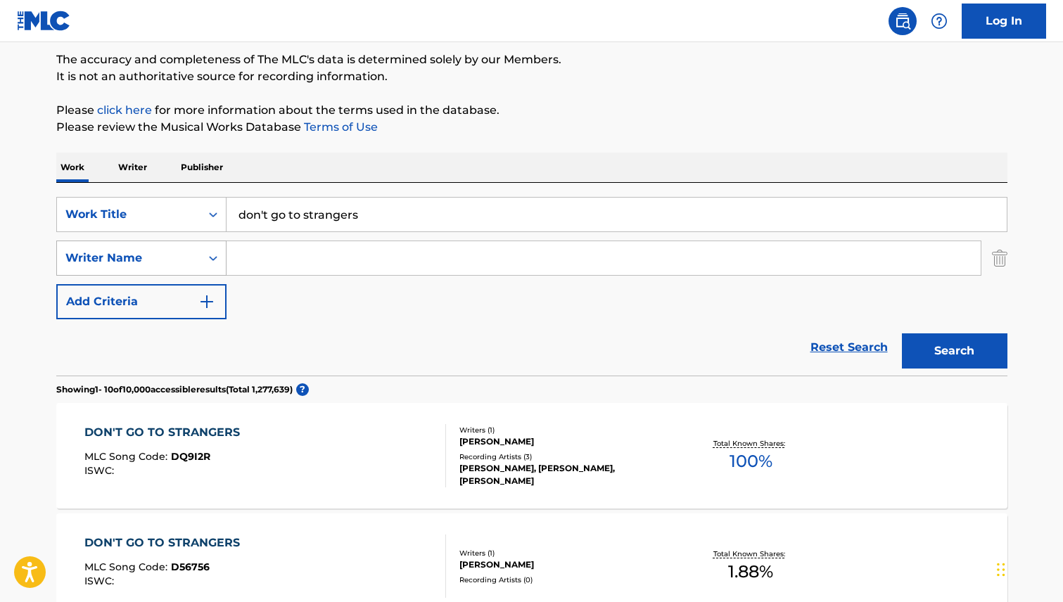
click at [214, 259] on icon "Search Form" at bounding box center [213, 258] width 14 height 14
click at [429, 329] on div "Reset Search Search" at bounding box center [531, 347] width 951 height 56
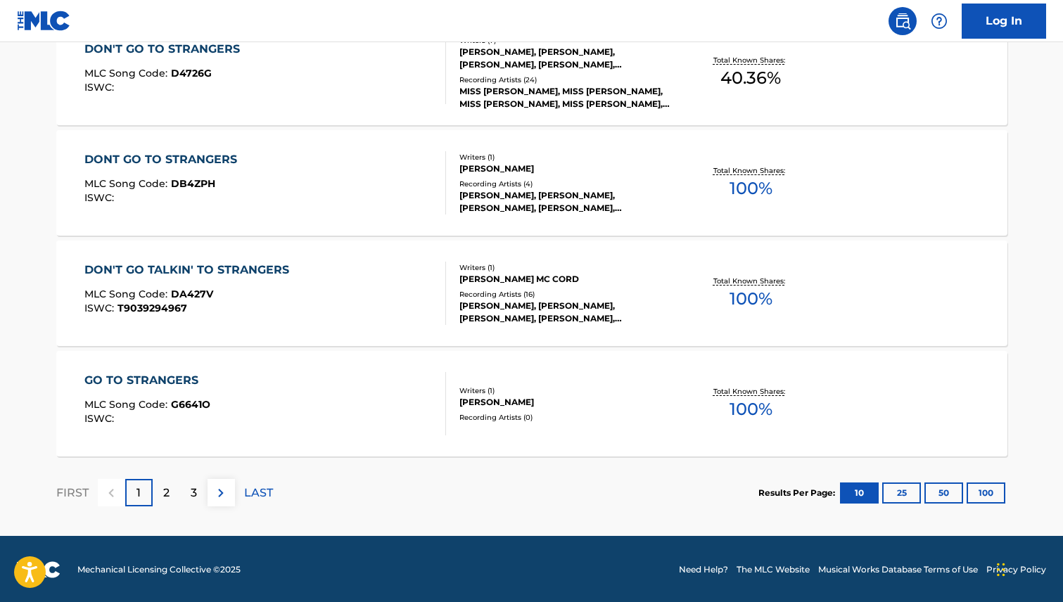
scroll to position [1164, 0]
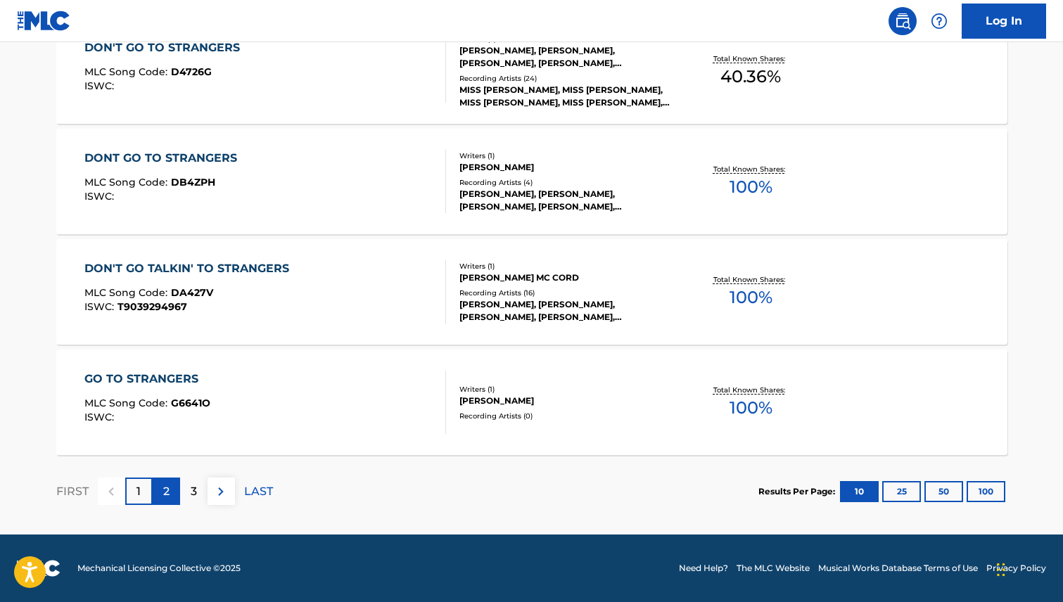
click at [175, 493] on div "2" at bounding box center [166, 491] width 27 height 27
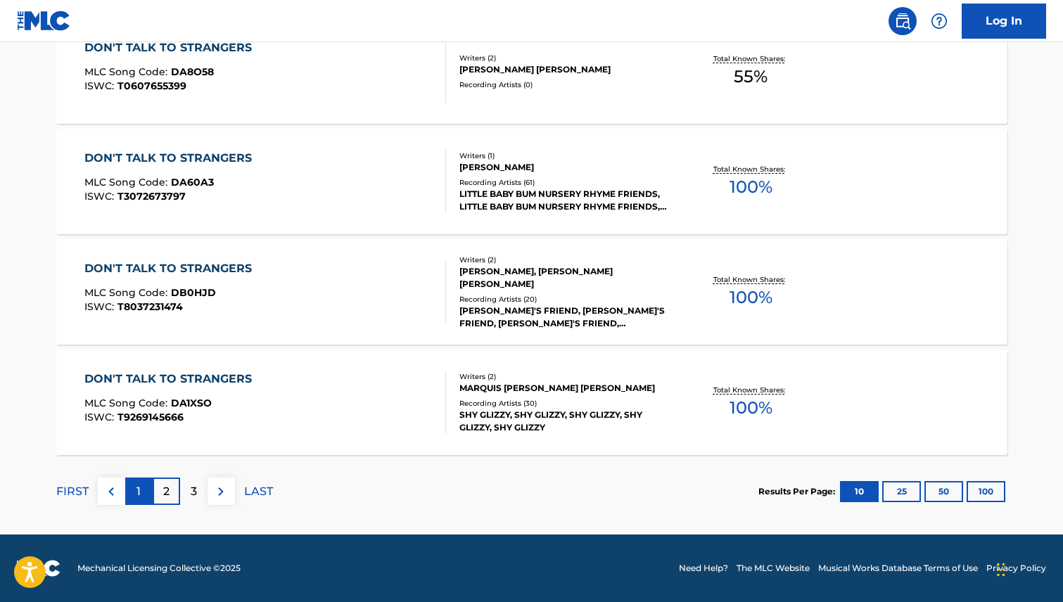
click at [136, 496] on div "1" at bounding box center [138, 491] width 27 height 27
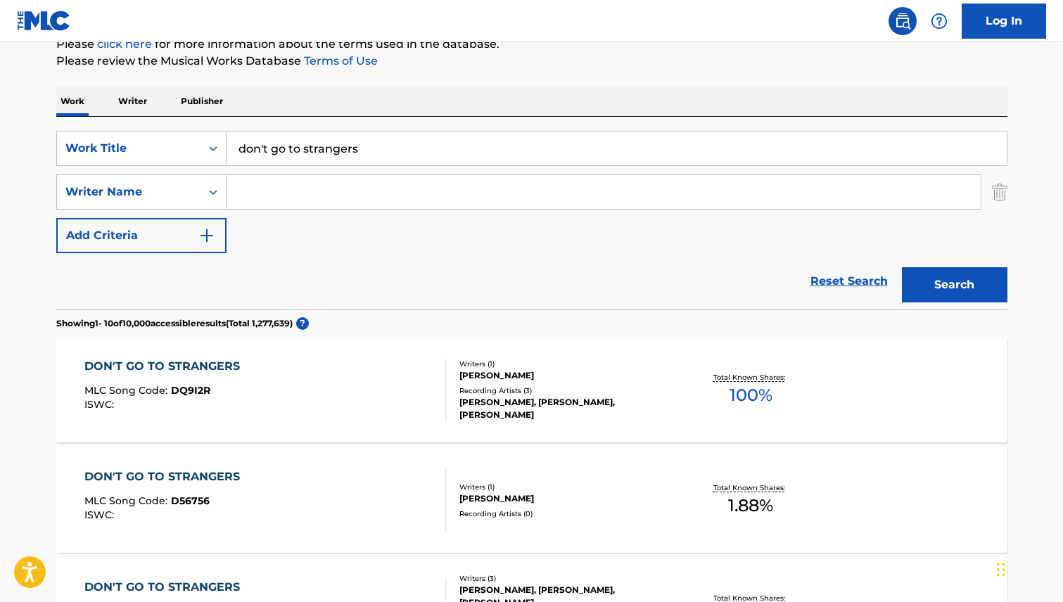
scroll to position [296, 0]
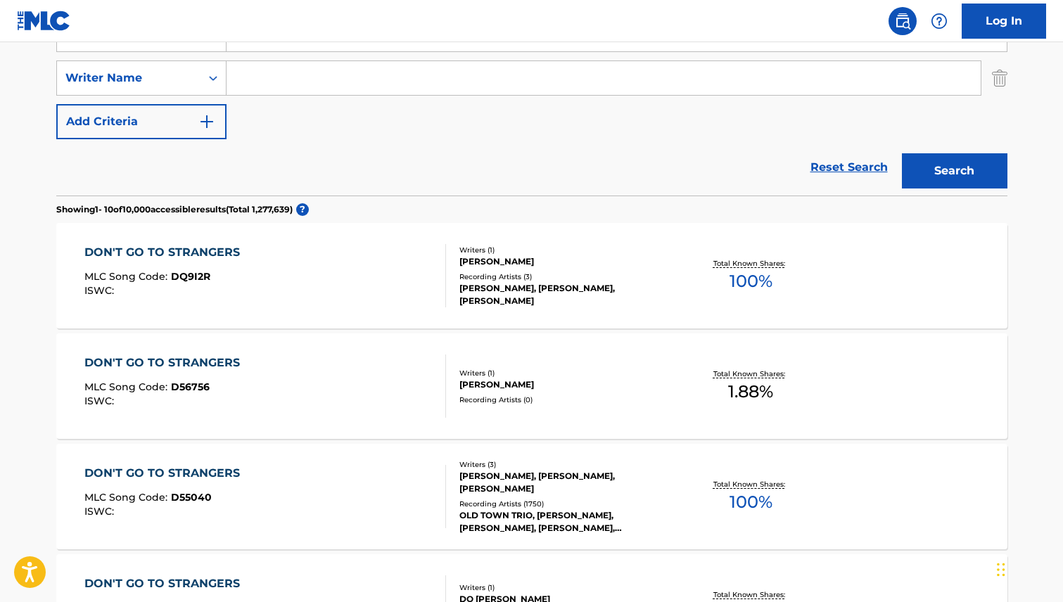
click at [206, 469] on div "DON'T GO TO STRANGERS" at bounding box center [165, 473] width 163 height 17
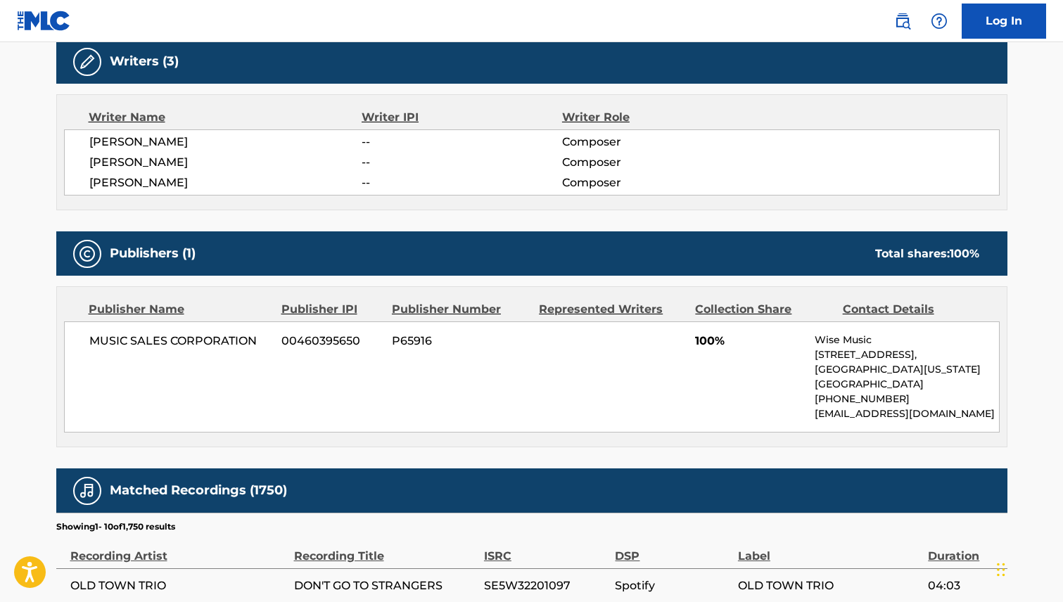
scroll to position [590, 0]
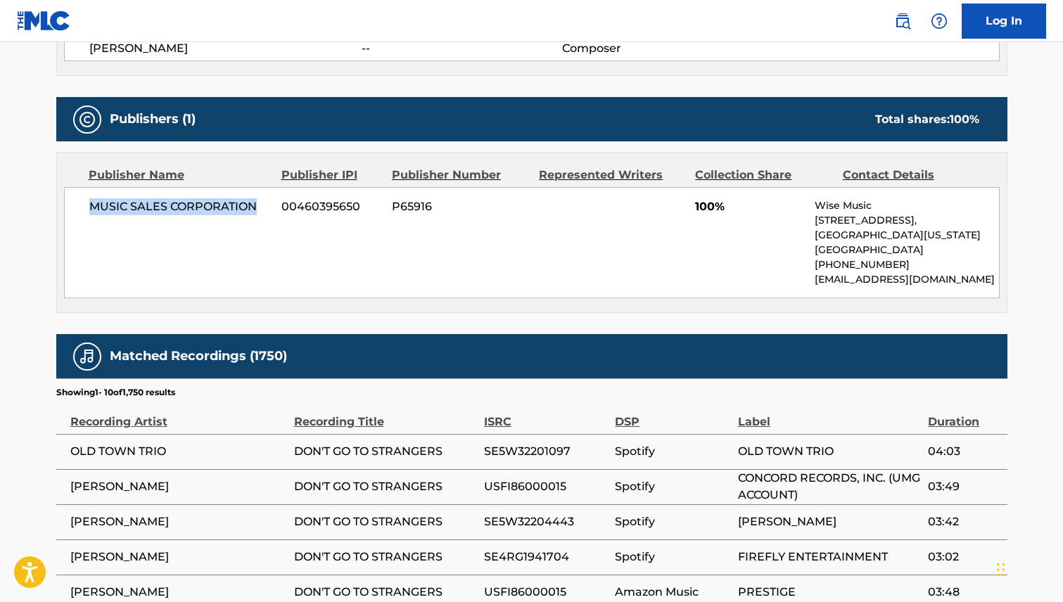
drag, startPoint x: 243, startPoint y: 208, endPoint x: 87, endPoint y: 203, distance: 156.3
click at [87, 203] on div "MUSIC SALES CORPORATION 00460395650 P65916 100% Wise Music [STREET_ADDRESS][US_…" at bounding box center [532, 242] width 936 height 111
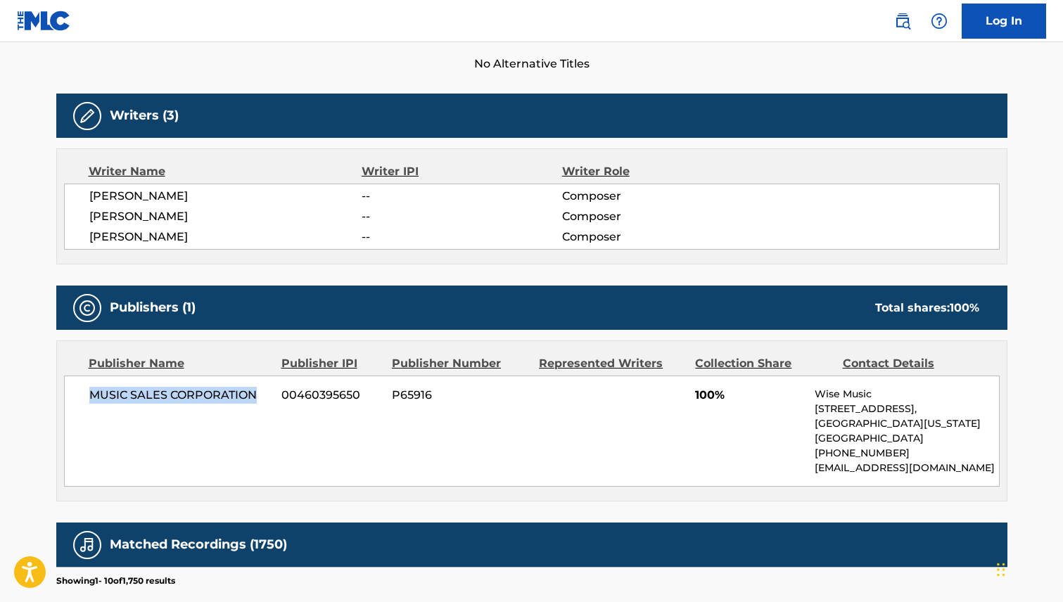
scroll to position [134, 0]
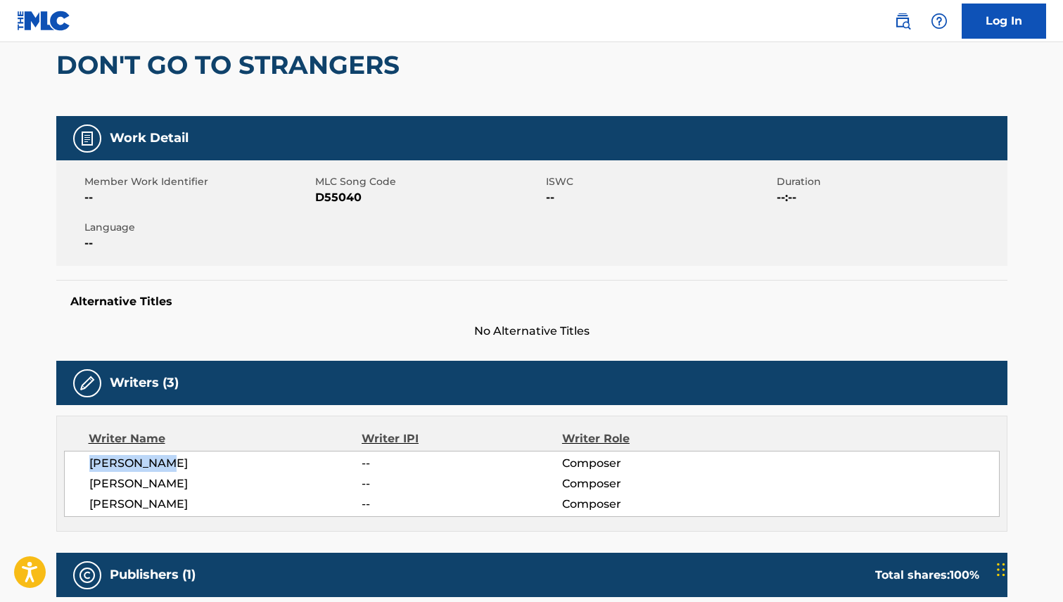
drag, startPoint x: 139, startPoint y: 461, endPoint x: 84, endPoint y: 459, distance: 54.9
click at [84, 459] on div "[PERSON_NAME] -- Composer [PERSON_NAME] -- Composer [PERSON_NAME] -- Composer" at bounding box center [532, 484] width 936 height 66
drag, startPoint x: 174, startPoint y: 481, endPoint x: 84, endPoint y: 484, distance: 90.8
click at [84, 484] on div "[PERSON_NAME] -- Composer [PERSON_NAME] -- Composer [PERSON_NAME] -- Composer" at bounding box center [532, 484] width 936 height 66
drag, startPoint x: 168, startPoint y: 501, endPoint x: 90, endPoint y: 502, distance: 78.1
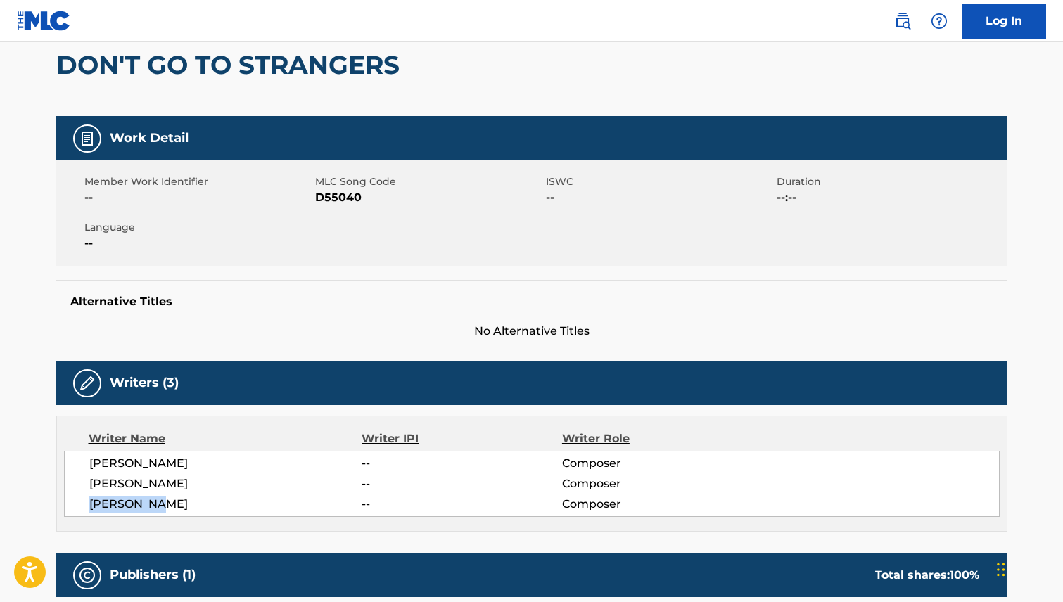
click at [90, 502] on span "[PERSON_NAME]" at bounding box center [225, 504] width 273 height 17
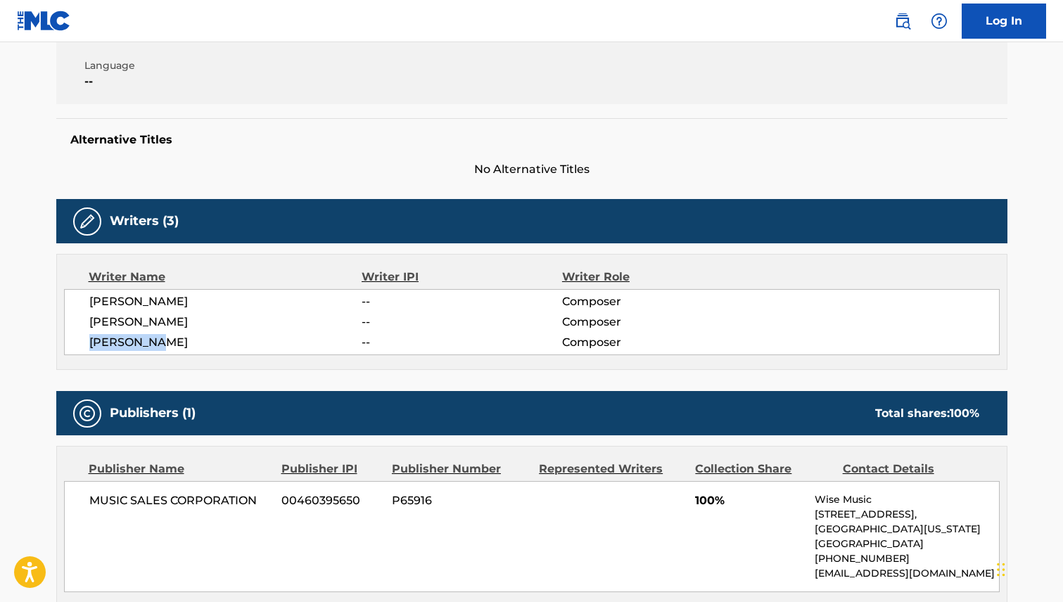
scroll to position [319, 0]
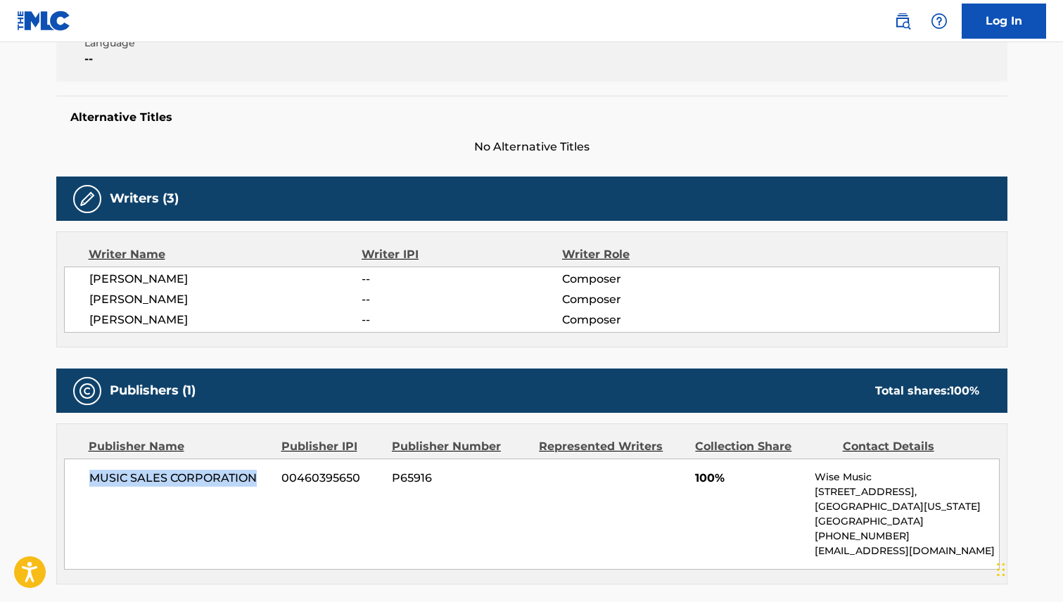
drag, startPoint x: 264, startPoint y: 474, endPoint x: 99, endPoint y: 467, distance: 164.8
click at [99, 467] on div "MUSIC SALES CORPORATION 00460395650 P65916 100% Wise Music [STREET_ADDRESS][US_…" at bounding box center [532, 514] width 936 height 111
drag, startPoint x: 177, startPoint y: 277, endPoint x: 81, endPoint y: 272, distance: 96.5
click at [81, 272] on div "[PERSON_NAME] -- Composer [PERSON_NAME] -- Composer [PERSON_NAME] -- Composer" at bounding box center [532, 300] width 936 height 66
drag, startPoint x: 171, startPoint y: 298, endPoint x: 87, endPoint y: 296, distance: 84.5
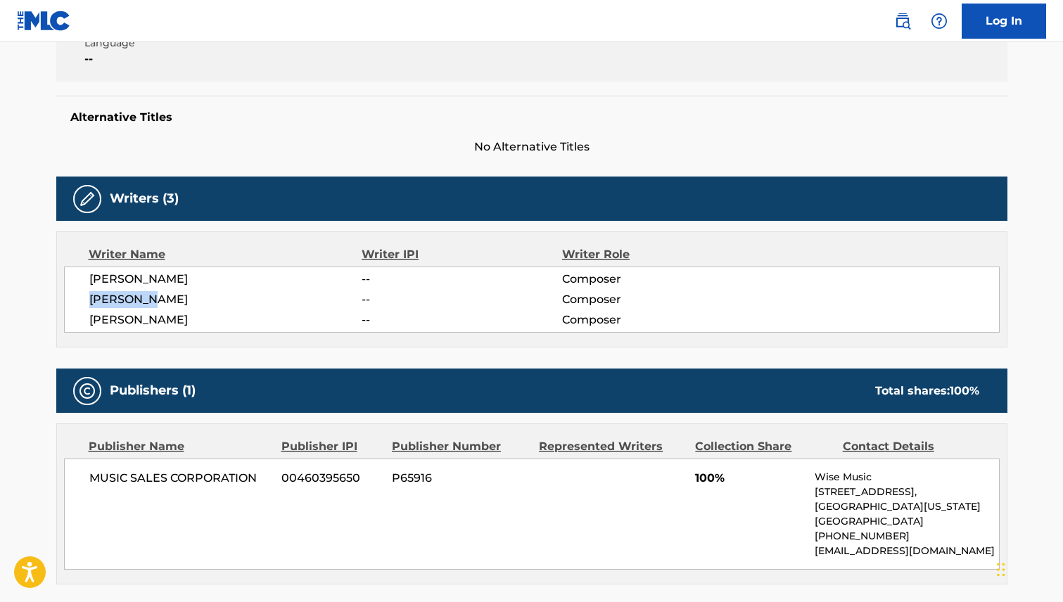
click at [87, 296] on div "[PERSON_NAME] -- Composer [PERSON_NAME] -- Composer [PERSON_NAME] -- Composer" at bounding box center [532, 300] width 936 height 66
drag, startPoint x: 172, startPoint y: 319, endPoint x: 89, endPoint y: 319, distance: 83.0
click at [89, 319] on span "[PERSON_NAME]" at bounding box center [225, 320] width 273 height 17
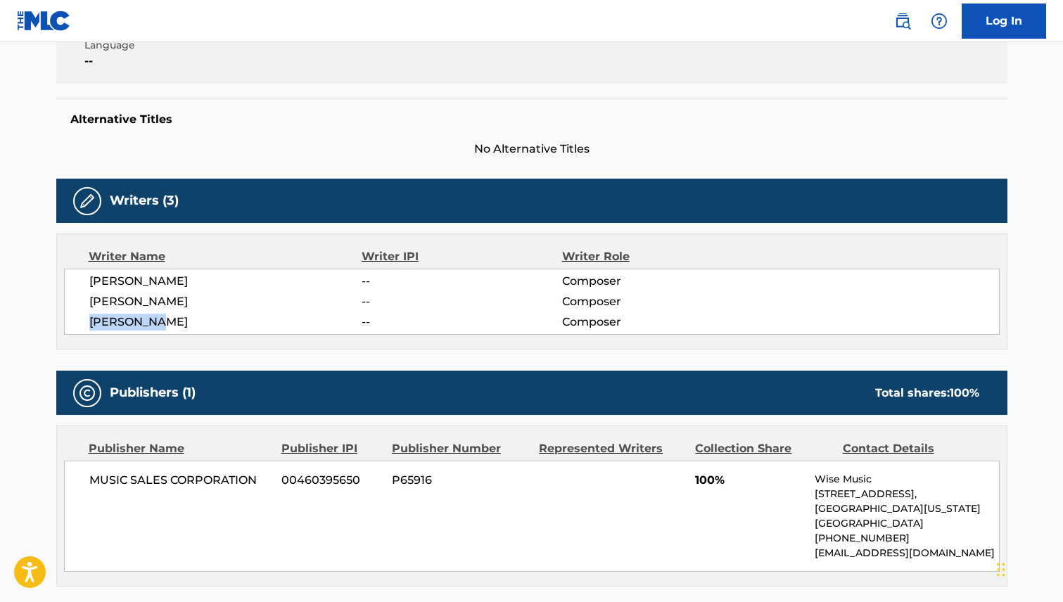
scroll to position [0, 0]
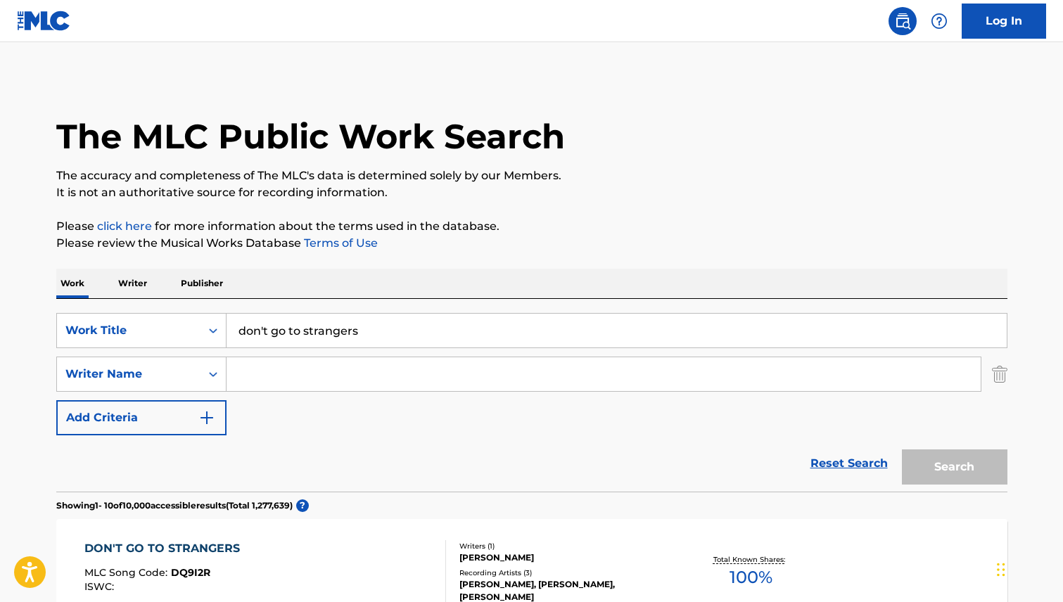
scroll to position [296, 0]
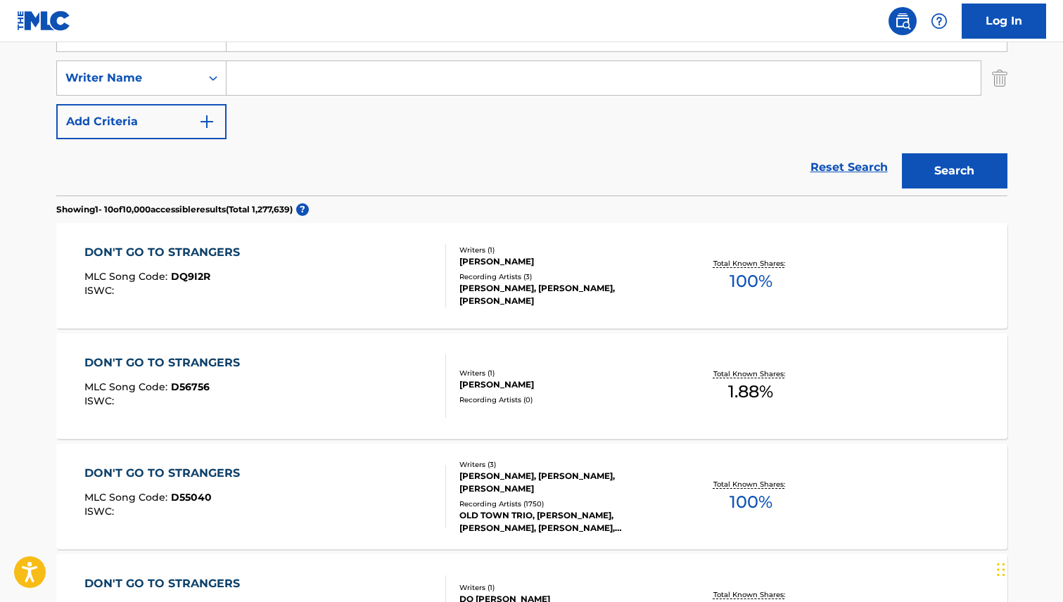
click at [262, 86] on input "Search Form" at bounding box center [604, 78] width 754 height 34
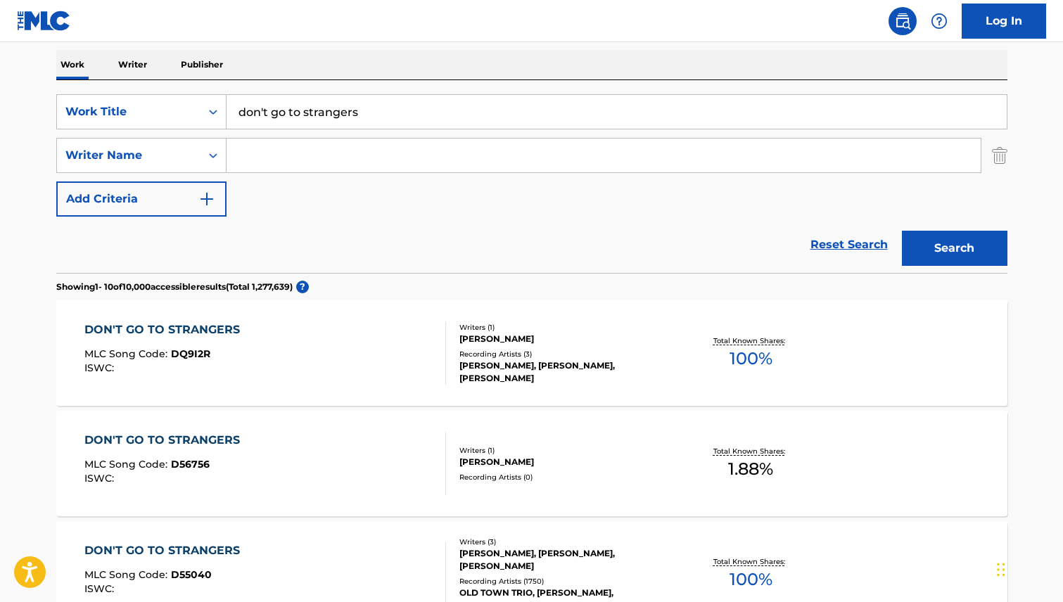
scroll to position [47, 0]
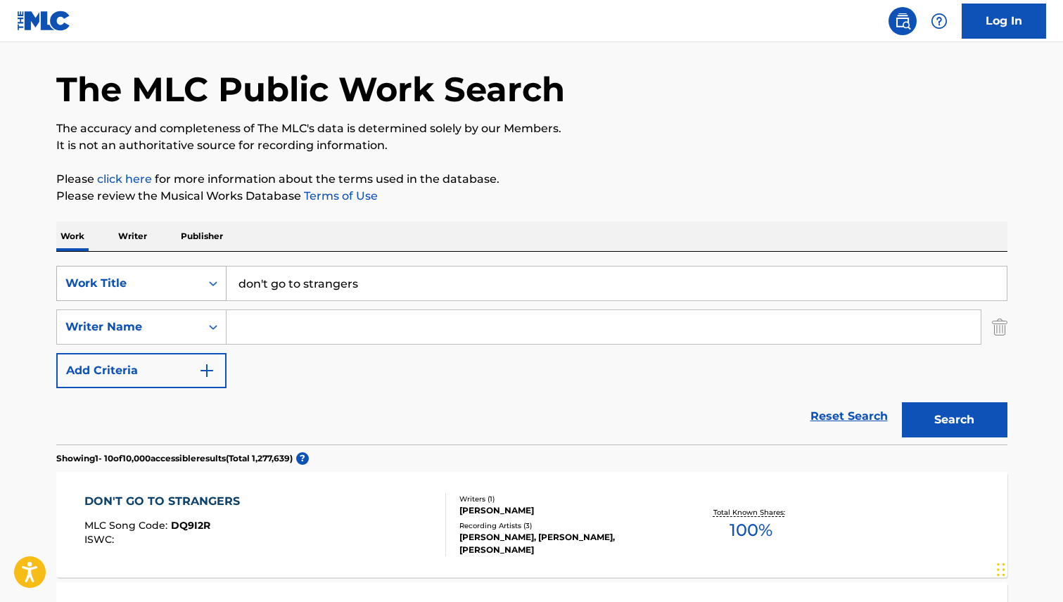
drag, startPoint x: 381, startPoint y: 282, endPoint x: 203, endPoint y: 283, distance: 178.0
click at [203, 283] on div "SearchWithCriteria63399f7f-2d1c-42a6-a1ef-4157a0907a41 Work Title don't go to s…" at bounding box center [531, 283] width 951 height 35
type input "See Saw"
click at [958, 414] on button "Search" at bounding box center [955, 419] width 106 height 35
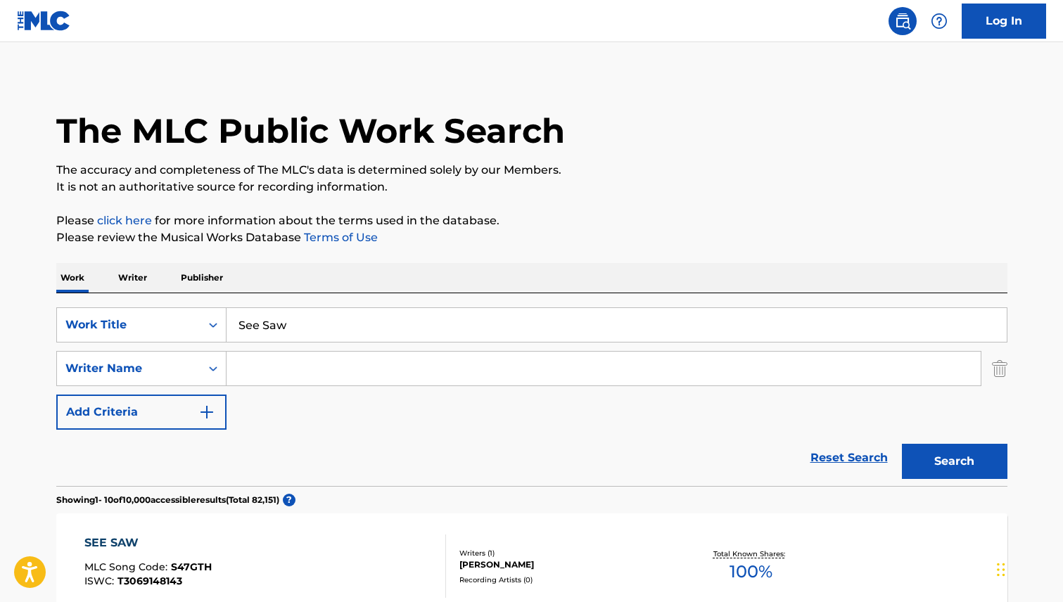
scroll to position [0, 0]
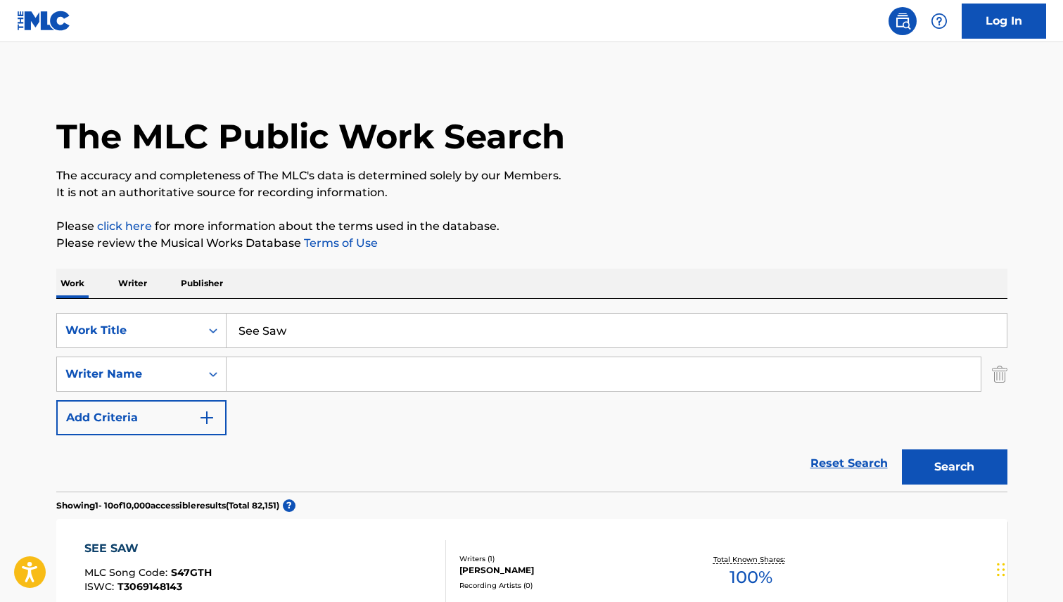
click at [281, 376] on input "Search Form" at bounding box center [604, 374] width 754 height 34
type input "covay"
drag, startPoint x: 927, startPoint y: 465, endPoint x: 939, endPoint y: 450, distance: 19.0
click at [929, 483] on button "Search" at bounding box center [955, 467] width 106 height 35
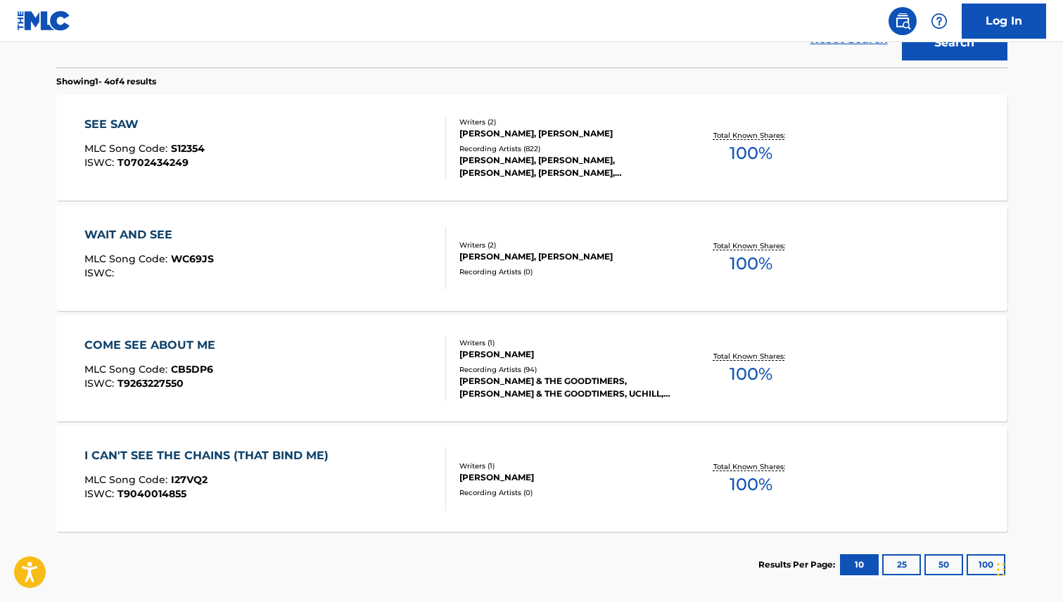
scroll to position [441, 0]
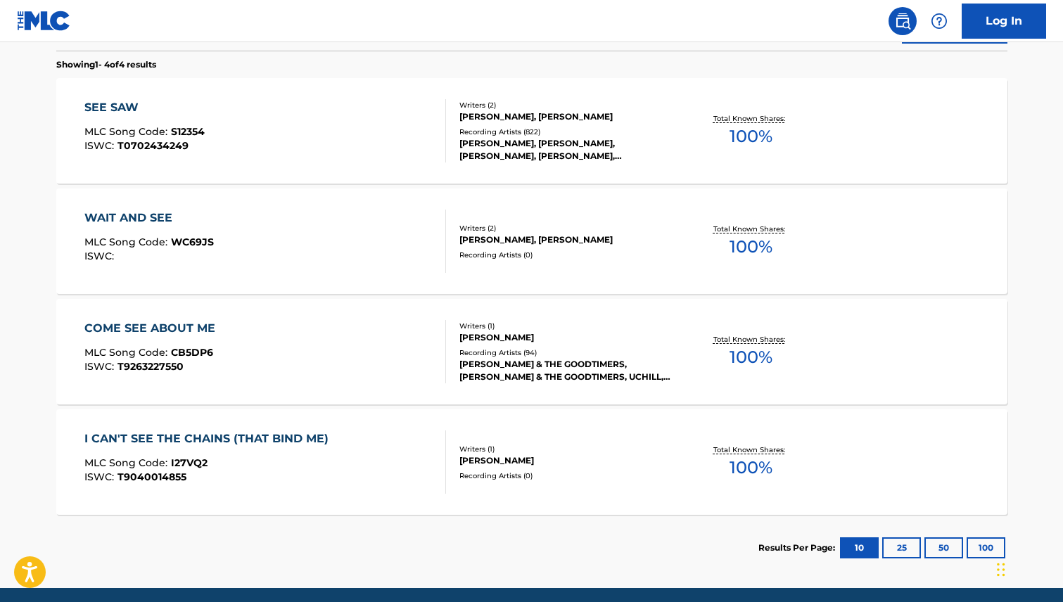
click at [139, 110] on div "SEE SAW" at bounding box center [144, 107] width 120 height 17
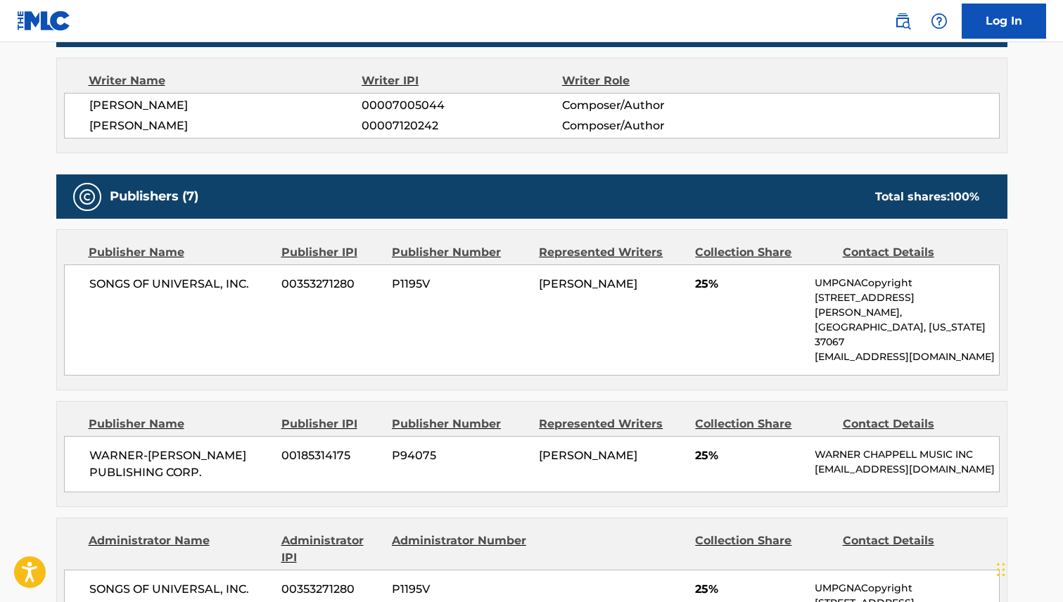
scroll to position [646, 0]
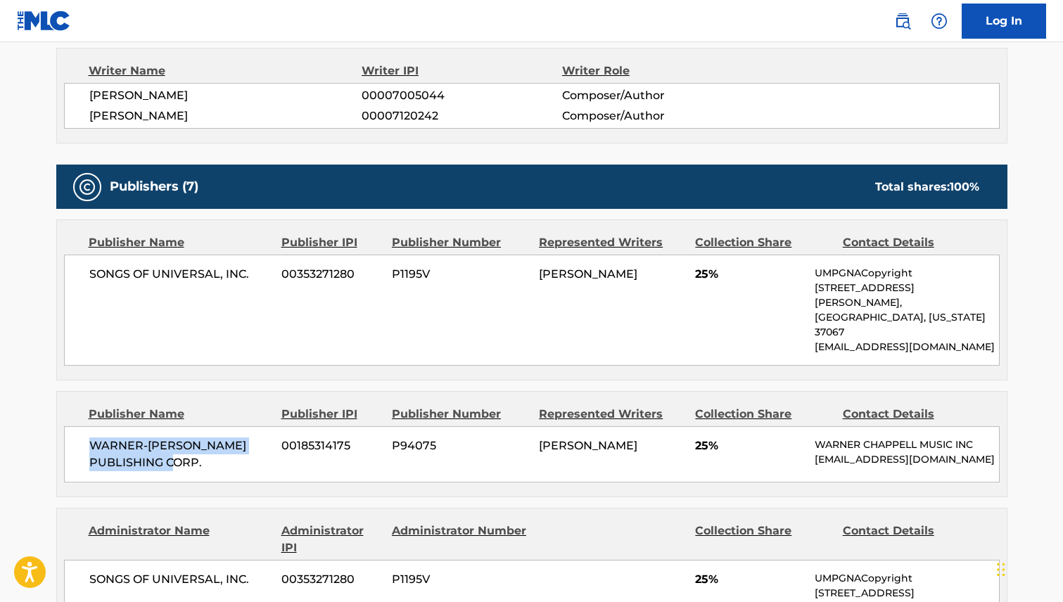
drag, startPoint x: 166, startPoint y: 431, endPoint x: 84, endPoint y: 419, distance: 83.1
click at [84, 426] on div "WARNER-[PERSON_NAME] PUBLISHING CORP. 00185314175 P94075 [PERSON_NAME] 25% [PER…" at bounding box center [532, 454] width 936 height 56
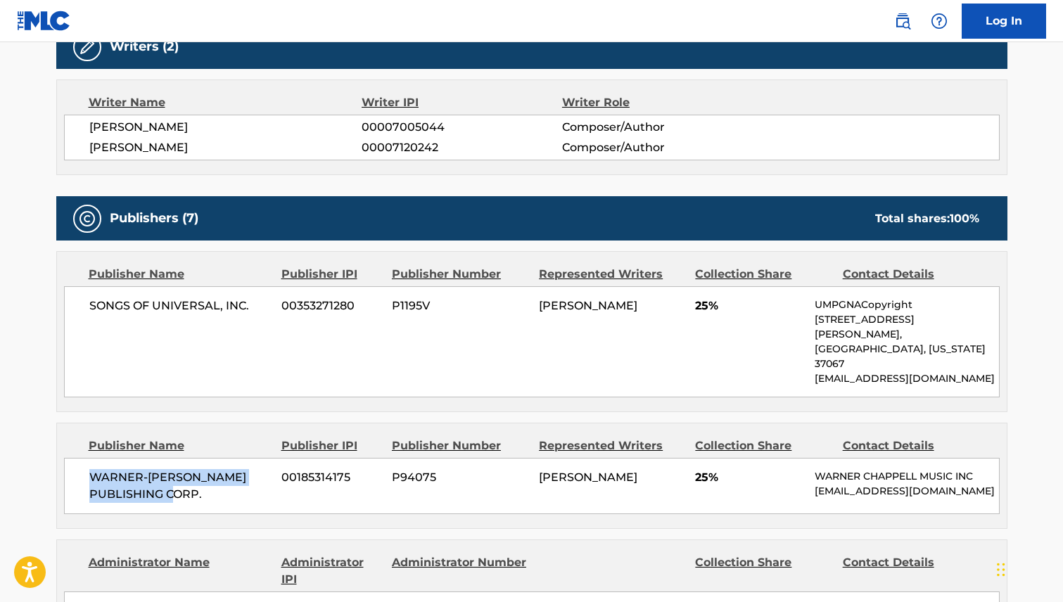
scroll to position [594, 0]
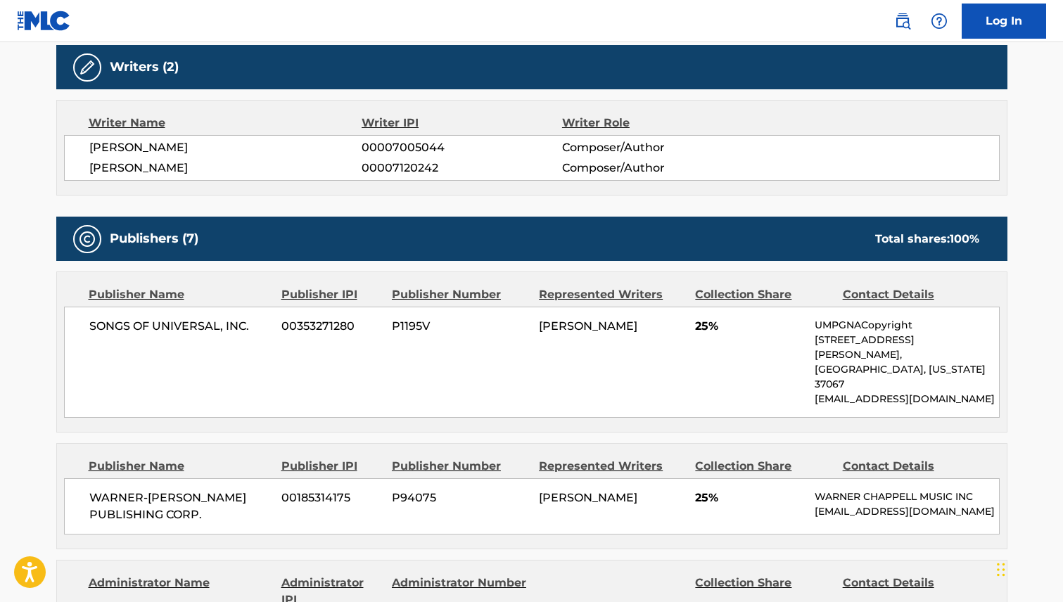
drag, startPoint x: 205, startPoint y: 168, endPoint x: 193, endPoint y: 165, distance: 11.6
click at [193, 165] on span "[PERSON_NAME]" at bounding box center [225, 168] width 273 height 17
drag, startPoint x: 152, startPoint y: 142, endPoint x: 85, endPoint y: 140, distance: 66.9
click at [85, 140] on div "[PERSON_NAME] 00007005044 Composer/Author [PERSON_NAME] 00007120242 Composer/Au…" at bounding box center [532, 158] width 936 height 46
drag, startPoint x: 193, startPoint y: 167, endPoint x: 91, endPoint y: 171, distance: 102.8
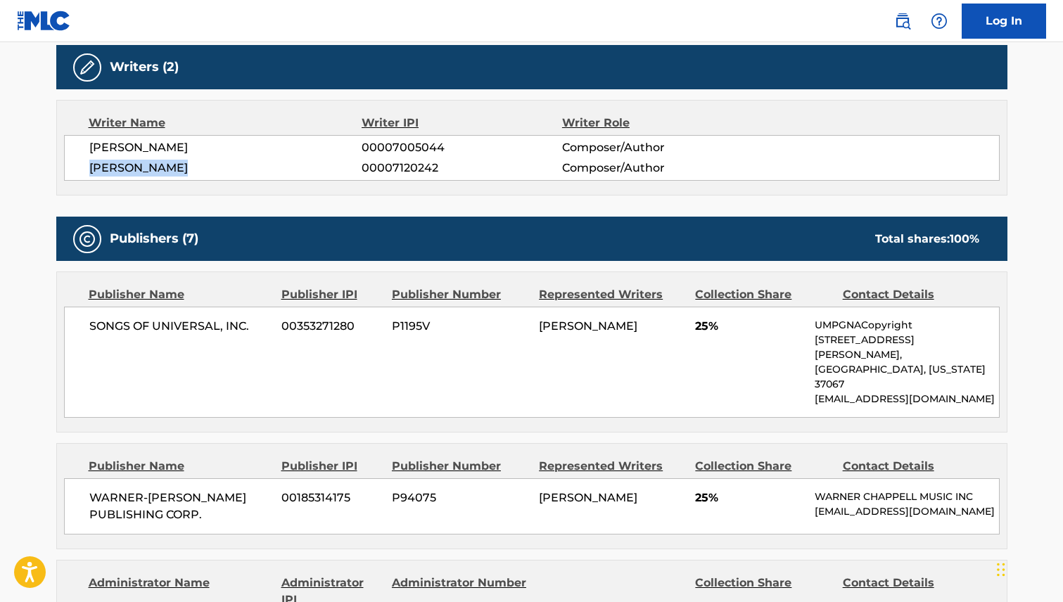
click at [91, 171] on span "[PERSON_NAME]" at bounding box center [225, 168] width 273 height 17
drag, startPoint x: 157, startPoint y: 144, endPoint x: 86, endPoint y: 146, distance: 71.1
click at [86, 146] on div "[PERSON_NAME] 00007005044 Composer/Author [PERSON_NAME] 00007120242 Composer/Au…" at bounding box center [532, 158] width 936 height 46
drag, startPoint x: 192, startPoint y: 165, endPoint x: 85, endPoint y: 165, distance: 106.9
click at [85, 165] on div "[PERSON_NAME] 00007005044 Composer/Author [PERSON_NAME] 00007120242 Composer/Au…" at bounding box center [532, 158] width 936 height 46
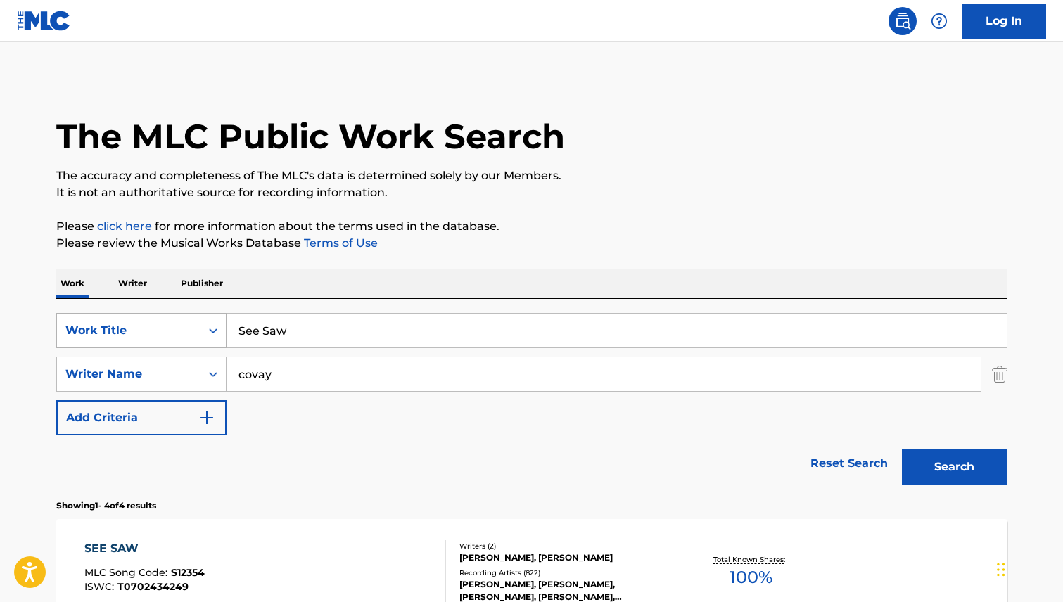
drag, startPoint x: 266, startPoint y: 326, endPoint x: 194, endPoint y: 324, distance: 71.8
click at [194, 324] on div "SearchWithCriteria63399f7f-2d1c-42a6-a1ef-4157a0907a41 Work Title See Saw" at bounding box center [531, 330] width 951 height 35
type input "Nothing From Nothing"
drag, startPoint x: 312, startPoint y: 370, endPoint x: 211, endPoint y: 357, distance: 102.1
click at [172, 373] on div "SearchWithCriteriae685232d-a60c-4268-a558-b8c1f0c4d777 Writer Name covay" at bounding box center [531, 374] width 951 height 35
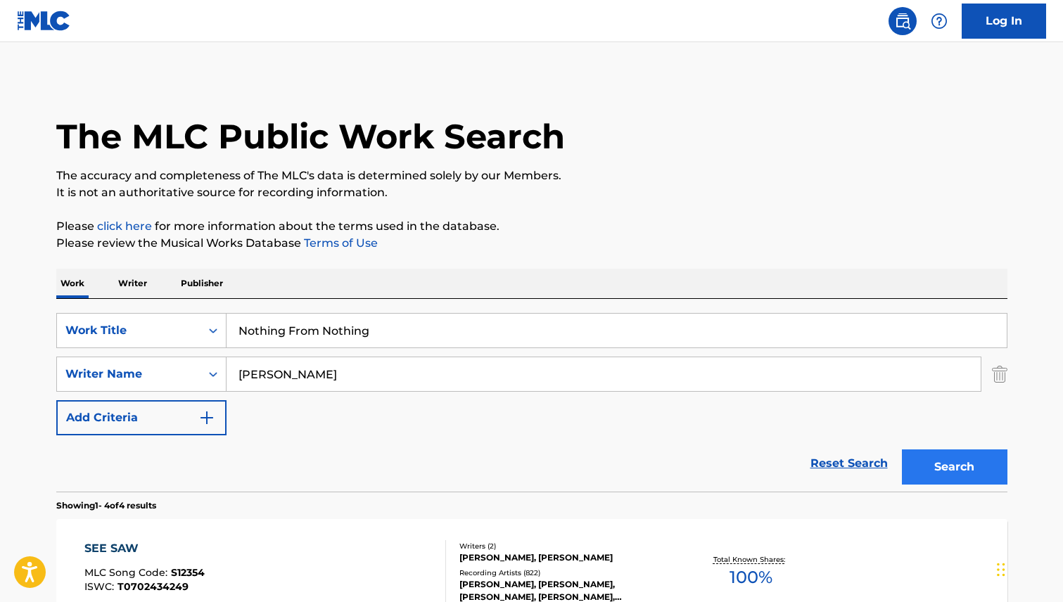
type input "[PERSON_NAME]"
click at [960, 460] on button "Search" at bounding box center [955, 467] width 106 height 35
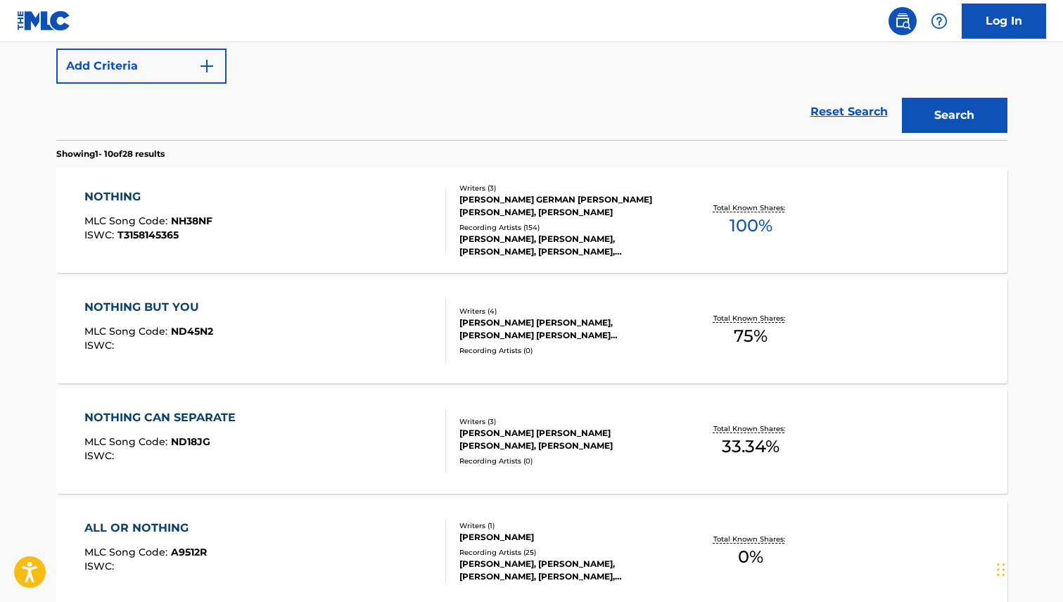
scroll to position [61, 0]
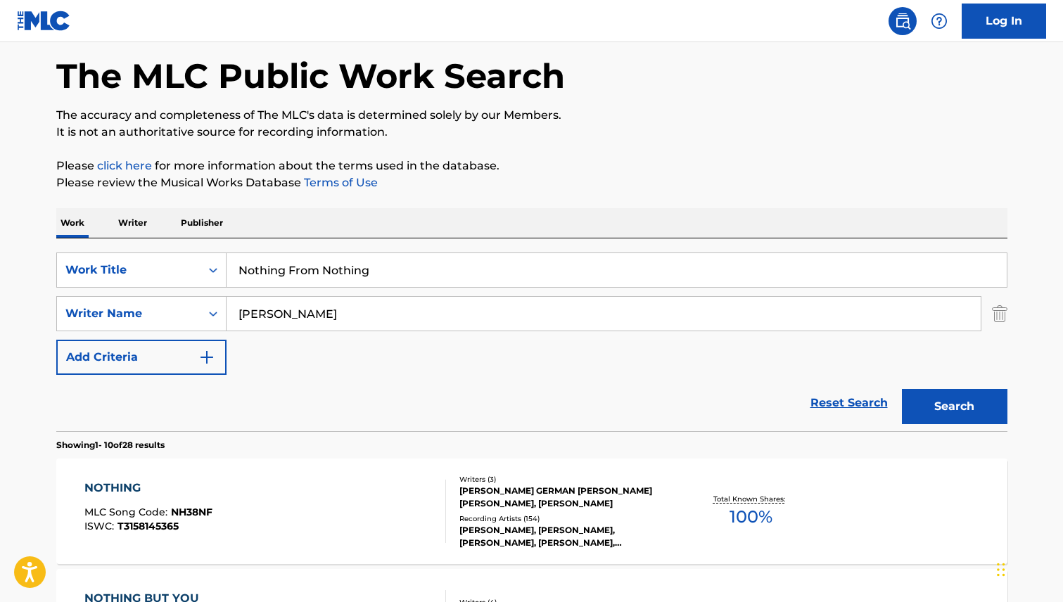
drag, startPoint x: 295, startPoint y: 273, endPoint x: 316, endPoint y: 272, distance: 21.2
click at [316, 272] on input "Nothing From Nothing" at bounding box center [617, 270] width 780 height 34
click at [902, 389] on button "Search" at bounding box center [955, 406] width 106 height 35
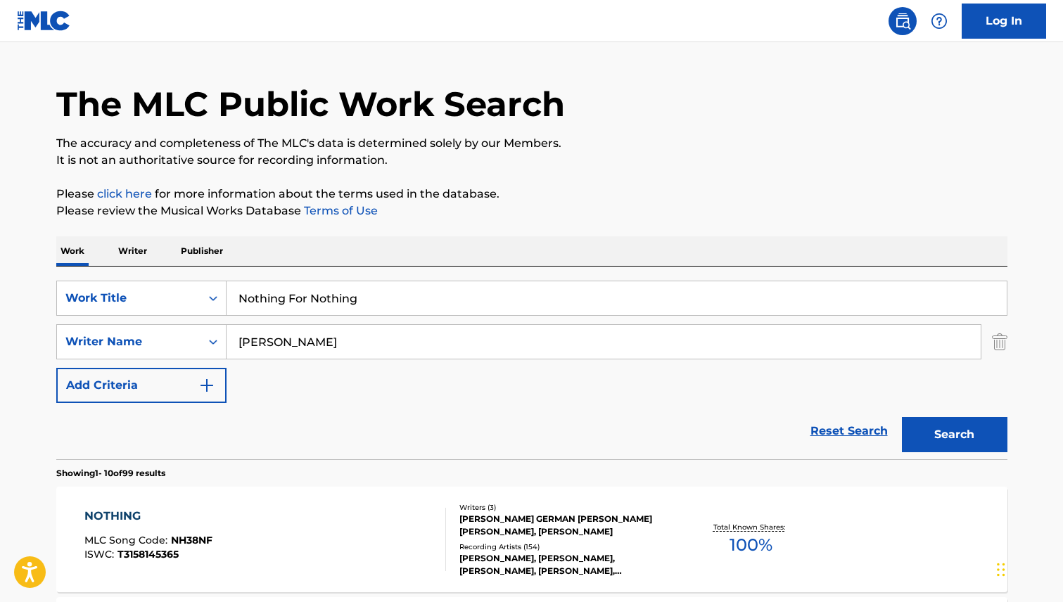
scroll to position [0, 0]
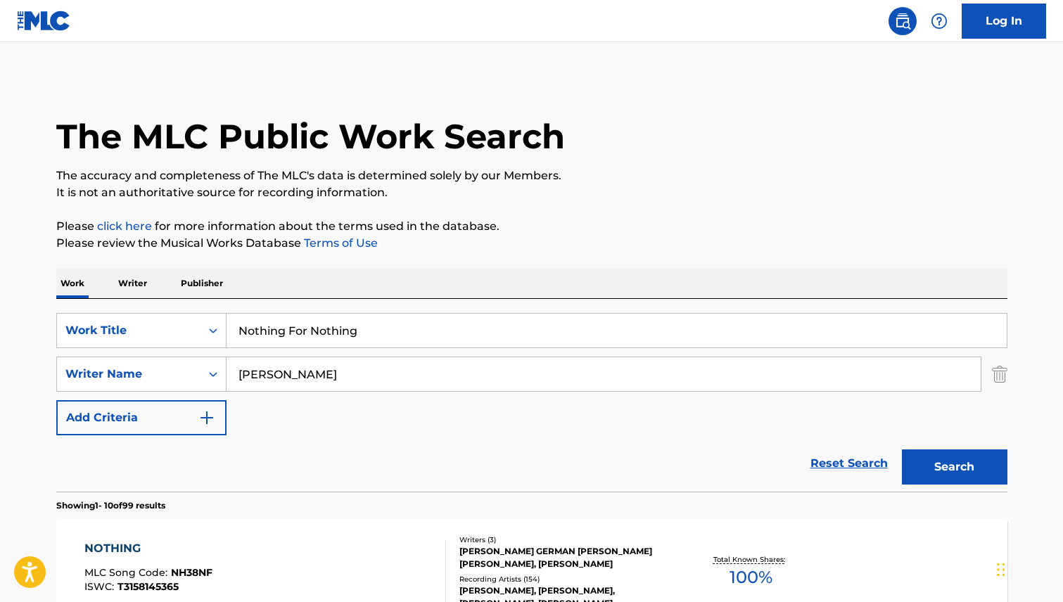
drag, startPoint x: 297, startPoint y: 337, endPoint x: 305, endPoint y: 335, distance: 8.7
click at [305, 335] on input "Nothing For Nothing" at bounding box center [617, 331] width 780 height 34
type input "Nothing From Nothing"
click at [902, 450] on button "Search" at bounding box center [955, 467] width 106 height 35
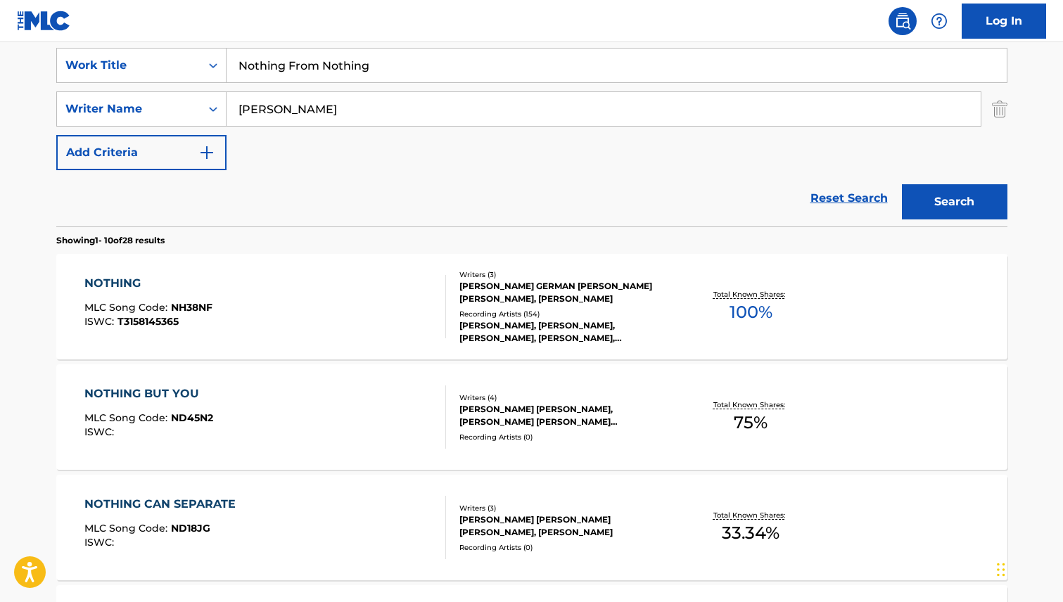
scroll to position [267, 0]
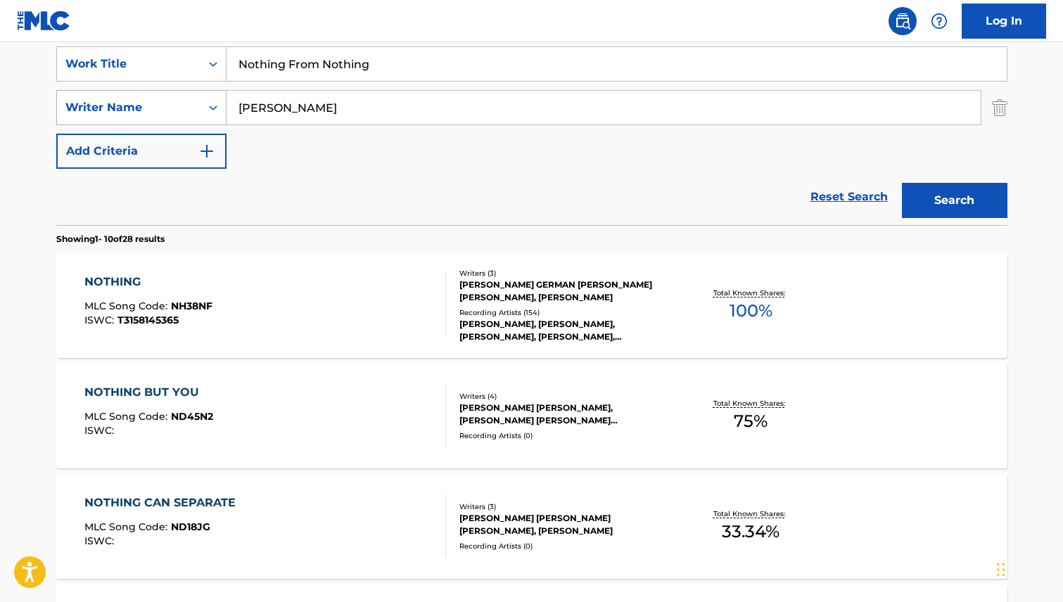
drag, startPoint x: 253, startPoint y: 105, endPoint x: 225, endPoint y: 102, distance: 28.3
click at [225, 102] on div "SearchWithCriteriae685232d-a60c-4268-a558-b8c1f0c4d777 Writer Name [PERSON_NAME]" at bounding box center [531, 107] width 951 height 35
click at [973, 200] on button "Search" at bounding box center [955, 200] width 106 height 35
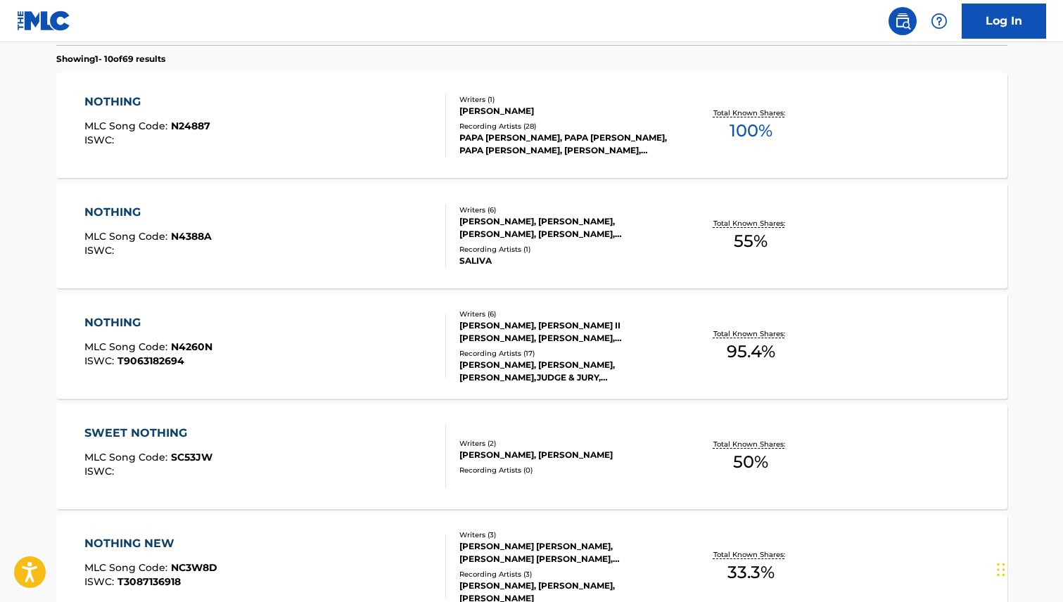
scroll to position [226, 0]
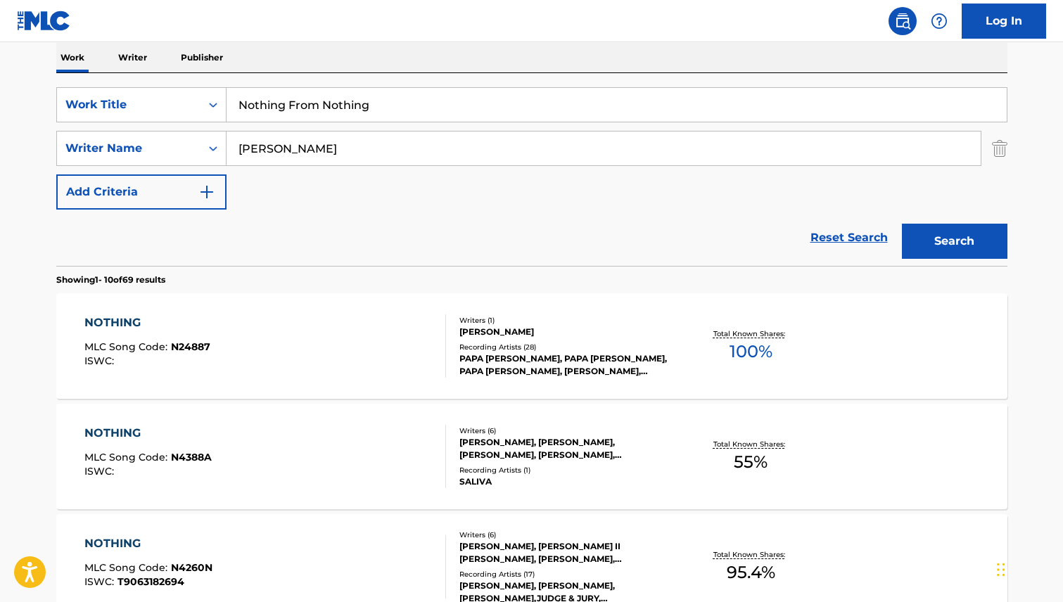
drag, startPoint x: 243, startPoint y: 149, endPoint x: 236, endPoint y: 150, distance: 7.8
click at [236, 150] on input "[PERSON_NAME]" at bounding box center [604, 149] width 754 height 34
click at [959, 244] on button "Search" at bounding box center [955, 241] width 106 height 35
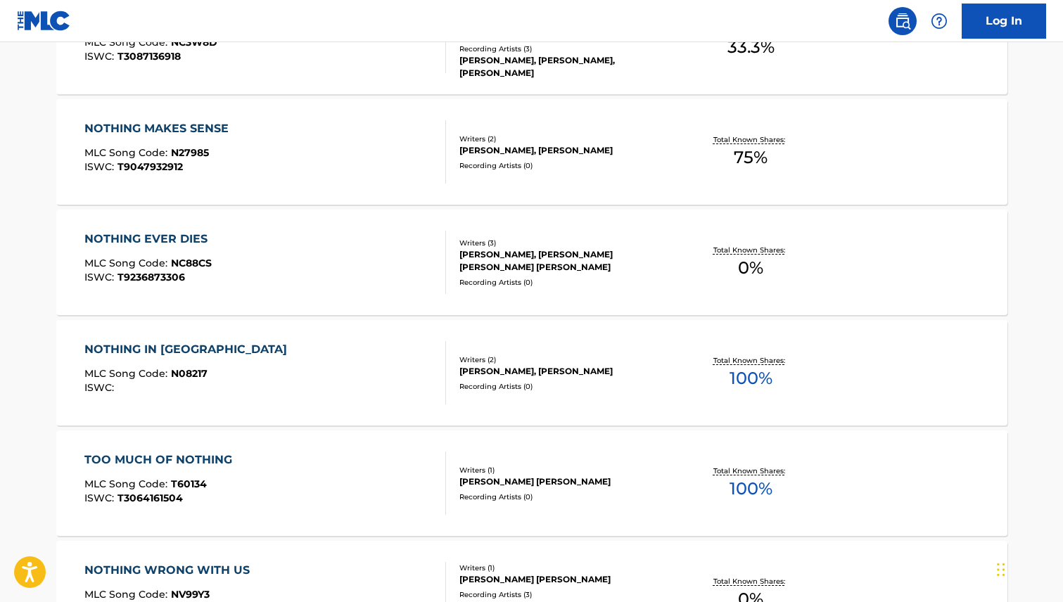
scroll to position [1164, 0]
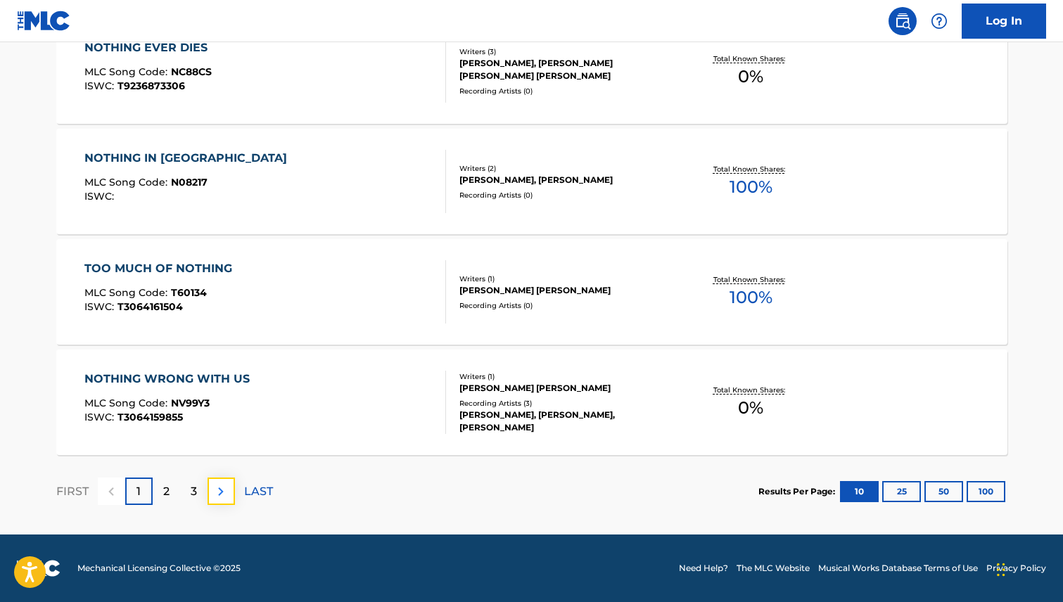
click at [222, 488] on img at bounding box center [220, 491] width 17 height 17
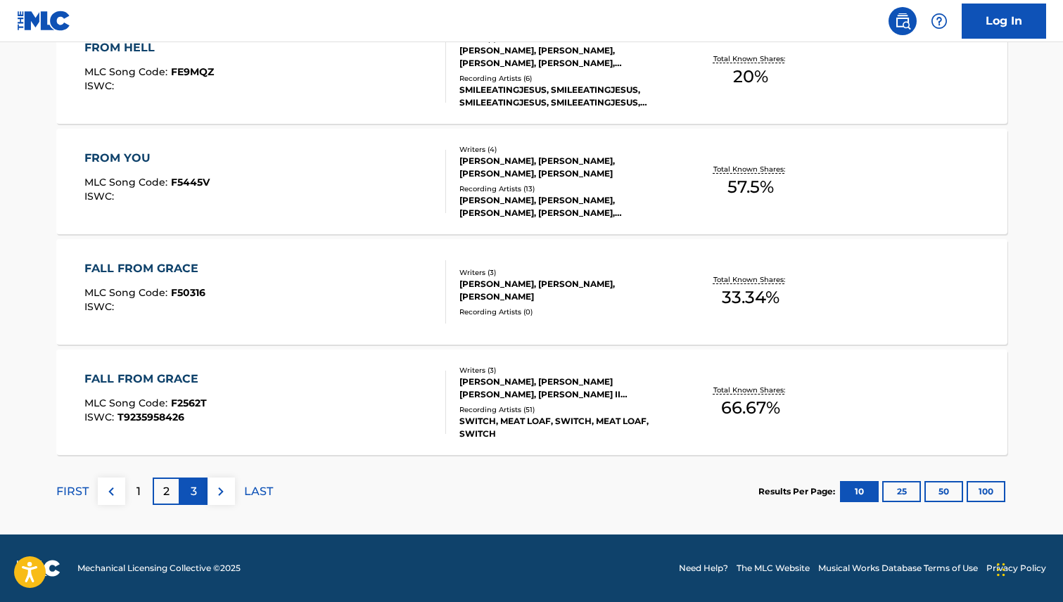
click at [196, 486] on div "3" at bounding box center [193, 491] width 27 height 27
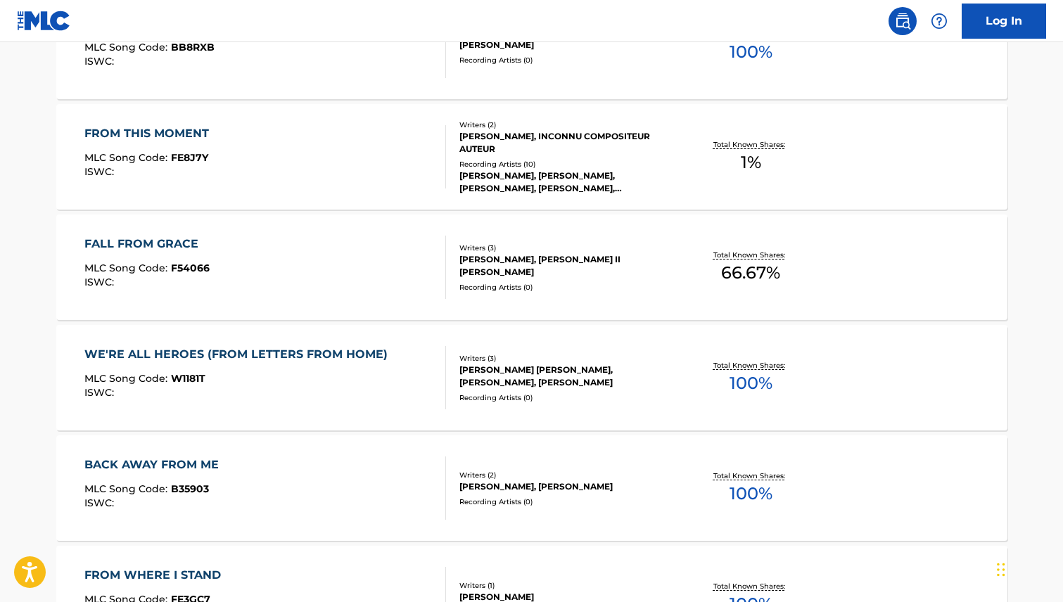
scroll to position [182, 0]
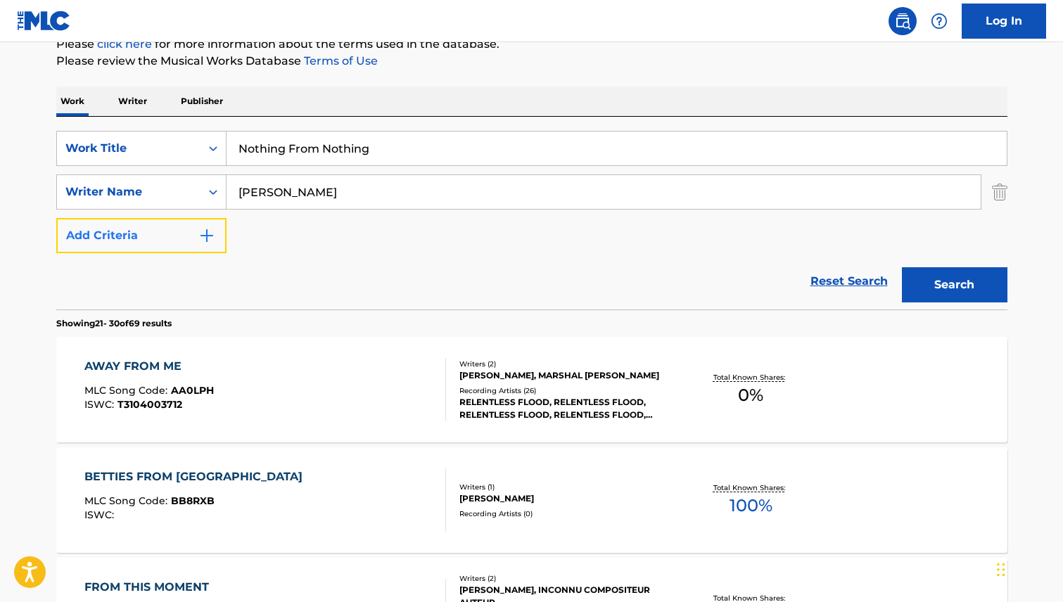
click at [209, 237] on img "Search Form" at bounding box center [206, 235] width 17 height 17
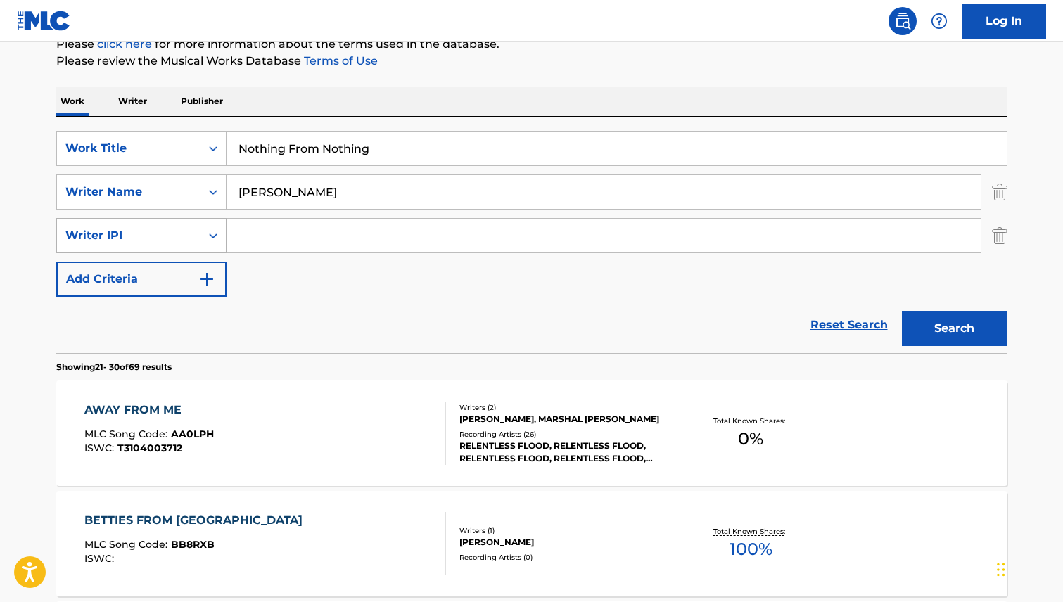
click at [212, 232] on icon "Search Form" at bounding box center [213, 236] width 14 height 14
drag, startPoint x: 274, startPoint y: 192, endPoint x: 202, endPoint y: 177, distance: 74.1
click at [202, 177] on div "SearchWithCriteriae685232d-a60c-4268-a558-b8c1f0c4d777 Writer Name [PERSON_NAME]" at bounding box center [531, 191] width 951 height 35
click at [966, 323] on button "Search" at bounding box center [955, 328] width 106 height 35
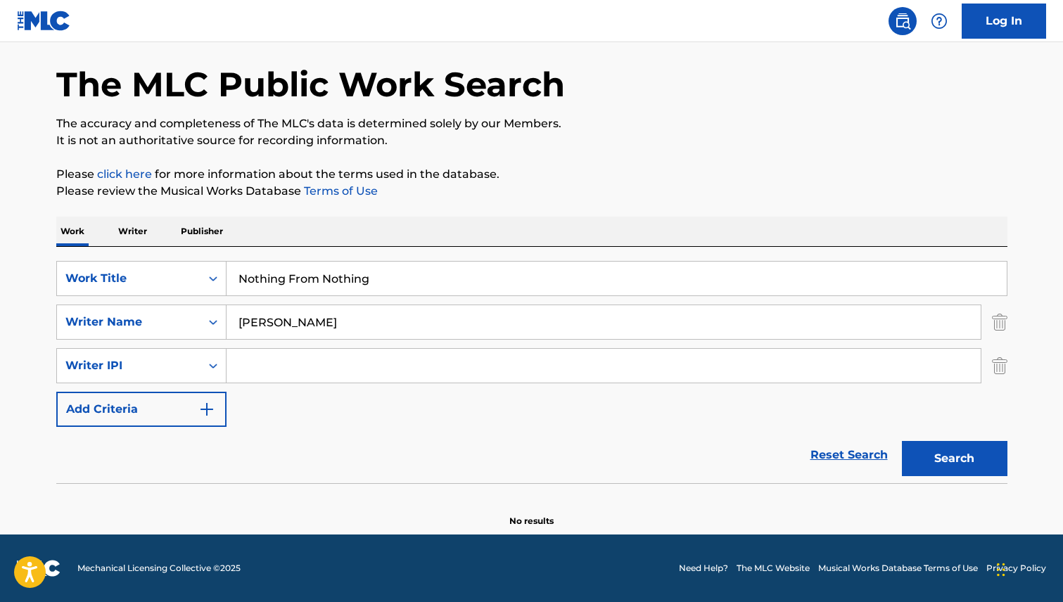
scroll to position [52, 0]
drag, startPoint x: 253, startPoint y: 324, endPoint x: 198, endPoint y: 317, distance: 55.2
click at [205, 315] on div "SearchWithCriteriae685232d-a60c-4268-a558-b8c1f0c4d777 Writer Name [PERSON_NAME]" at bounding box center [531, 322] width 951 height 35
click at [931, 459] on button "Search" at bounding box center [955, 458] width 106 height 35
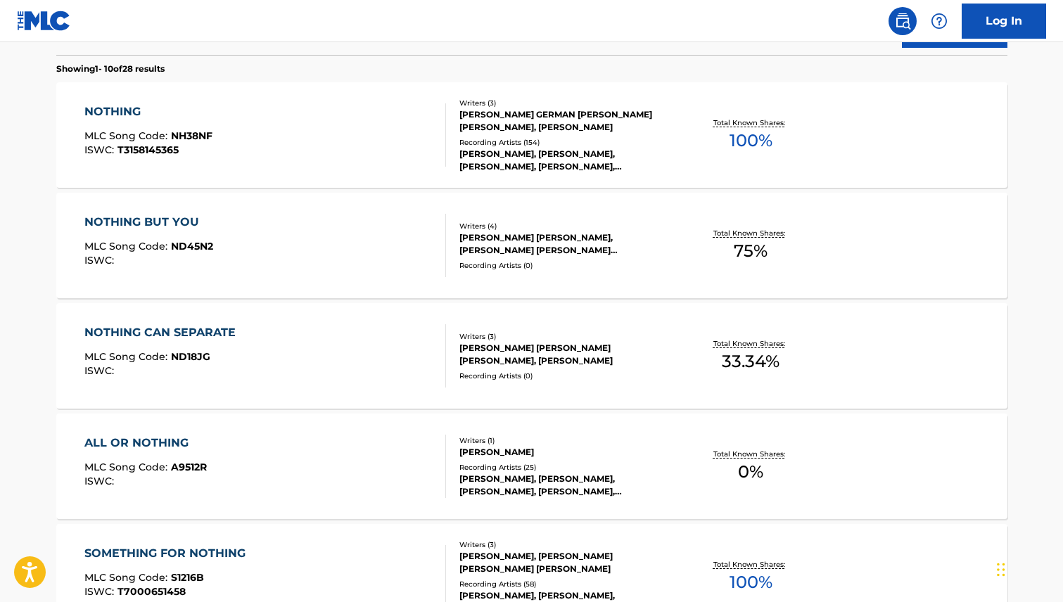
scroll to position [0, 0]
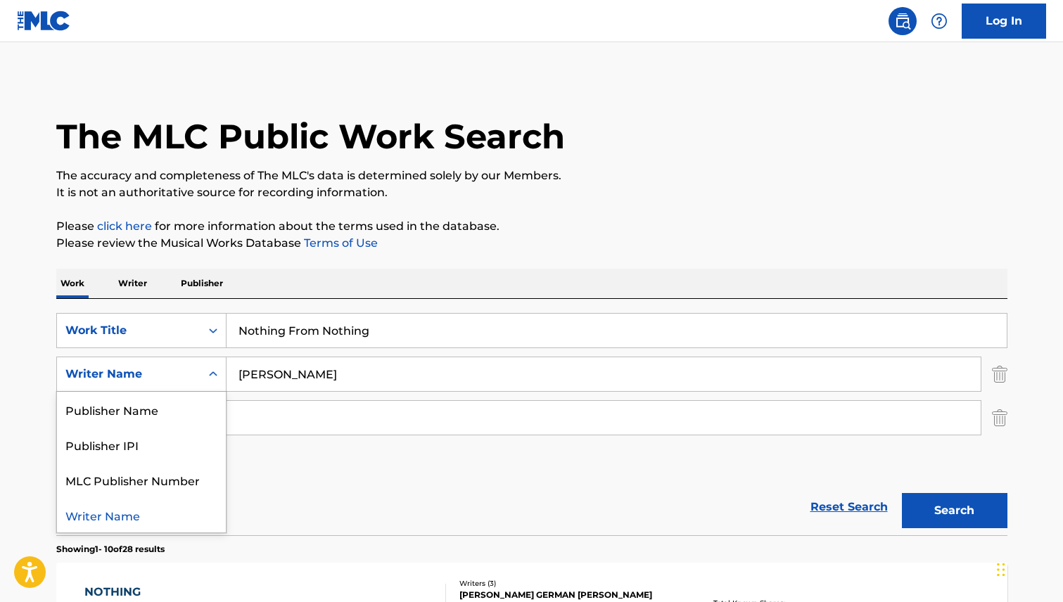
click at [212, 374] on icon "Search Form" at bounding box center [213, 374] width 14 height 14
click at [324, 419] on input "Search Form" at bounding box center [604, 418] width 754 height 34
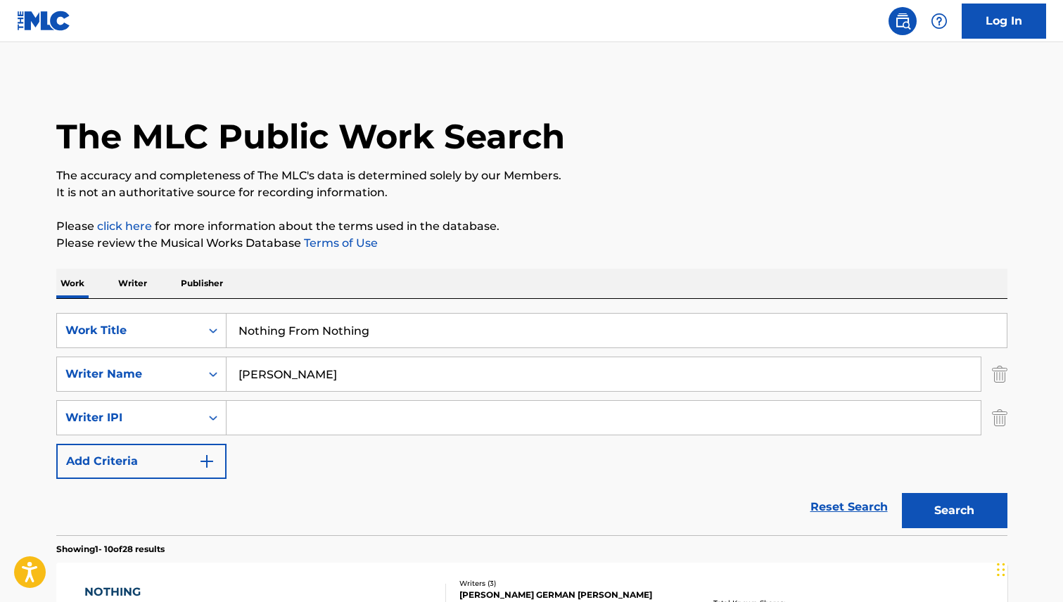
drag, startPoint x: 312, startPoint y: 374, endPoint x: 212, endPoint y: 355, distance: 101.0
click at [196, 367] on div "SearchWithCriteriae685232d-a60c-4268-a558-b8c1f0c4d777 Writer Name [PERSON_NAME]" at bounding box center [531, 374] width 951 height 35
type input "[PERSON_NAME]"
click at [902, 493] on button "Search" at bounding box center [955, 510] width 106 height 35
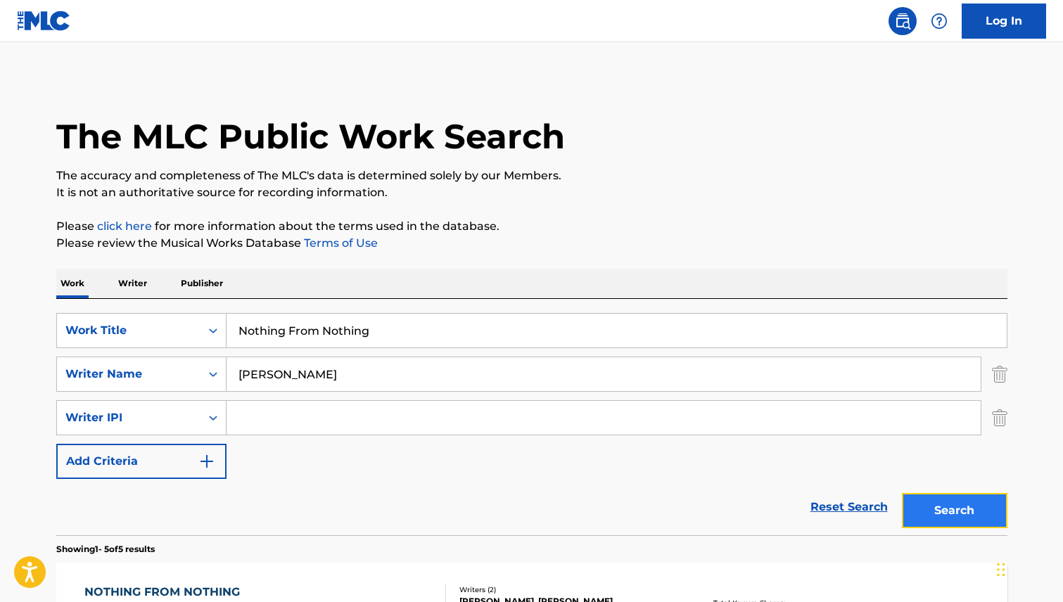
click at [929, 515] on button "Search" at bounding box center [955, 510] width 106 height 35
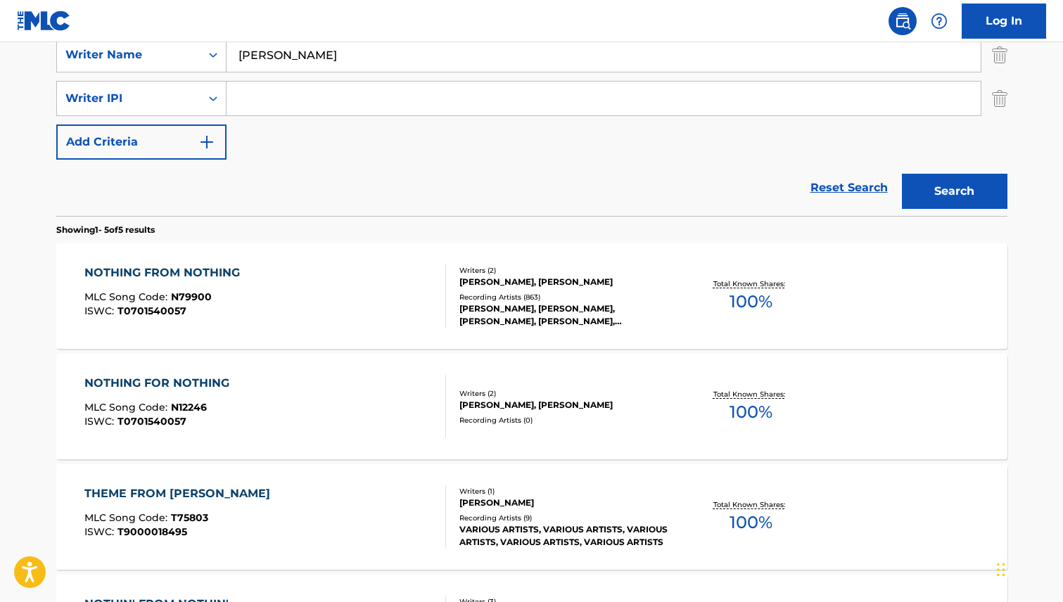
scroll to position [321, 0]
click at [216, 273] on div "NOTHING FROM NOTHING" at bounding box center [165, 271] width 163 height 17
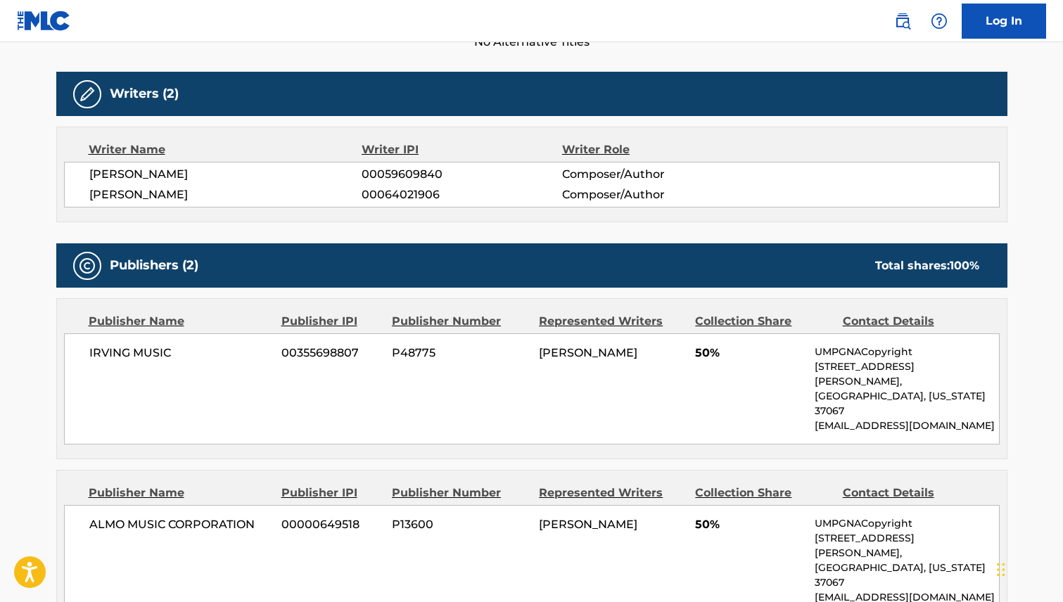
scroll to position [611, 0]
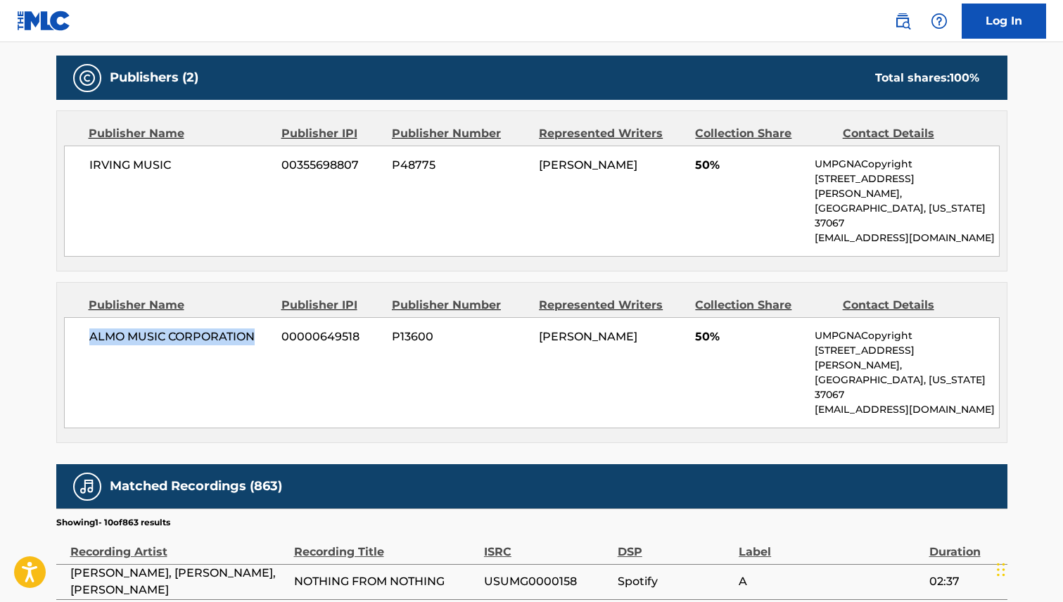
drag, startPoint x: 91, startPoint y: 310, endPoint x: 255, endPoint y: 310, distance: 164.6
click at [255, 329] on span "ALMO MUSIC CORPORATION" at bounding box center [180, 337] width 182 height 17
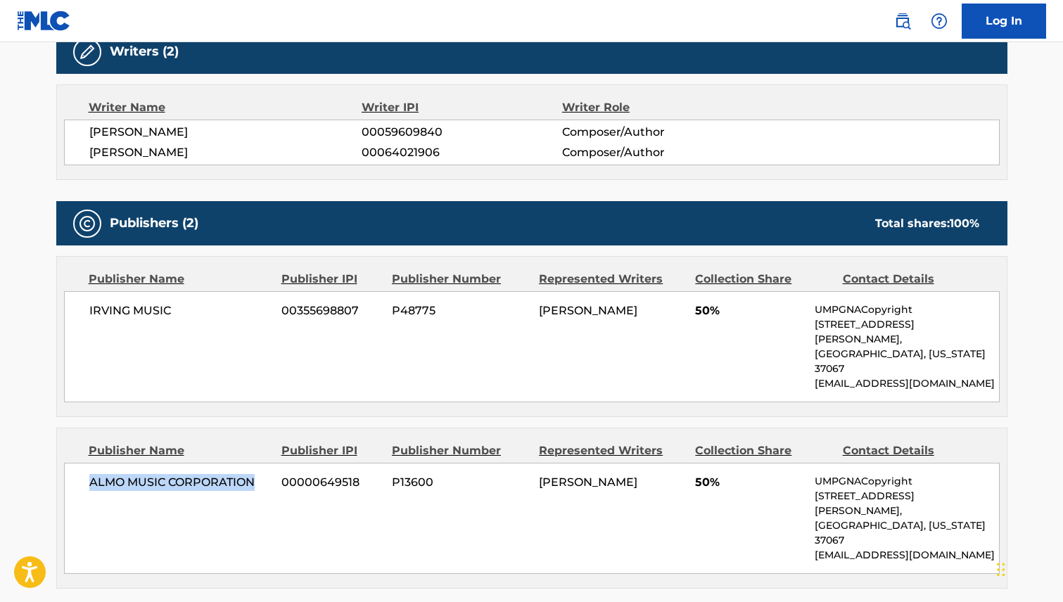
scroll to position [488, 0]
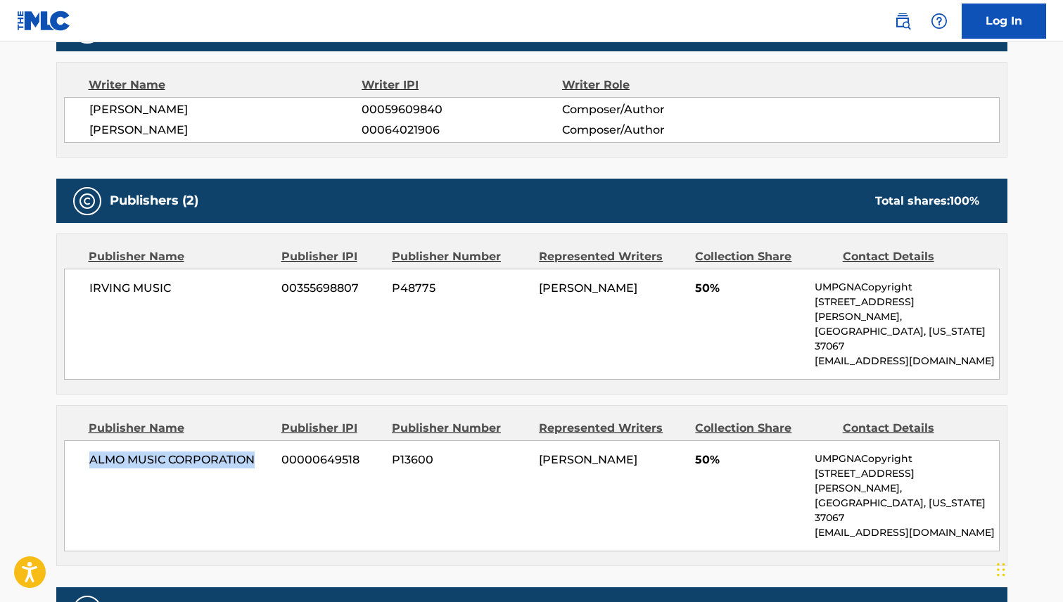
drag, startPoint x: 540, startPoint y: 431, endPoint x: 581, endPoint y: 447, distance: 43.6
click at [581, 452] on div "[PERSON_NAME]" at bounding box center [612, 460] width 146 height 17
drag, startPoint x: 179, startPoint y: 284, endPoint x: 86, endPoint y: 284, distance: 92.9
click at [86, 284] on div "IRVING MUSIC 00355698807 P48775 [PERSON_NAME] 50% UMPGNACopyright [STREET_ADDRE…" at bounding box center [532, 324] width 936 height 111
drag, startPoint x: 637, startPoint y: 288, endPoint x: 540, endPoint y: 284, distance: 97.2
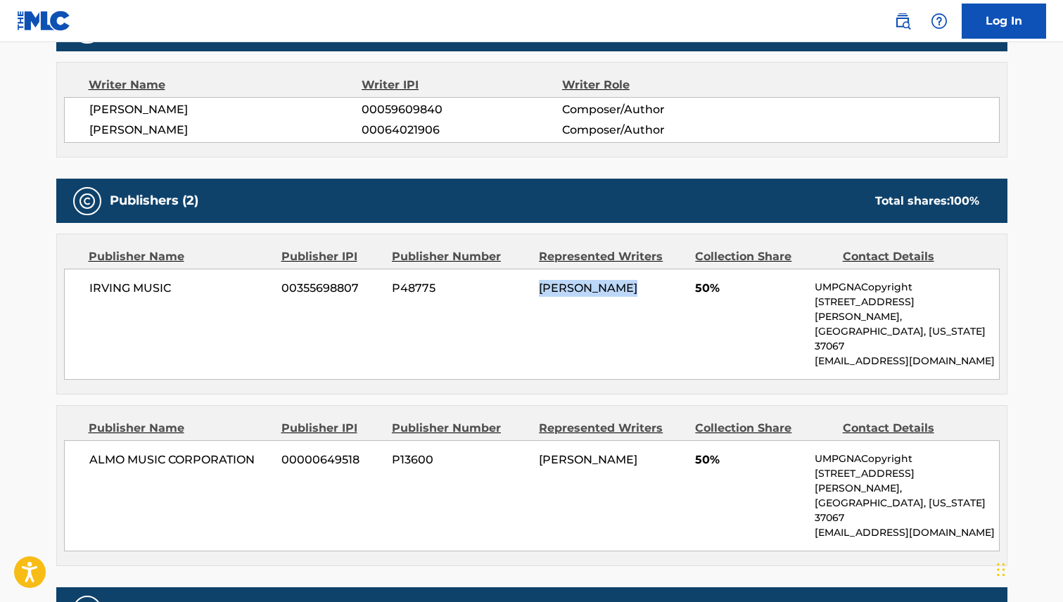
click at [540, 284] on div "[PERSON_NAME]" at bounding box center [612, 288] width 146 height 17
drag, startPoint x: 128, startPoint y: 288, endPoint x: 90, endPoint y: 288, distance: 38.0
click at [90, 288] on span "IRVING MUSIC" at bounding box center [180, 288] width 182 height 17
drag, startPoint x: 90, startPoint y: 288, endPoint x: 99, endPoint y: 292, distance: 9.8
click at [78, 291] on div "IRVING MUSIC 00355698807 P48775 [PERSON_NAME] 50% UMPGNACopyright [STREET_ADDRE…" at bounding box center [532, 324] width 936 height 111
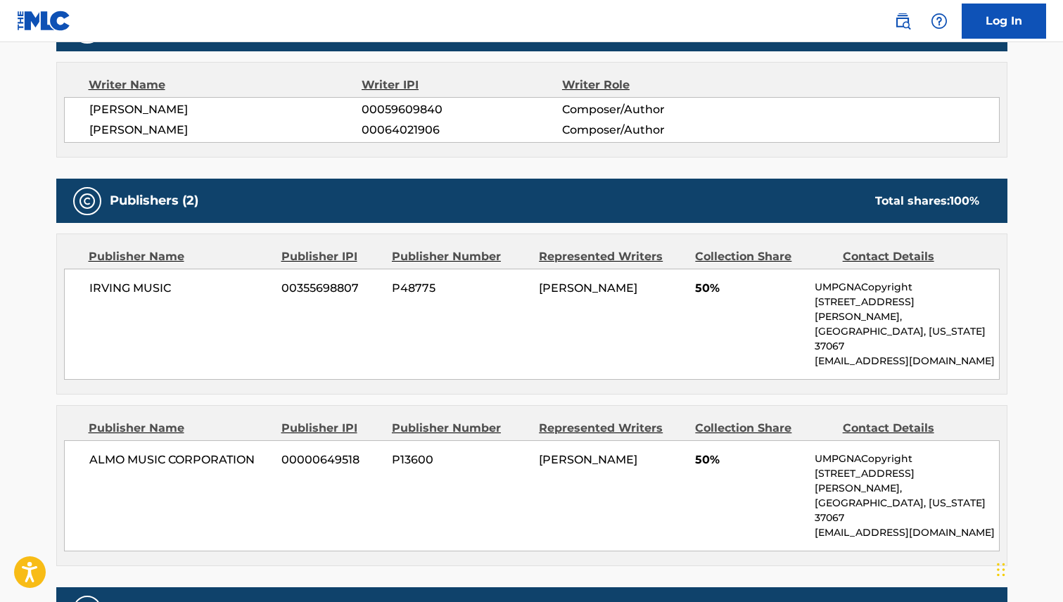
click at [85, 285] on div "IRVING MUSIC 00355698807 P48775 [PERSON_NAME] 50% UMPGNACopyright [STREET_ADDRE…" at bounding box center [532, 324] width 936 height 111
drag, startPoint x: 87, startPoint y: 285, endPoint x: 171, endPoint y: 293, distance: 84.9
click at [171, 293] on div "IRVING MUSIC 00355698807 P48775 [PERSON_NAME] 50% UMPGNACopyright [STREET_ADDRE…" at bounding box center [532, 324] width 936 height 111
drag, startPoint x: 257, startPoint y: 429, endPoint x: 90, endPoint y: 431, distance: 166.8
click at [90, 452] on span "ALMO MUSIC CORPORATION" at bounding box center [180, 460] width 182 height 17
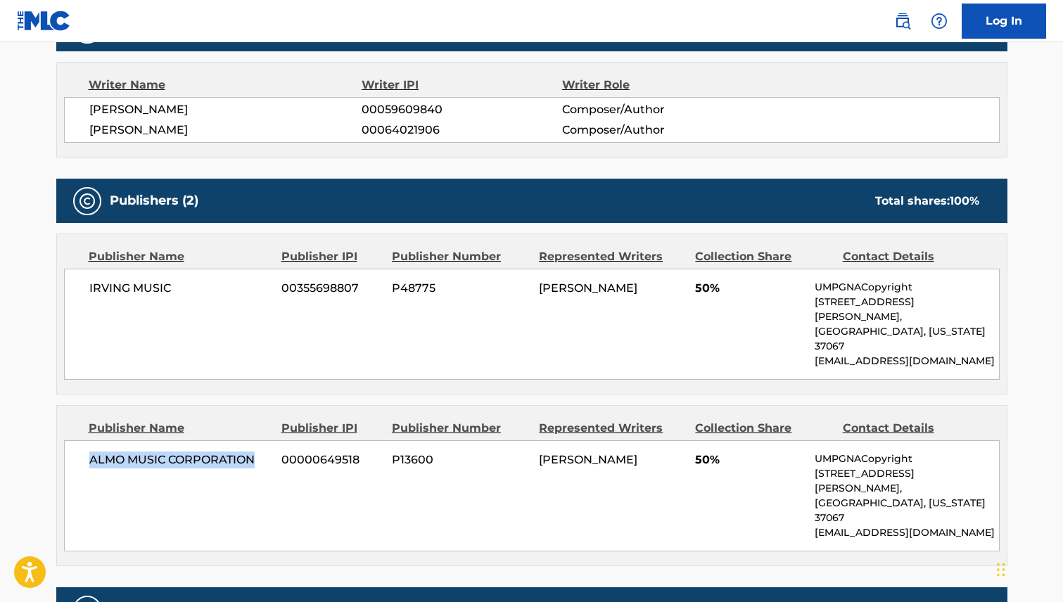
drag, startPoint x: 250, startPoint y: 104, endPoint x: 85, endPoint y: 103, distance: 164.6
click at [85, 103] on div "[PERSON_NAME] 00059609840 Composer/Author [PERSON_NAME] 00064021906 Composer/Au…" at bounding box center [532, 120] width 936 height 46
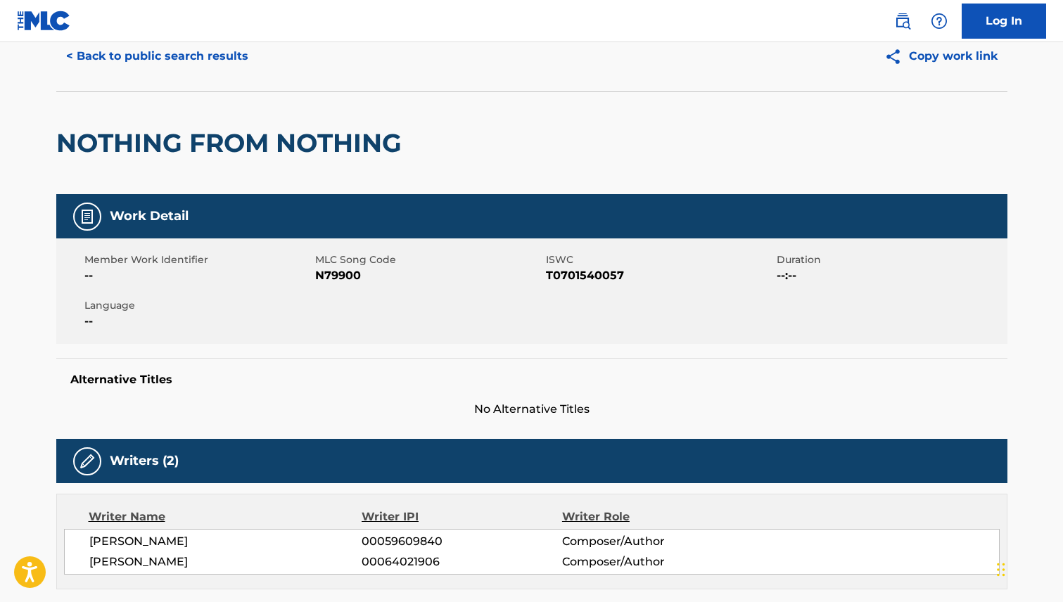
scroll to position [0, 0]
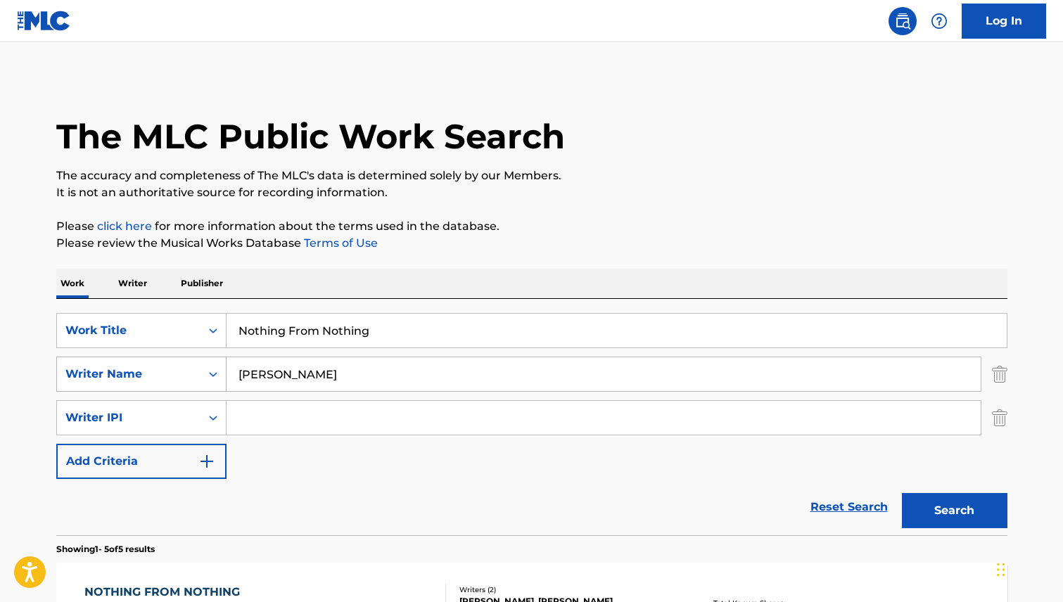
drag, startPoint x: 330, startPoint y: 375, endPoint x: 179, endPoint y: 383, distance: 150.8
click at [179, 383] on div "SearchWithCriteriae685232d-a60c-4268-a558-b8c1f0c4d777 Writer Name [PERSON_NAME]" at bounding box center [531, 374] width 951 height 35
click at [1001, 411] on img "Search Form" at bounding box center [999, 417] width 15 height 35
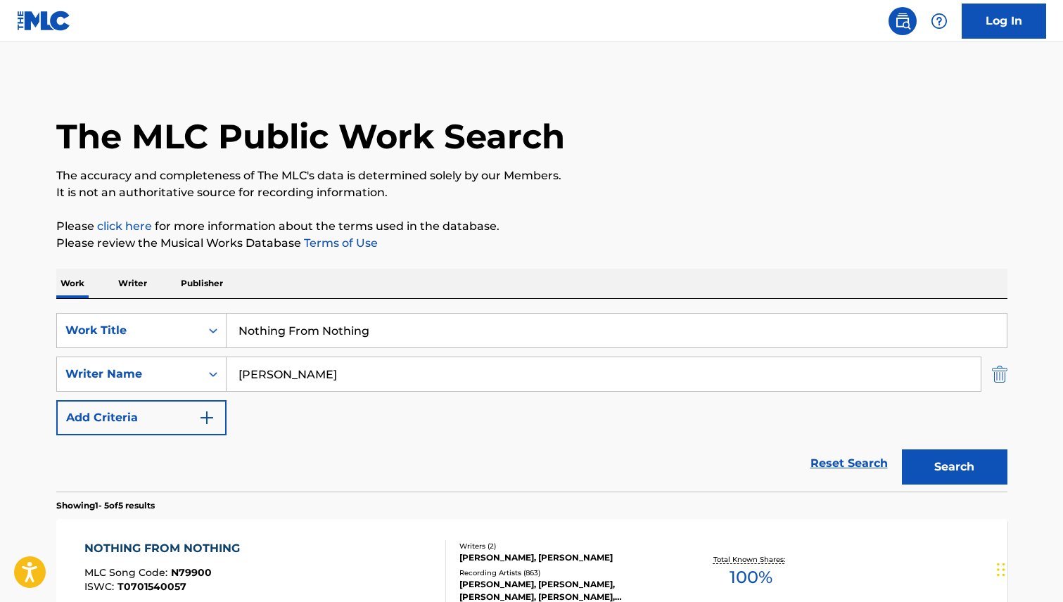
click at [1005, 379] on img "Search Form" at bounding box center [999, 374] width 15 height 35
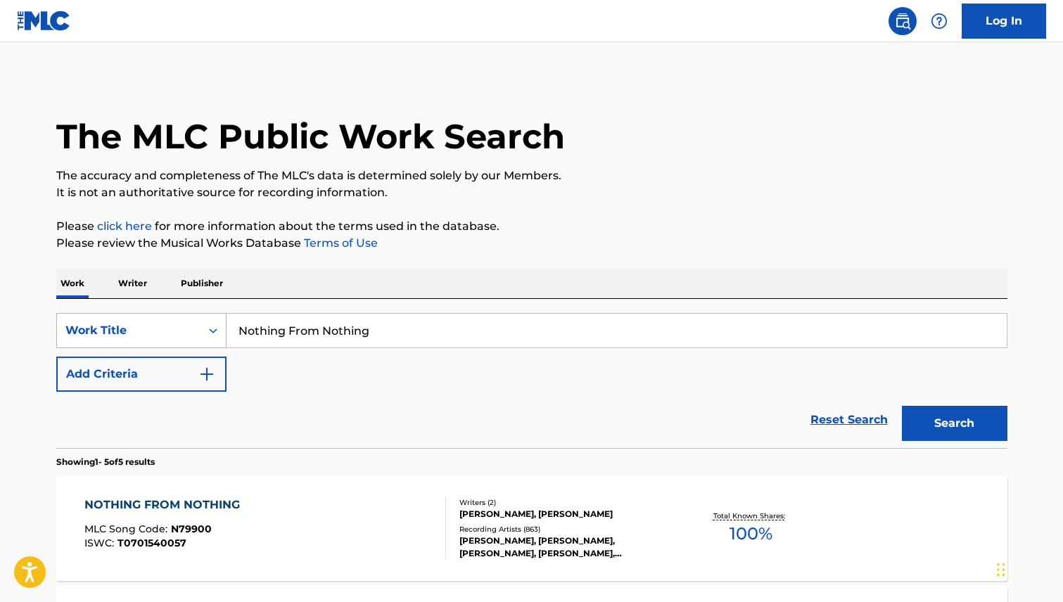
drag, startPoint x: 446, startPoint y: 327, endPoint x: 185, endPoint y: 318, distance: 261.2
click at [185, 318] on div "SearchWithCriteria63399f7f-2d1c-42a6-a1ef-4157a0907a41 Work Title Nothing From …" at bounding box center [531, 330] width 951 height 35
type input "spooky"
click at [978, 429] on button "Search" at bounding box center [955, 423] width 106 height 35
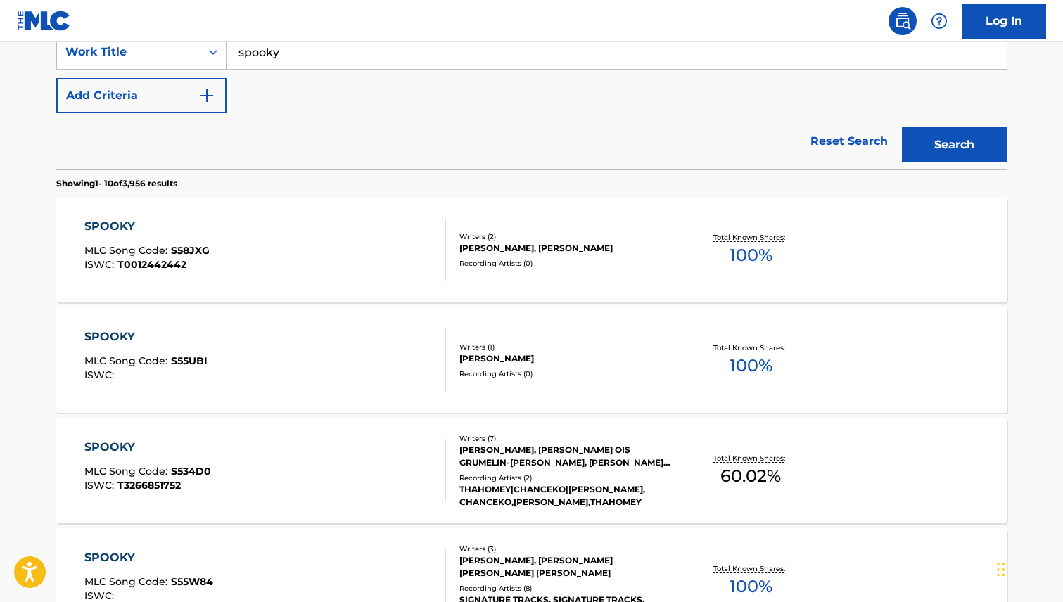
scroll to position [302, 0]
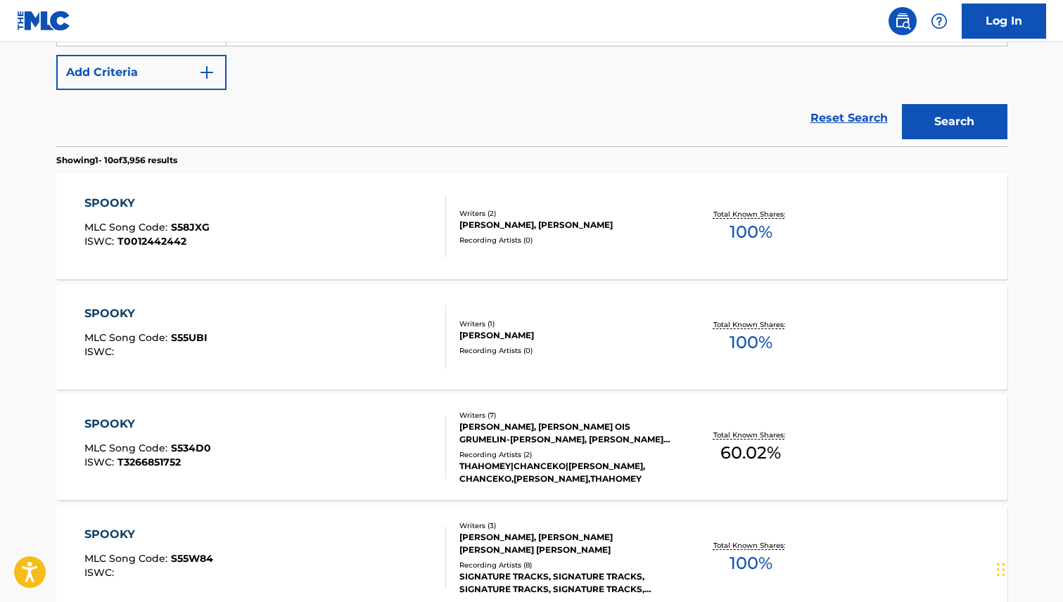
click at [288, 98] on div "Reset Search Search" at bounding box center [531, 118] width 951 height 56
click at [208, 75] on img "Search Form" at bounding box center [206, 72] width 17 height 17
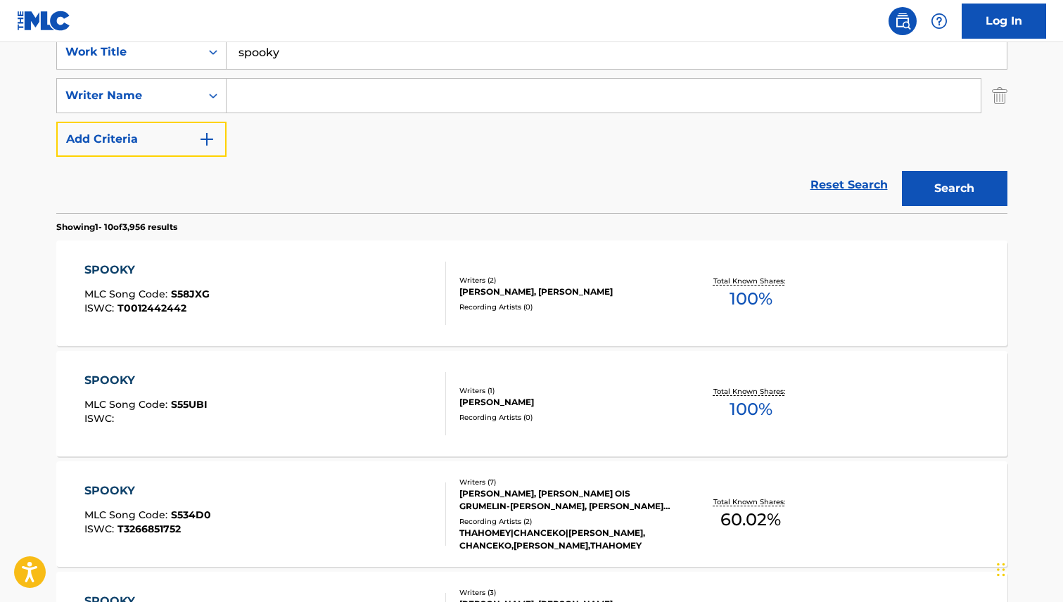
scroll to position [278, 0]
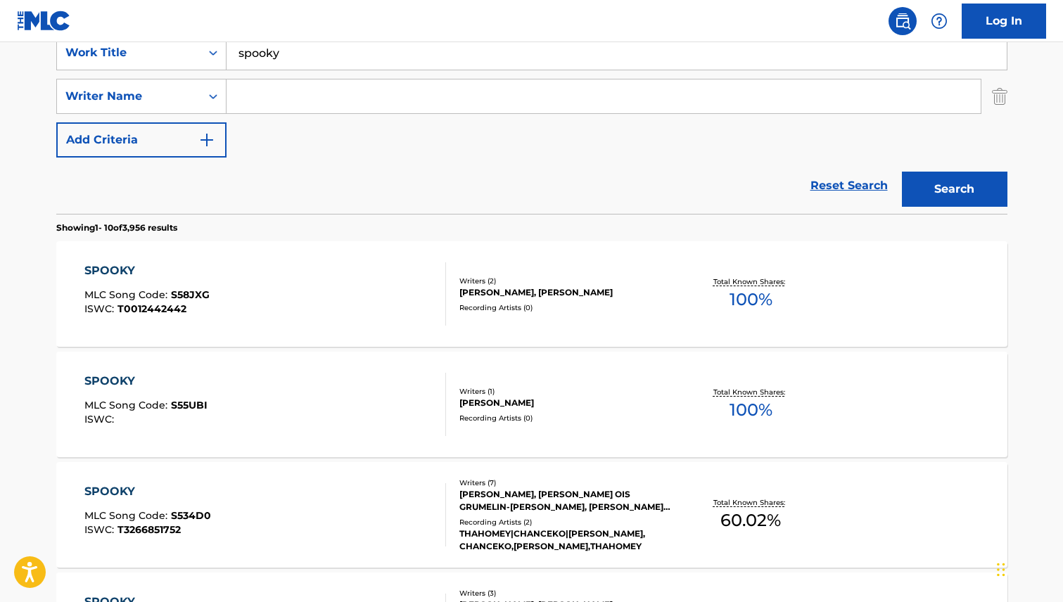
click at [268, 100] on input "Search Form" at bounding box center [604, 97] width 754 height 34
type input "[PERSON_NAME]"
click at [980, 187] on button "Search" at bounding box center [955, 189] width 106 height 35
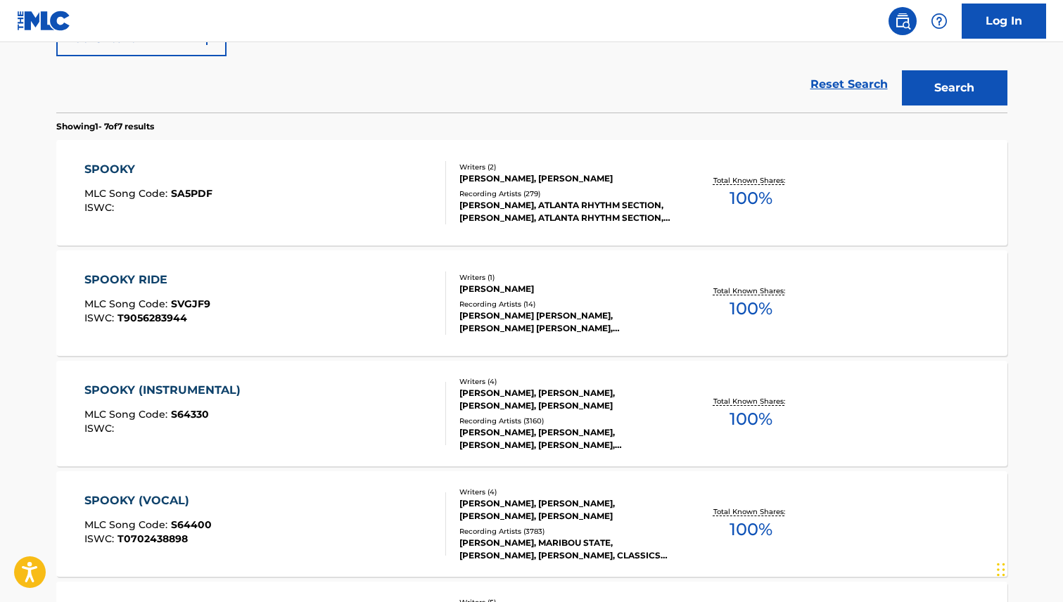
scroll to position [562, 0]
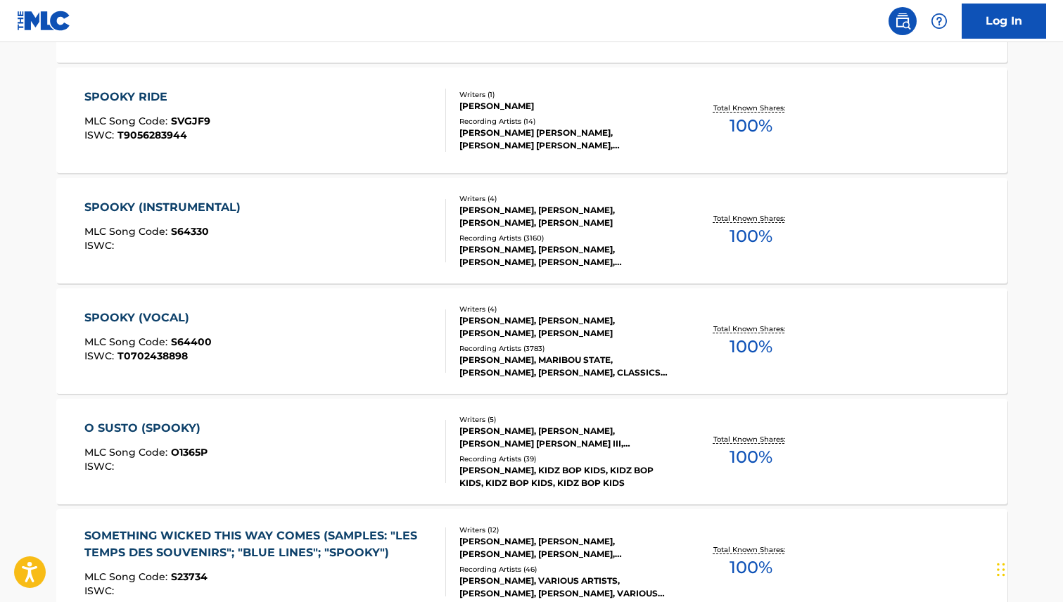
click at [152, 313] on div "SPOOKY (VOCAL)" at bounding box center [147, 318] width 127 height 17
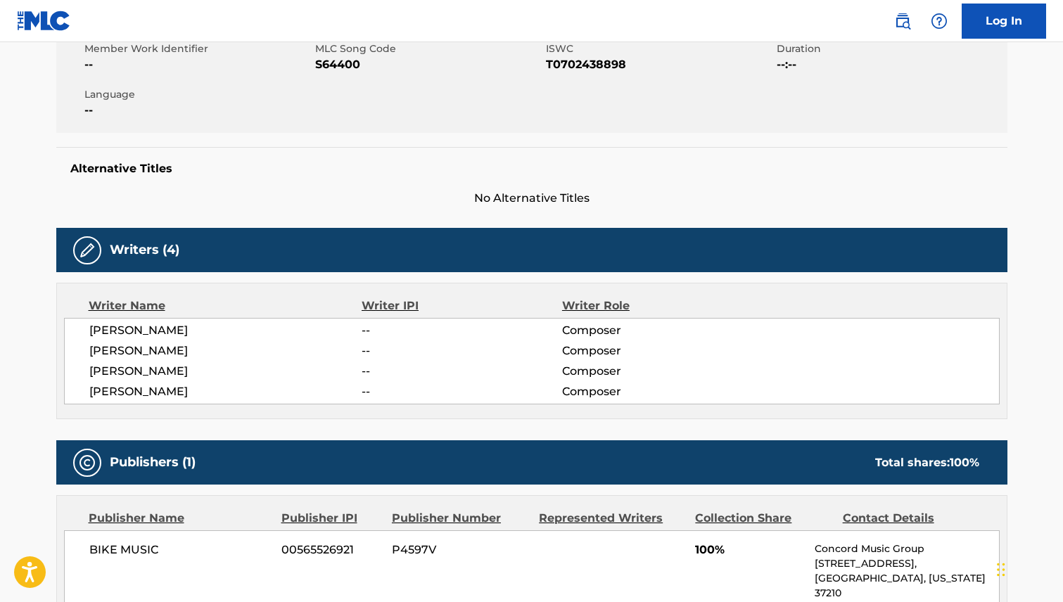
scroll to position [392, 0]
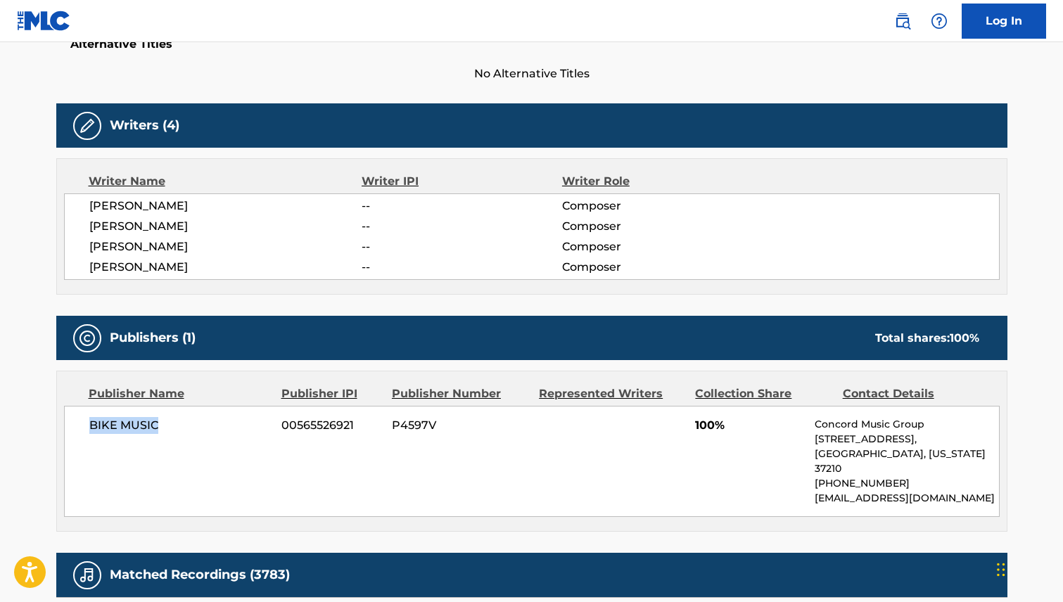
drag, startPoint x: 170, startPoint y: 421, endPoint x: 88, endPoint y: 426, distance: 81.8
click at [89, 426] on span "BIKE MUSIC" at bounding box center [180, 425] width 182 height 17
drag, startPoint x: 240, startPoint y: 206, endPoint x: 89, endPoint y: 205, distance: 151.3
click at [89, 205] on span "[PERSON_NAME]" at bounding box center [225, 206] width 273 height 17
drag, startPoint x: 189, startPoint y: 227, endPoint x: 89, endPoint y: 227, distance: 100.6
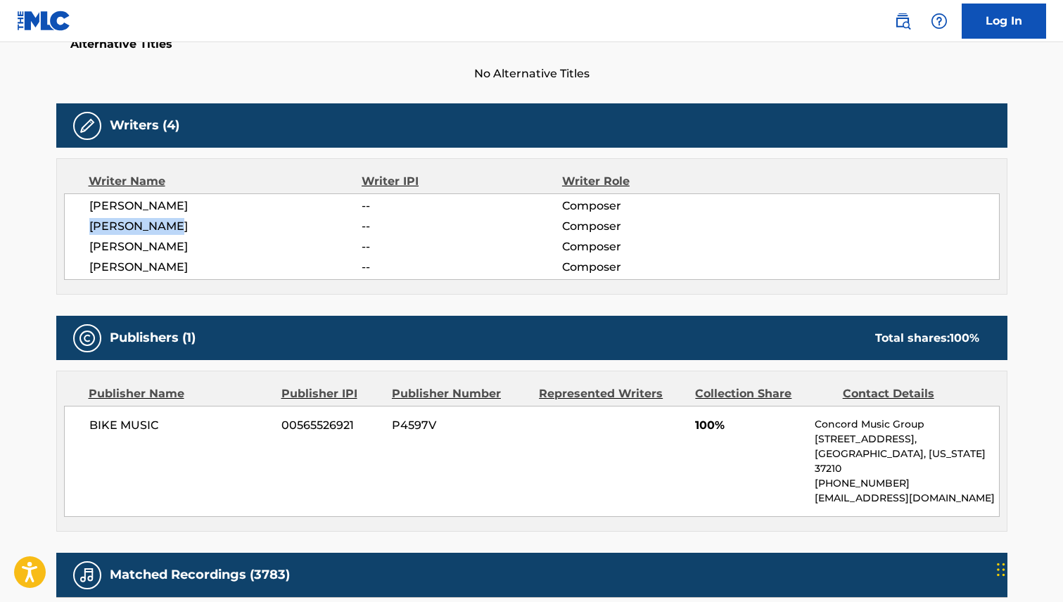
click at [89, 227] on span "[PERSON_NAME]" at bounding box center [225, 226] width 273 height 17
drag, startPoint x: 148, startPoint y: 248, endPoint x: 82, endPoint y: 247, distance: 66.2
click at [82, 247] on div "[PERSON_NAME] -- Composer [PERSON_NAME] -- Composer [PERSON_NAME] -- Composer […" at bounding box center [532, 236] width 936 height 87
drag, startPoint x: 170, startPoint y: 268, endPoint x: 89, endPoint y: 265, distance: 80.3
click at [89, 265] on span "[PERSON_NAME]" at bounding box center [225, 267] width 273 height 17
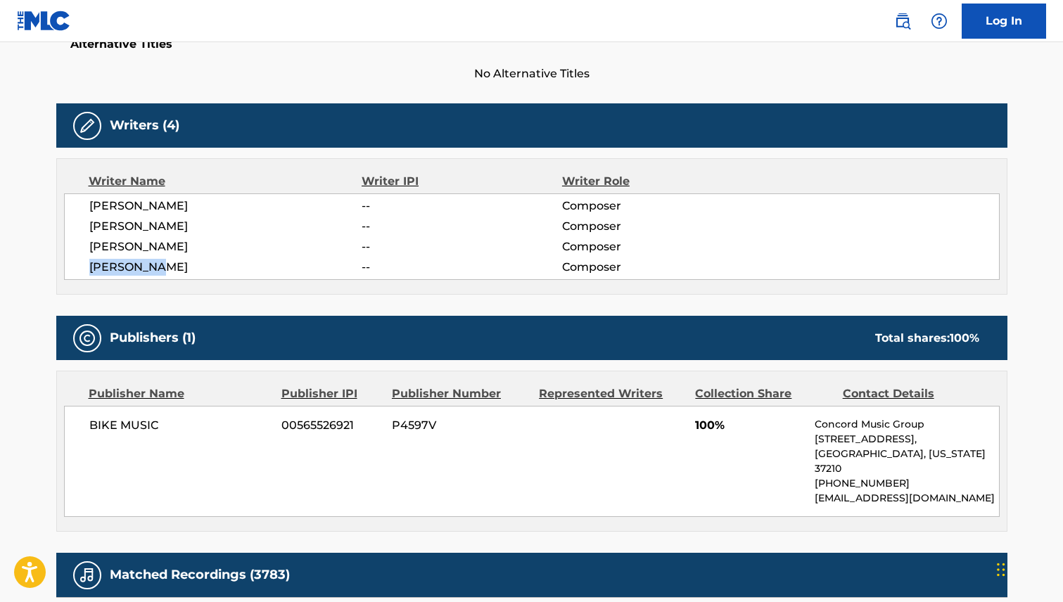
drag, startPoint x: 244, startPoint y: 202, endPoint x: 84, endPoint y: 200, distance: 160.4
click at [84, 200] on div "[PERSON_NAME] -- Composer [PERSON_NAME] -- Composer [PERSON_NAME] -- Composer […" at bounding box center [532, 236] width 936 height 87
drag, startPoint x: 182, startPoint y: 227, endPoint x: 82, endPoint y: 227, distance: 99.2
click at [82, 227] on div "[PERSON_NAME] -- Composer [PERSON_NAME] -- Composer [PERSON_NAME] -- Composer […" at bounding box center [532, 236] width 936 height 87
drag, startPoint x: 165, startPoint y: 246, endPoint x: 191, endPoint y: 194, distance: 57.6
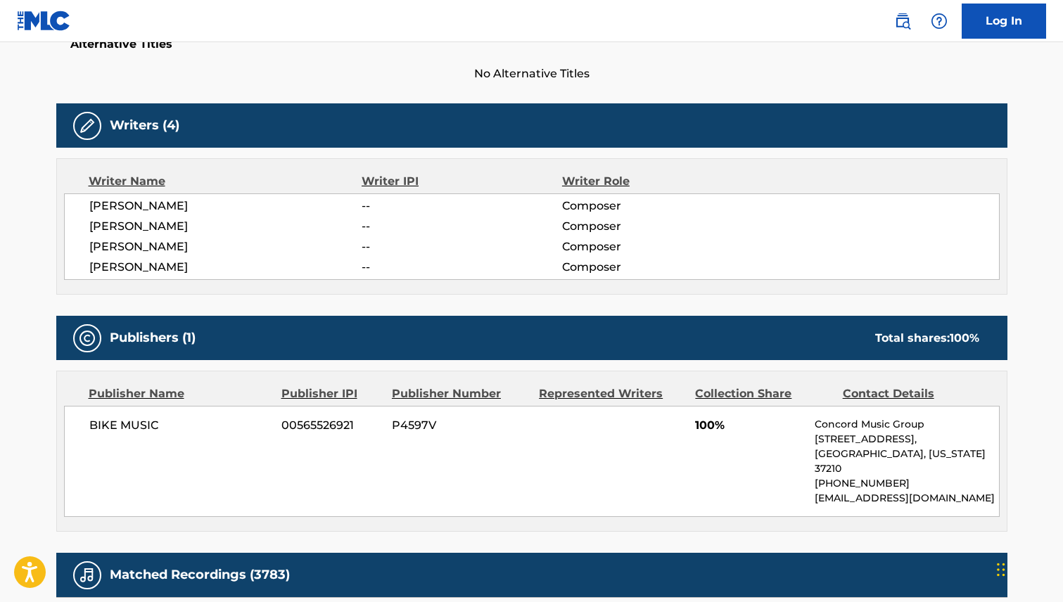
click at [190, 240] on span "[PERSON_NAME]" at bounding box center [225, 247] width 273 height 17
drag, startPoint x: 155, startPoint y: 246, endPoint x: 68, endPoint y: 245, distance: 87.3
click at [68, 245] on div "[PERSON_NAME] -- Composer [PERSON_NAME] -- Composer [PERSON_NAME] -- Composer […" at bounding box center [532, 236] width 936 height 87
drag, startPoint x: 170, startPoint y: 266, endPoint x: 80, endPoint y: 265, distance: 90.8
click at [80, 265] on div "[PERSON_NAME] -- Composer [PERSON_NAME] -- Composer [PERSON_NAME] -- Composer […" at bounding box center [532, 236] width 936 height 87
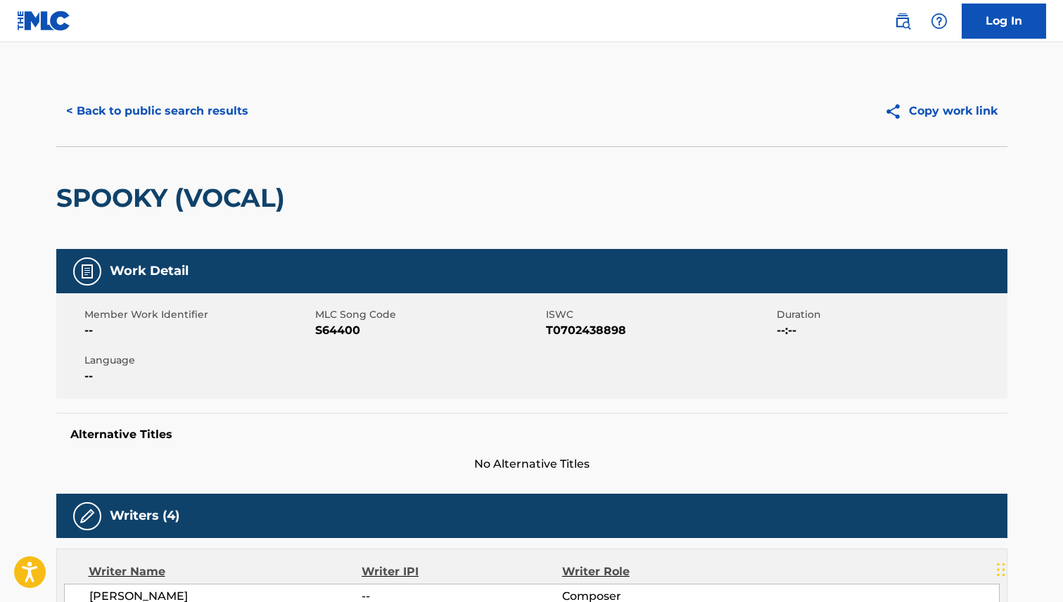
scroll to position [0, 0]
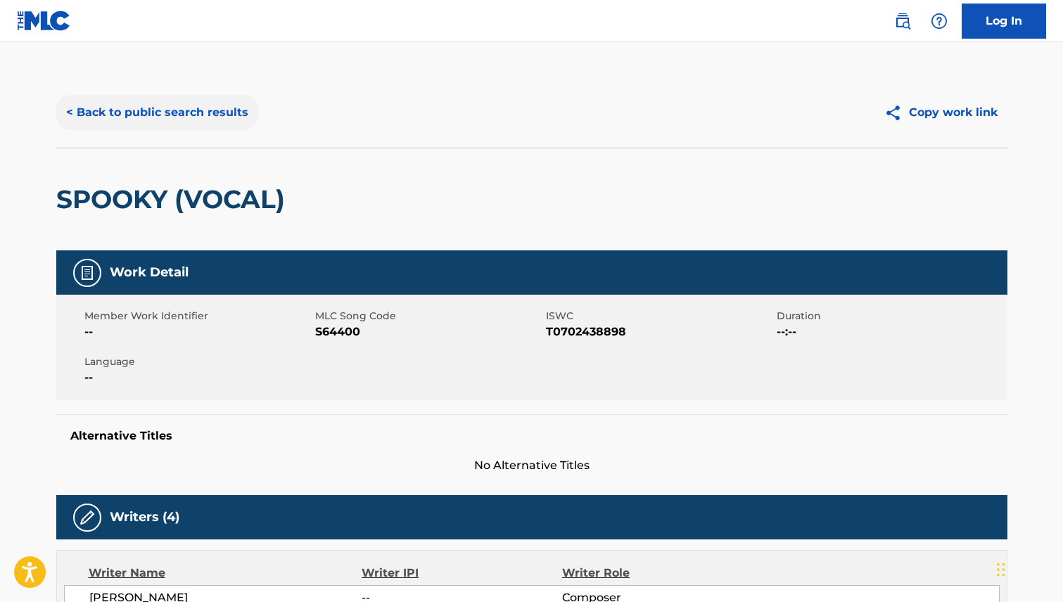
click at [165, 108] on button "< Back to public search results" at bounding box center [157, 112] width 202 height 35
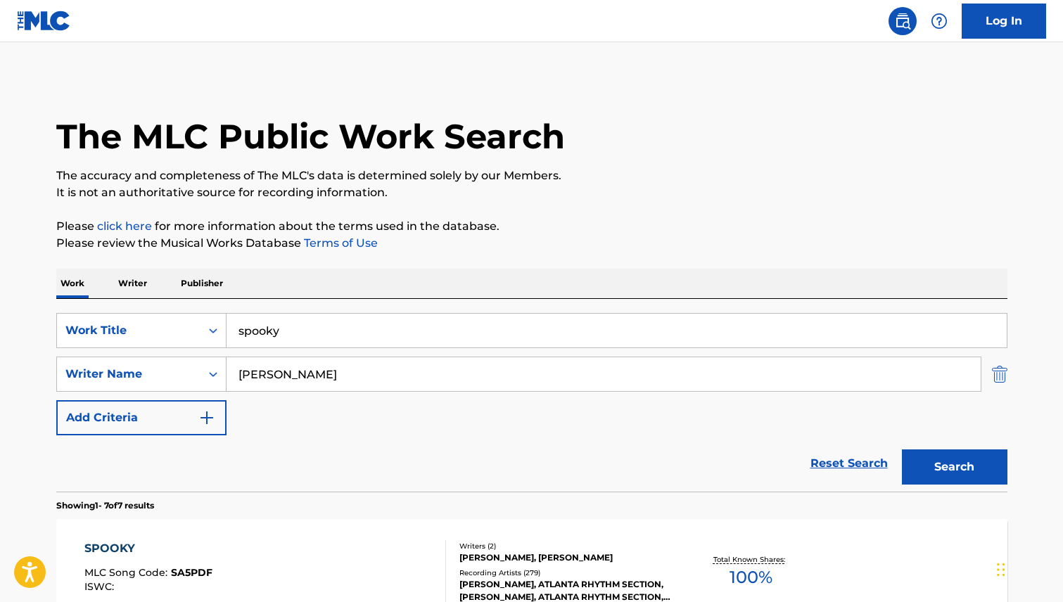
click at [998, 374] on img "Search Form" at bounding box center [999, 374] width 15 height 35
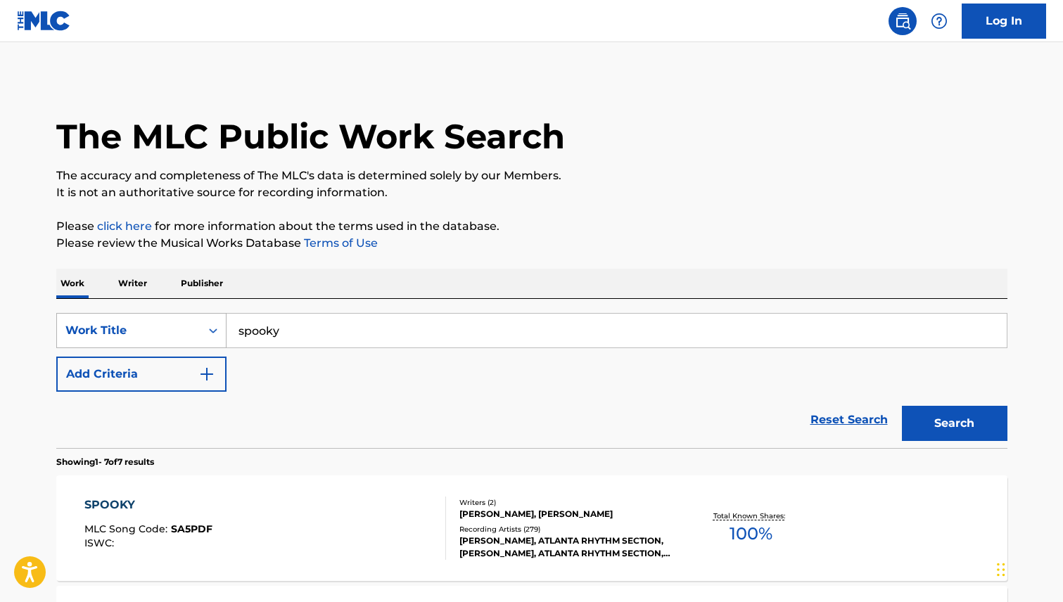
drag, startPoint x: 314, startPoint y: 329, endPoint x: 203, endPoint y: 323, distance: 110.6
click at [203, 323] on div "SearchWithCriteria63399f7f-2d1c-42a6-a1ef-4157a0907a41 Work Title spooky" at bounding box center [531, 330] width 951 height 35
type input "I Heard it through the grapevine"
click at [953, 438] on button "Search" at bounding box center [955, 423] width 106 height 35
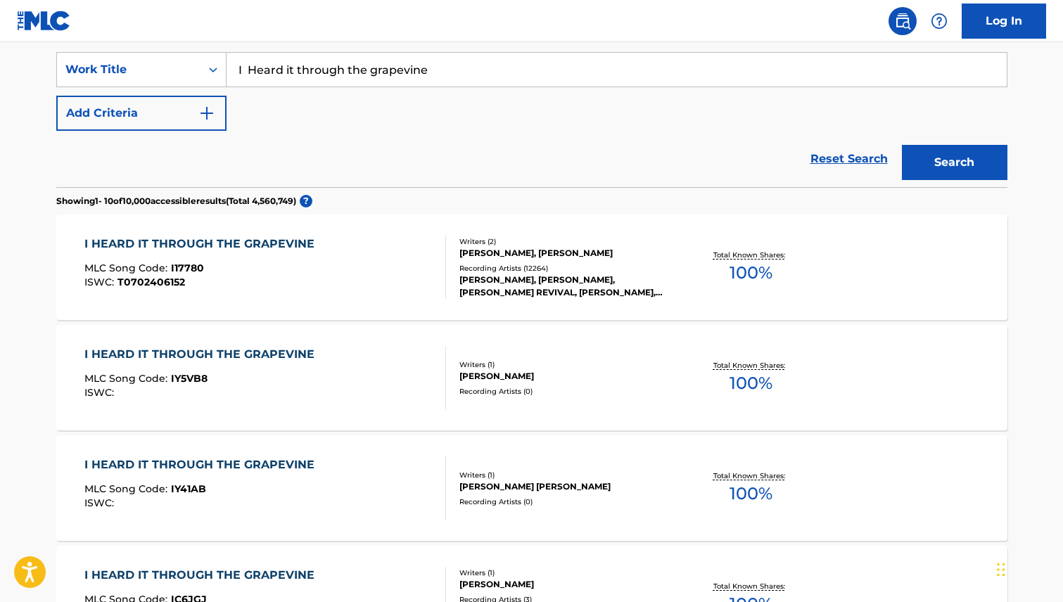
scroll to position [281, 0]
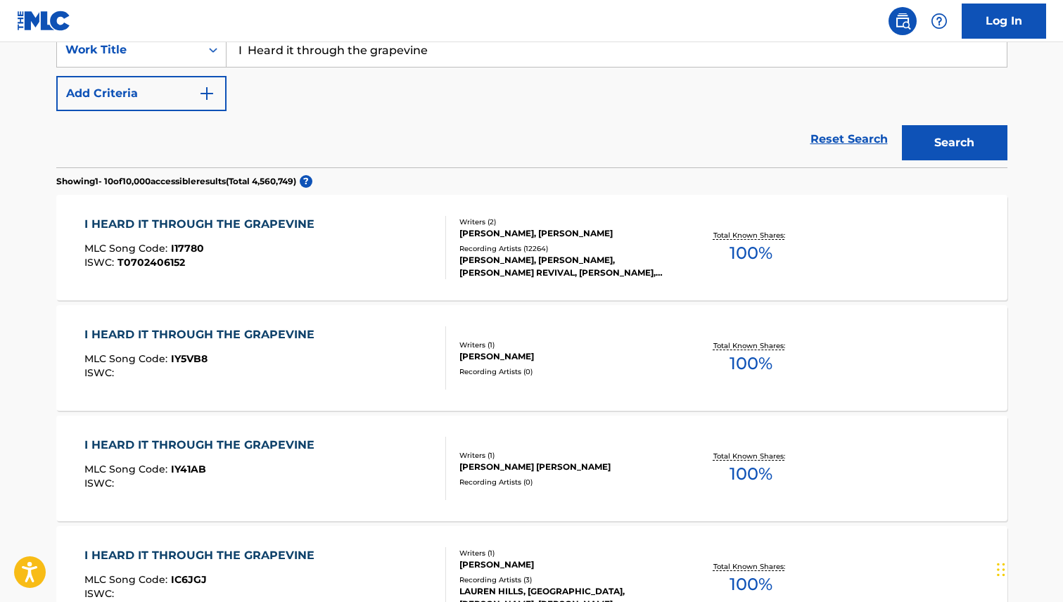
click at [273, 225] on div "I HEARD IT THROUGH THE GRAPEVINE" at bounding box center [202, 224] width 237 height 17
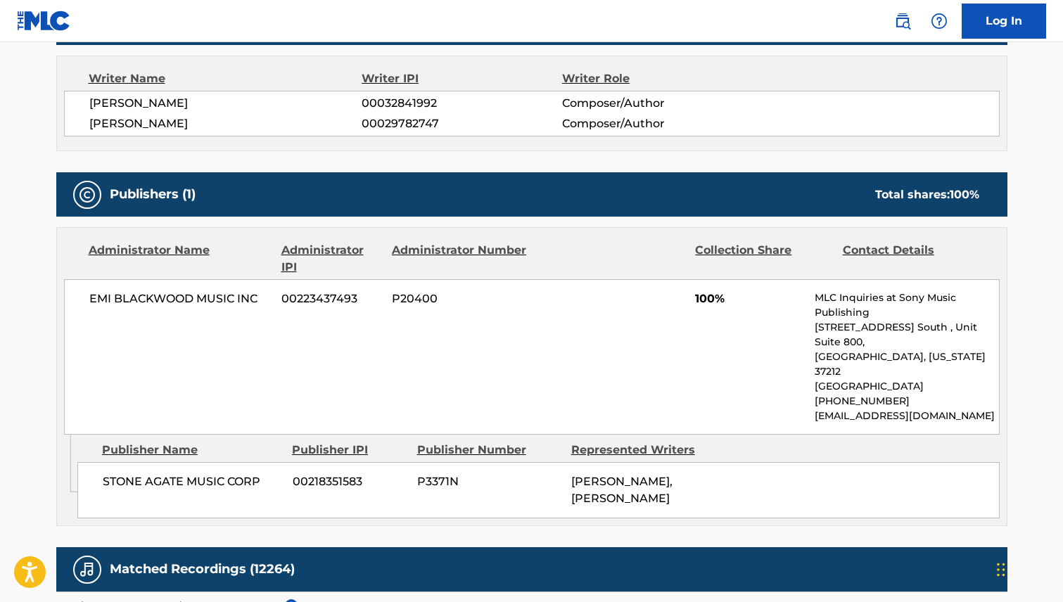
scroll to position [574, 0]
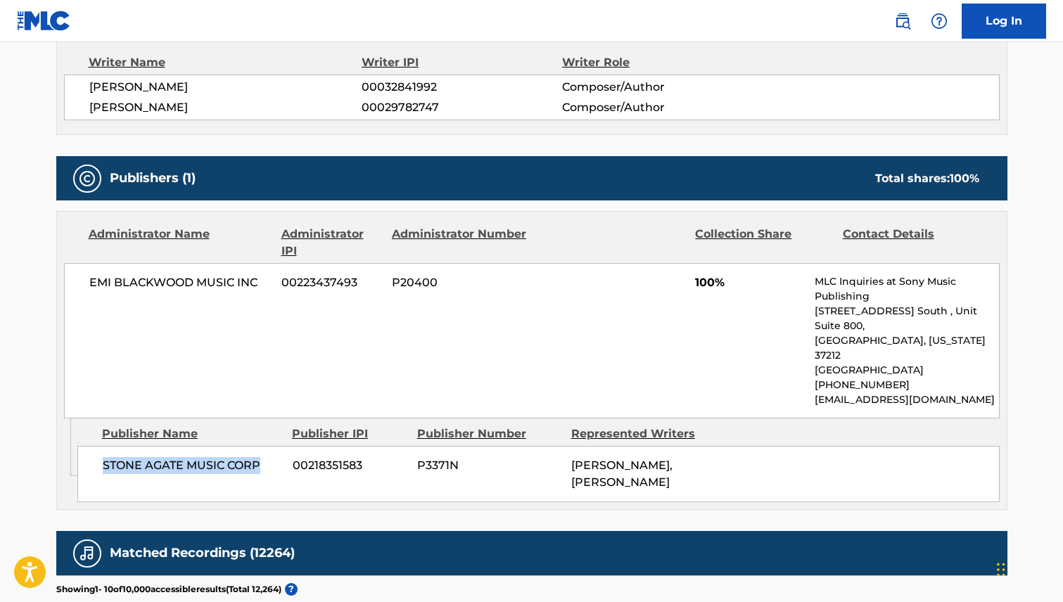
drag, startPoint x: 179, startPoint y: 433, endPoint x: 94, endPoint y: 433, distance: 85.8
click at [94, 446] on div "STONE AGATE MUSIC CORP 00218351583 P3371N [PERSON_NAME], [PERSON_NAME]" at bounding box center [538, 474] width 922 height 56
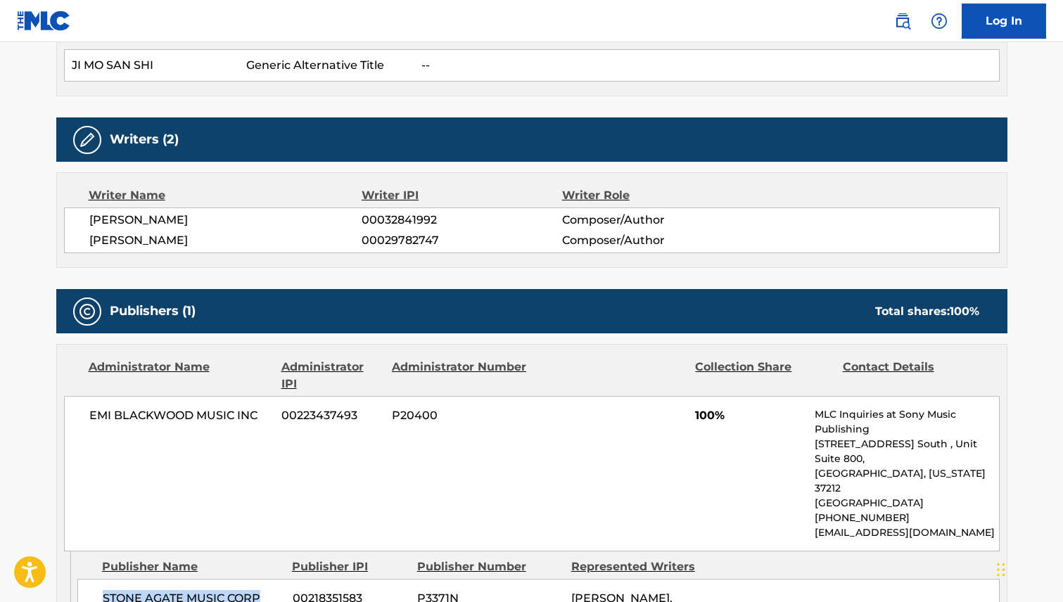
scroll to position [466, 0]
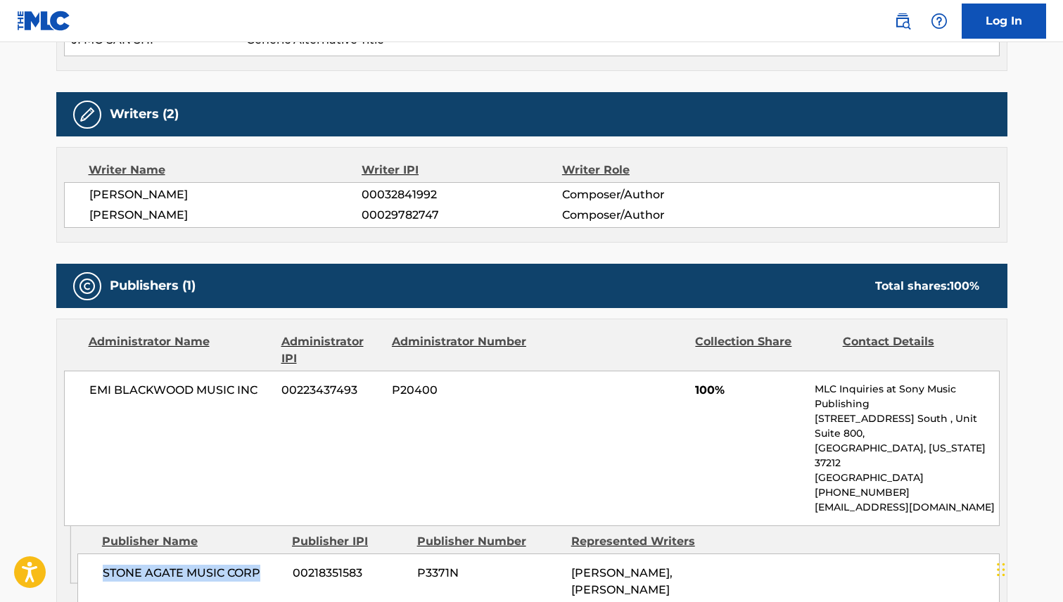
drag, startPoint x: 258, startPoint y: 194, endPoint x: 88, endPoint y: 193, distance: 170.3
click at [89, 193] on span "[PERSON_NAME]" at bounding box center [225, 194] width 273 height 17
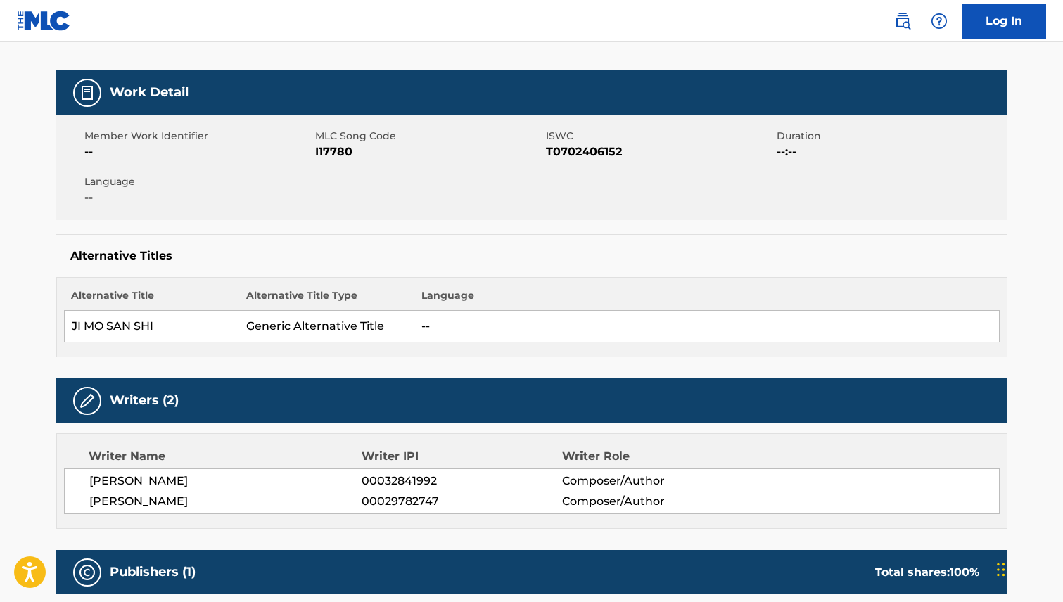
scroll to position [0, 0]
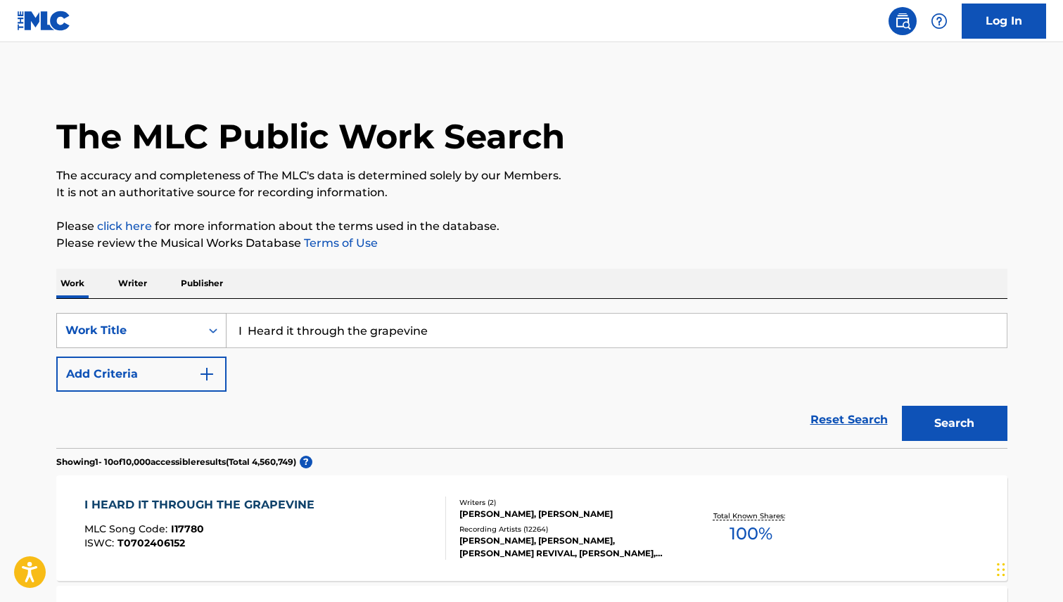
drag, startPoint x: 450, startPoint y: 333, endPoint x: 164, endPoint y: 315, distance: 286.9
click at [160, 319] on div "SearchWithCriteria63399f7f-2d1c-42a6-a1ef-4157a0907a41 Work Title I Heard it th…" at bounding box center [531, 330] width 951 height 35
click at [951, 423] on button "Search" at bounding box center [955, 423] width 106 height 35
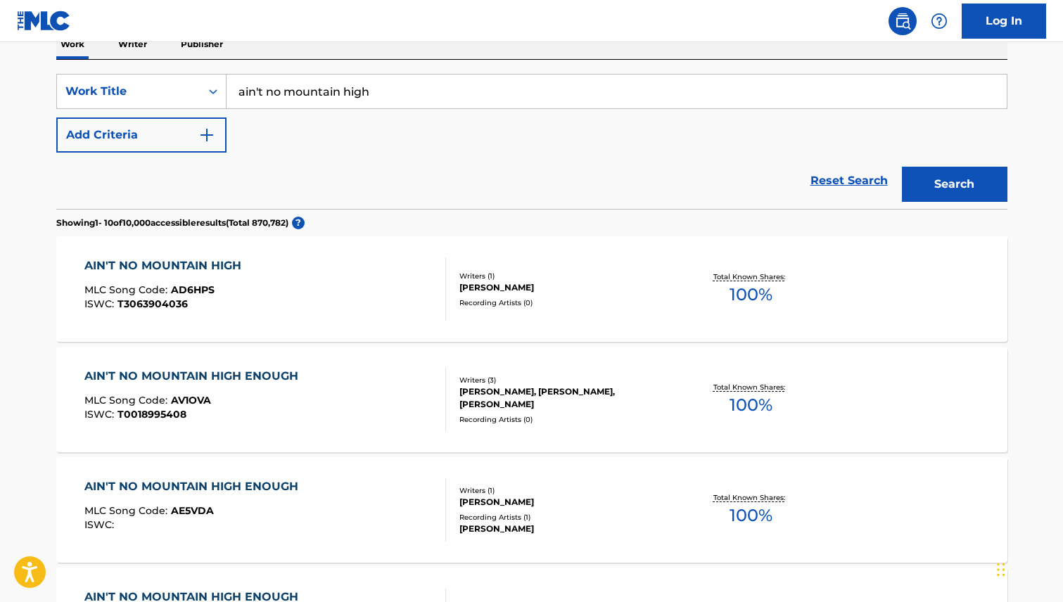
scroll to position [124, 0]
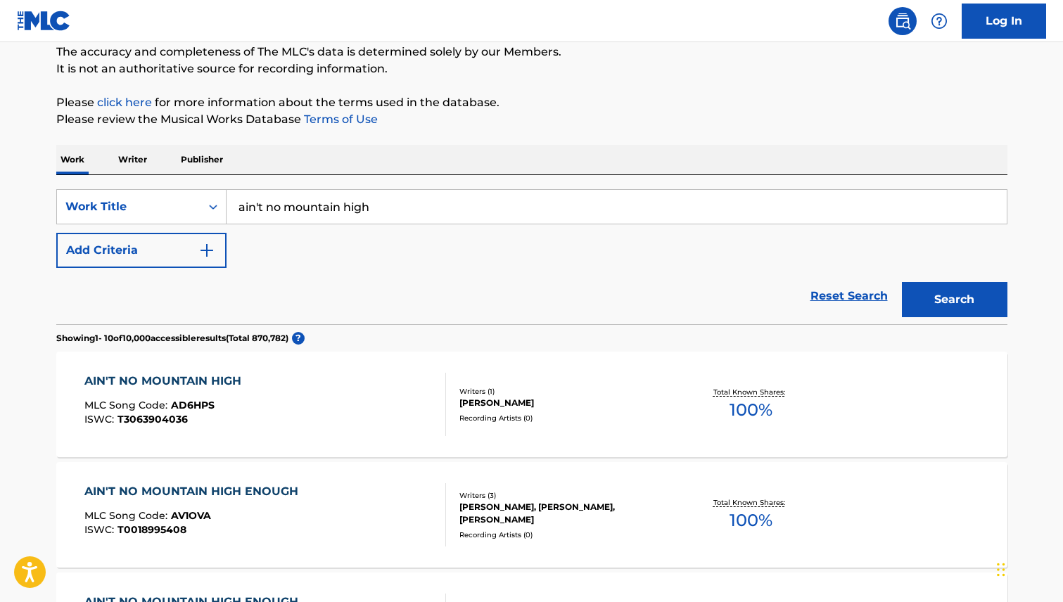
click at [421, 215] on input "ain't no mountain high" at bounding box center [617, 207] width 780 height 34
type input "ain't no mountain high enough"
click at [902, 282] on button "Search" at bounding box center [955, 299] width 106 height 35
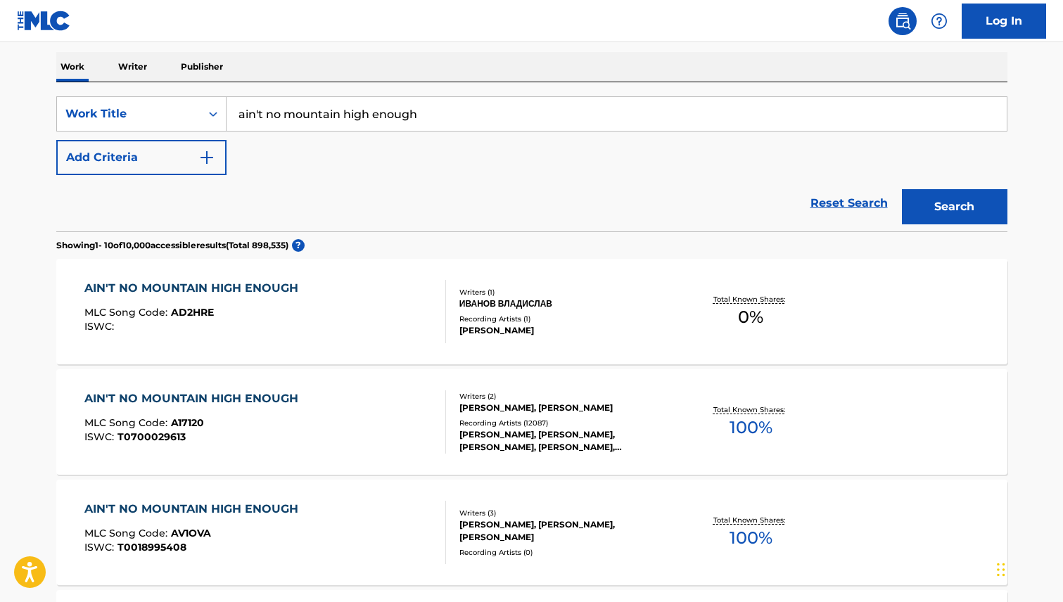
scroll to position [361, 0]
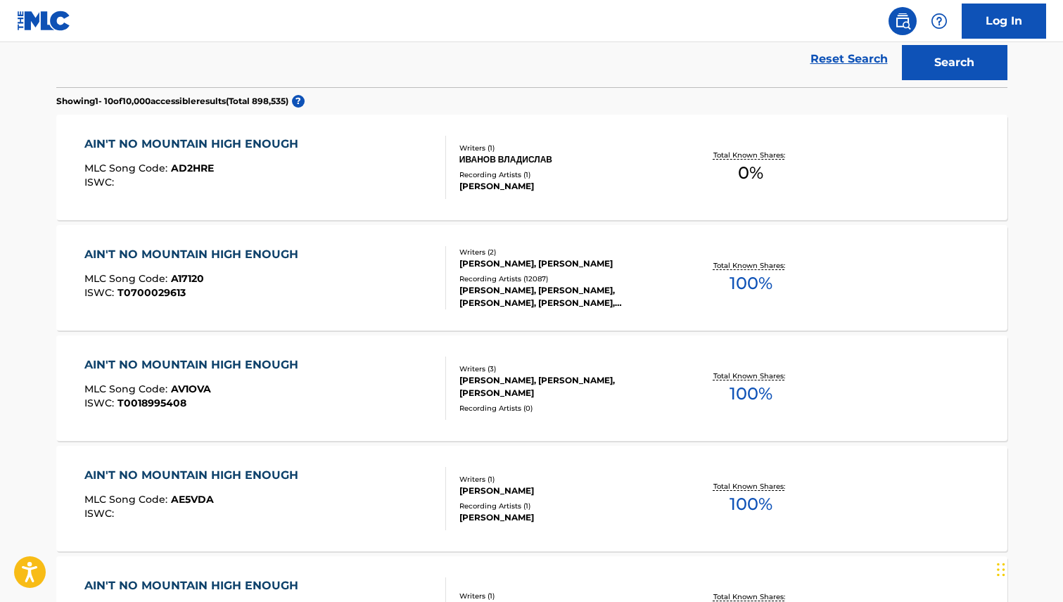
click at [241, 256] on div "AIN'T NO MOUNTAIN HIGH ENOUGH" at bounding box center [194, 254] width 221 height 17
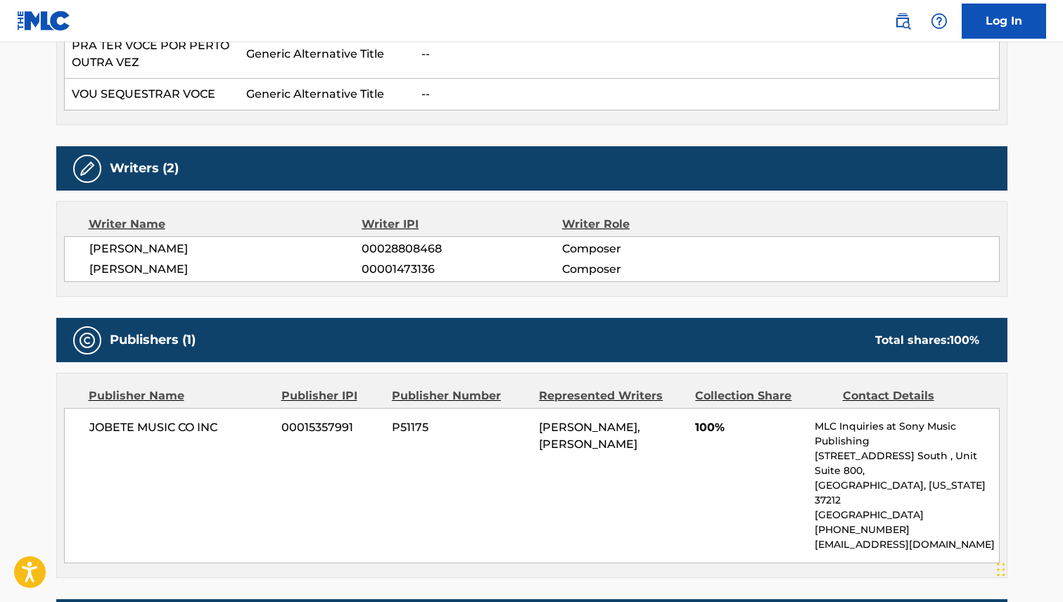
scroll to position [596, 0]
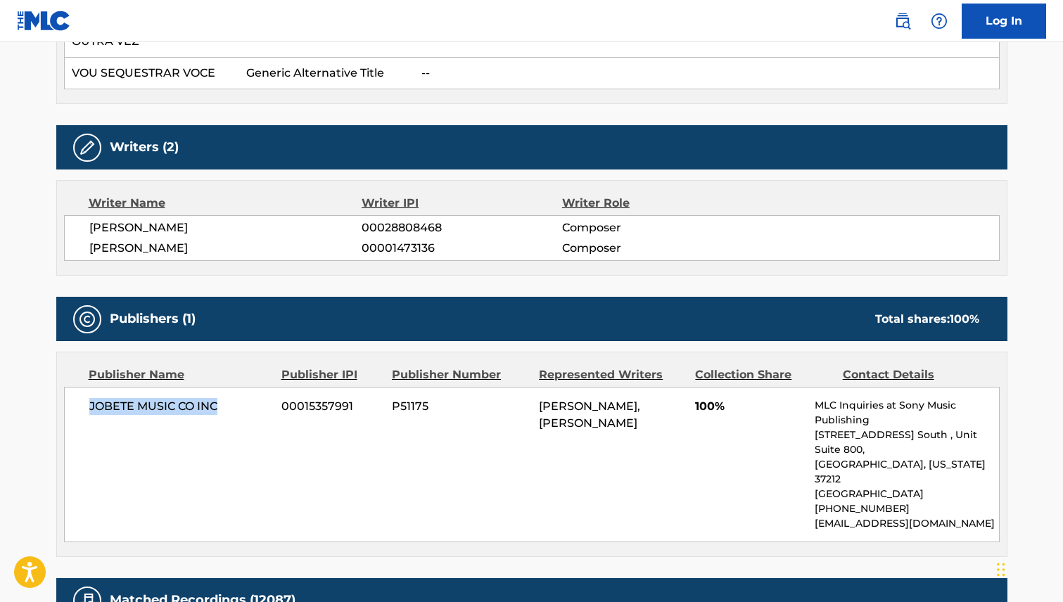
drag, startPoint x: 229, startPoint y: 406, endPoint x: 83, endPoint y: 409, distance: 146.4
click at [83, 409] on div "JOBETE MUSIC CO INC 00015357991 P51175 [PERSON_NAME], [PERSON_NAME] 100% MLC In…" at bounding box center [532, 464] width 936 height 155
